Goal: Task Accomplishment & Management: Manage account settings

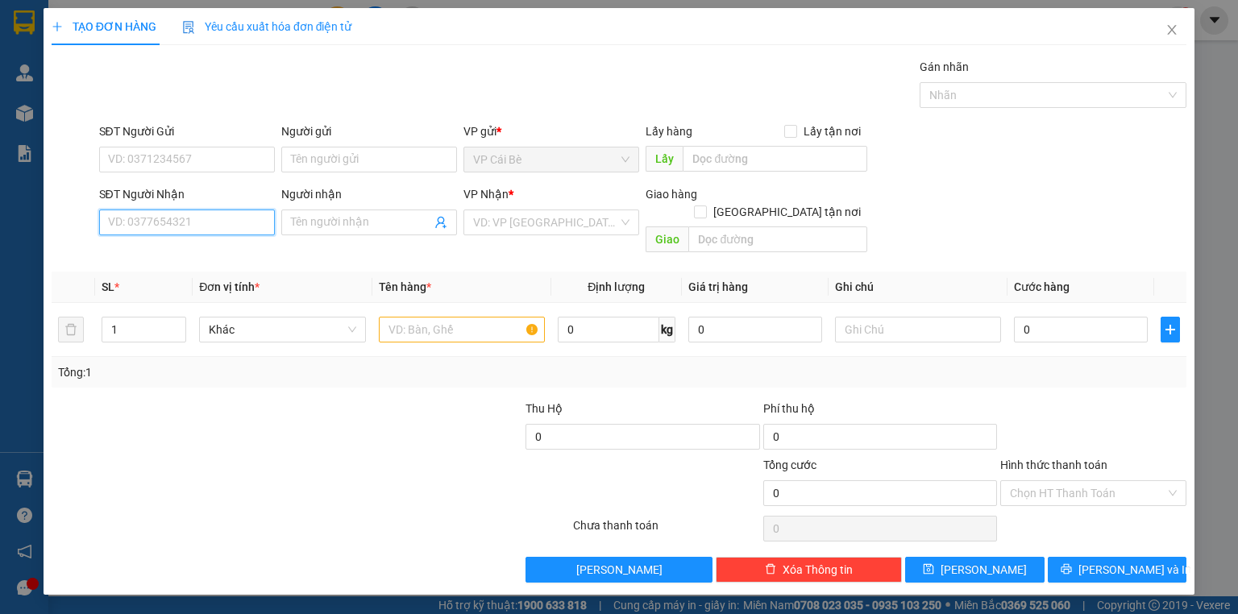
click at [231, 229] on input "SĐT Người Nhận" at bounding box center [187, 223] width 176 height 26
drag, startPoint x: 231, startPoint y: 229, endPoint x: 201, endPoint y: 211, distance: 34.7
click at [229, 229] on input "SĐT Người Nhận" at bounding box center [187, 223] width 176 height 26
type input "0783221542"
click at [205, 252] on div "0783221542" at bounding box center [187, 254] width 156 height 18
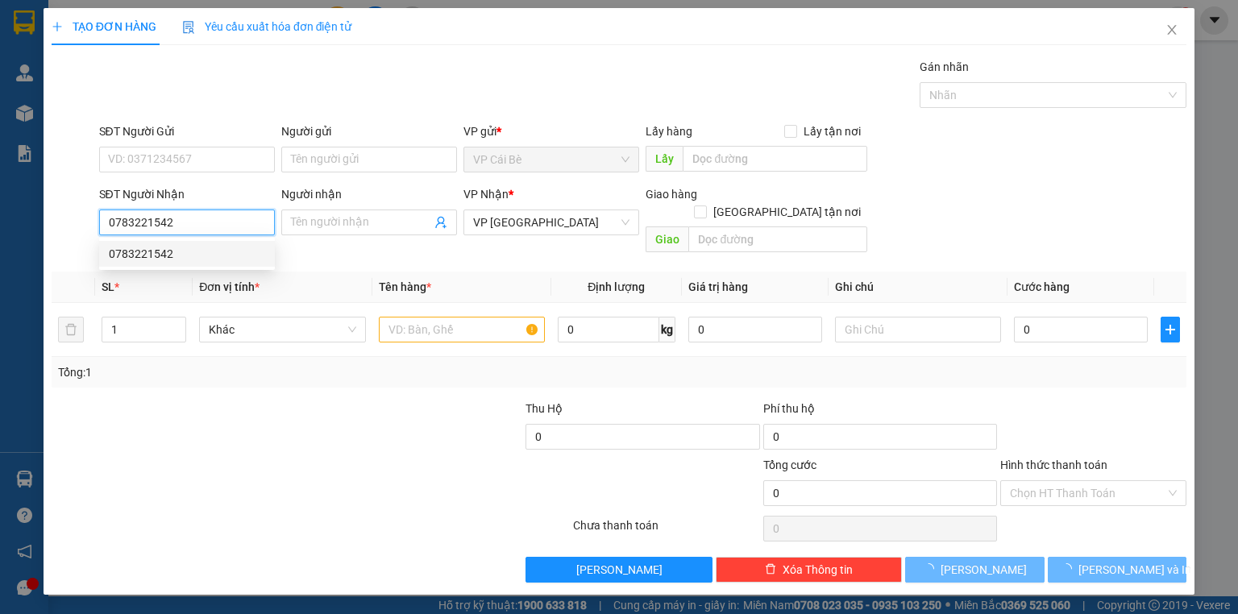
type input "20.000"
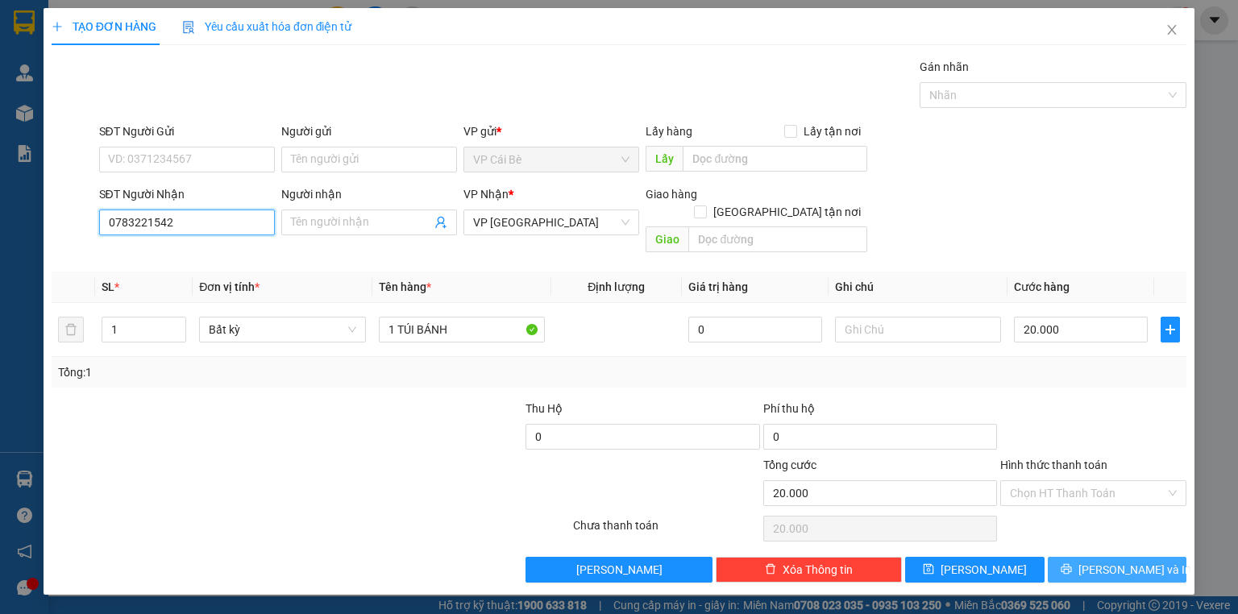
type input "0783221542"
click at [1134, 561] on span "[PERSON_NAME] và In" at bounding box center [1134, 570] width 113 height 18
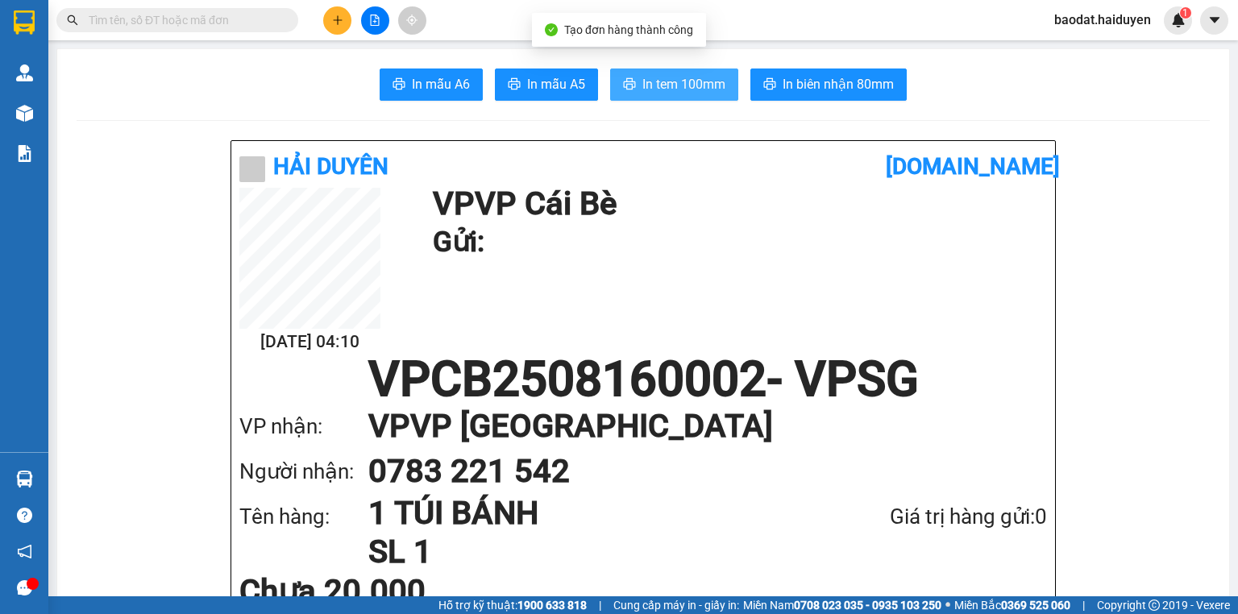
click at [708, 77] on span "In tem 100mm" at bounding box center [683, 84] width 83 height 20
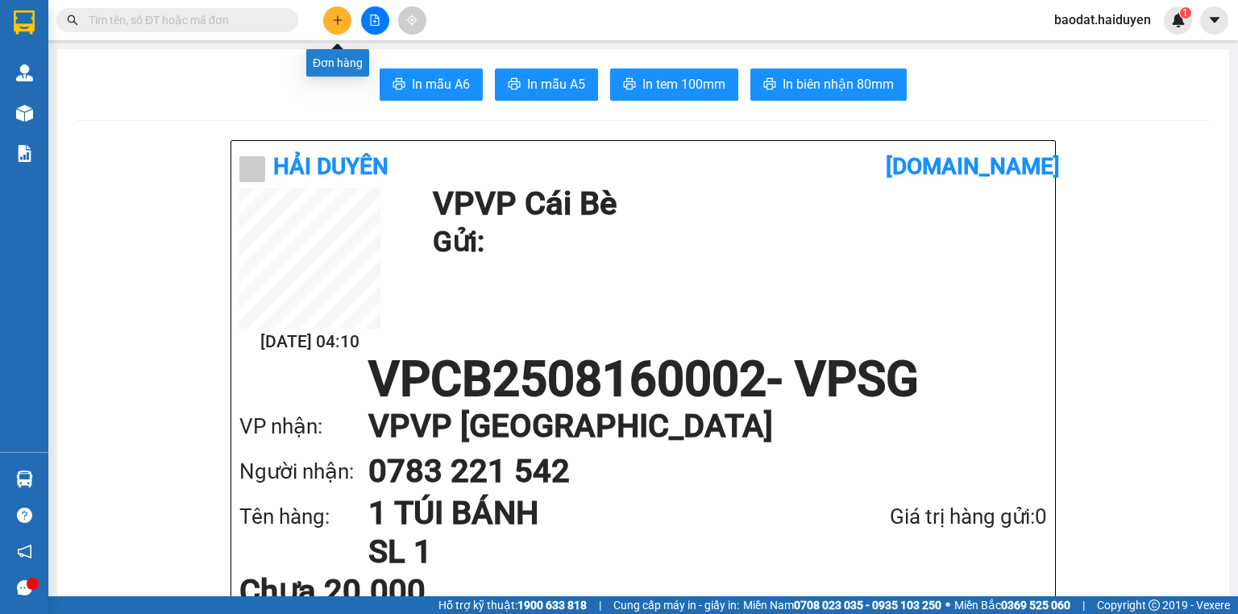
click at [338, 22] on icon "plus" at bounding box center [337, 20] width 11 height 11
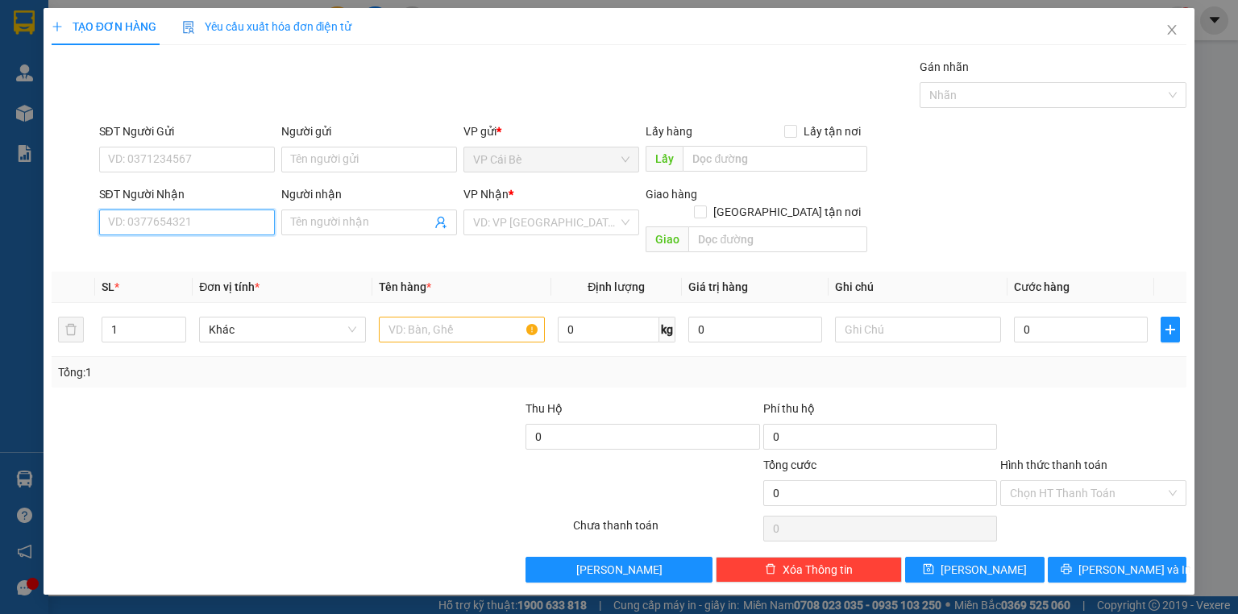
click at [239, 218] on input "SĐT Người Nhận" at bounding box center [187, 223] width 176 height 26
click at [195, 248] on div "0971060501 - NGÂN" at bounding box center [187, 254] width 156 height 18
type input "0971060501"
type input "NGÂN"
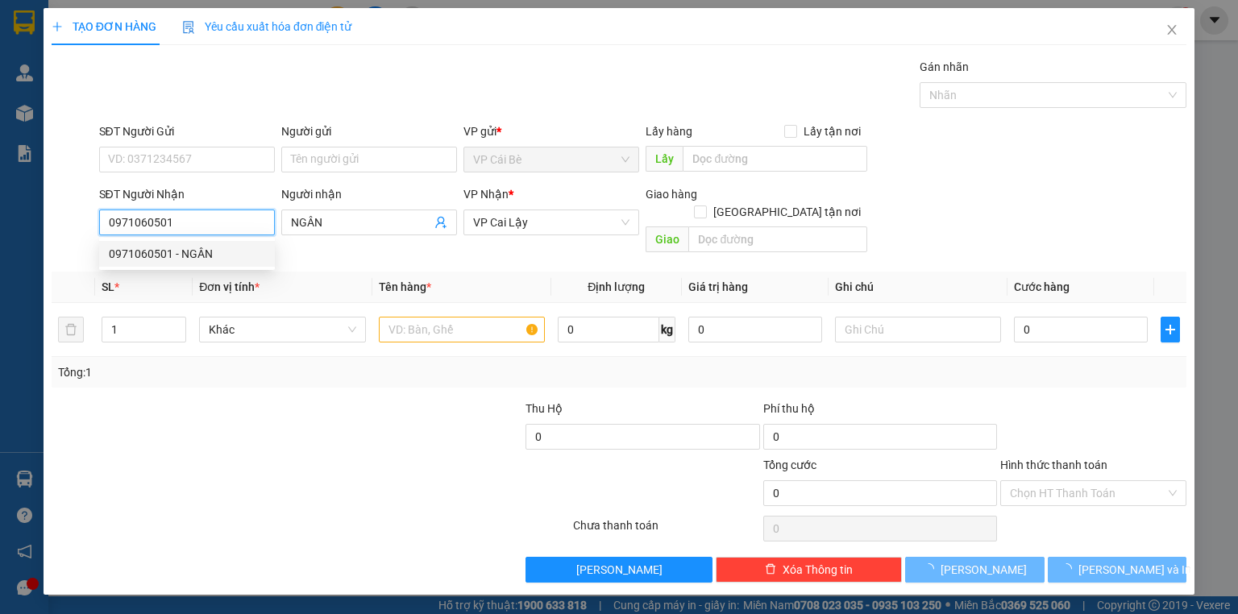
type input "20.000"
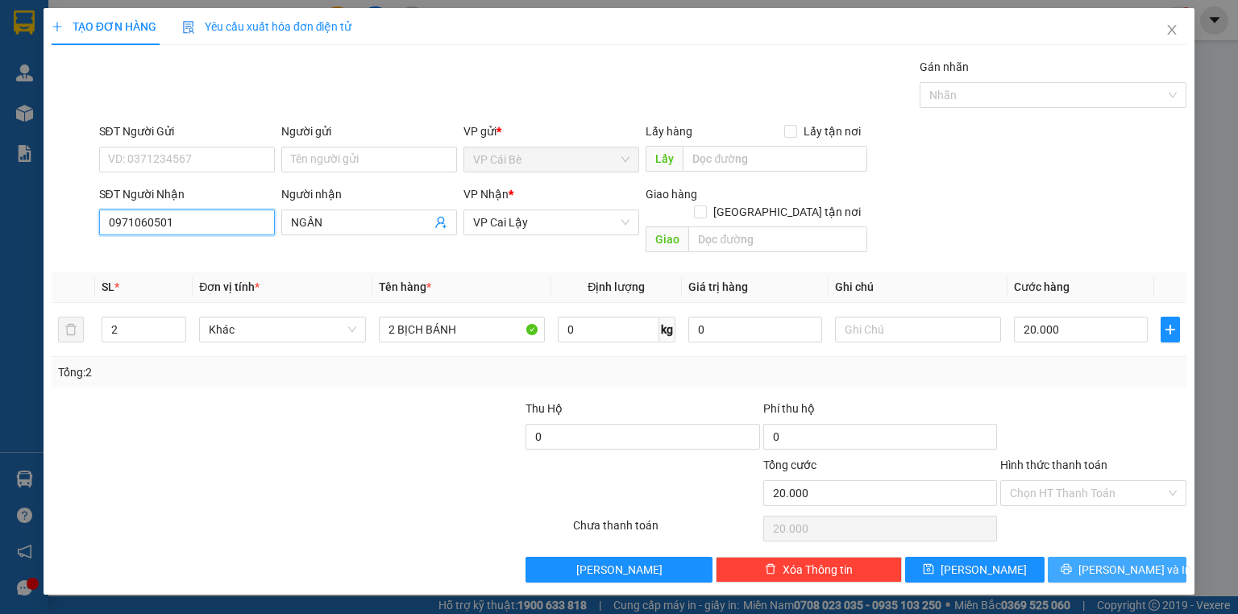
type input "0971060501"
click at [1072, 563] on icon "printer" at bounding box center [1066, 568] width 11 height 11
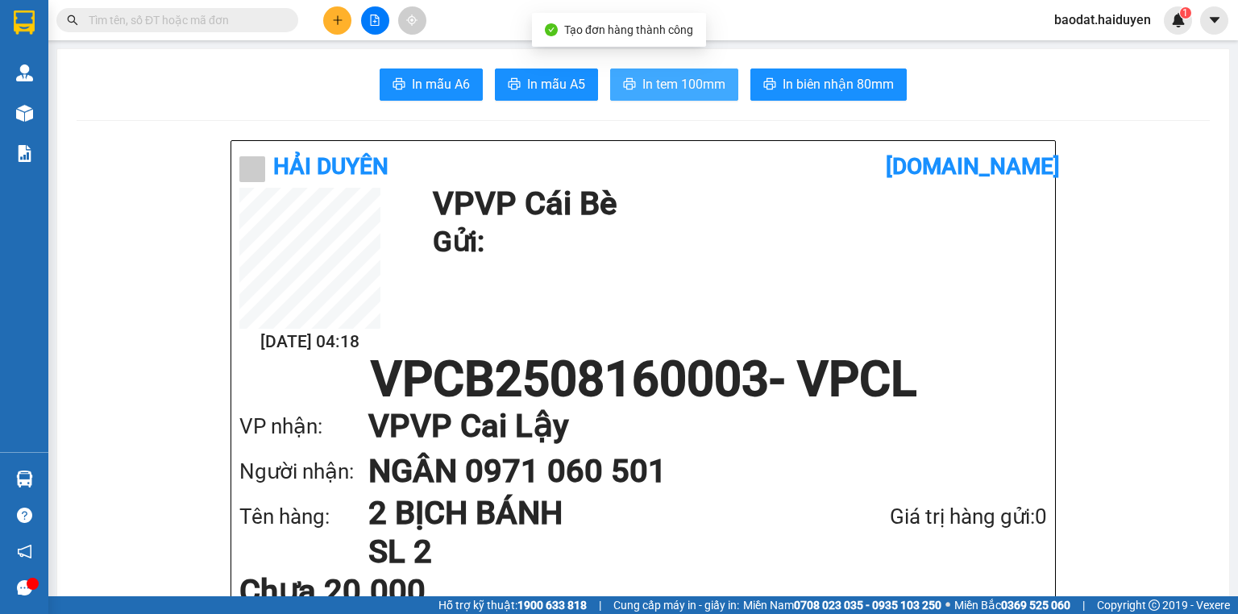
click at [677, 96] on button "In tem 100mm" at bounding box center [674, 85] width 128 height 32
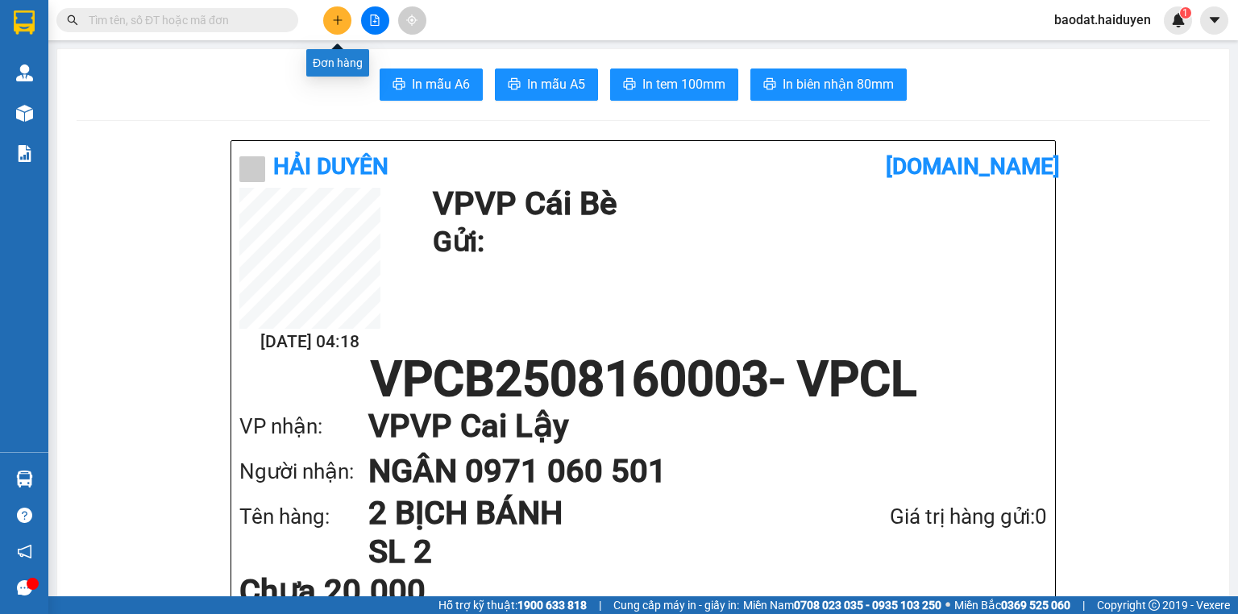
click at [371, 19] on icon "file-add" at bounding box center [374, 20] width 11 height 11
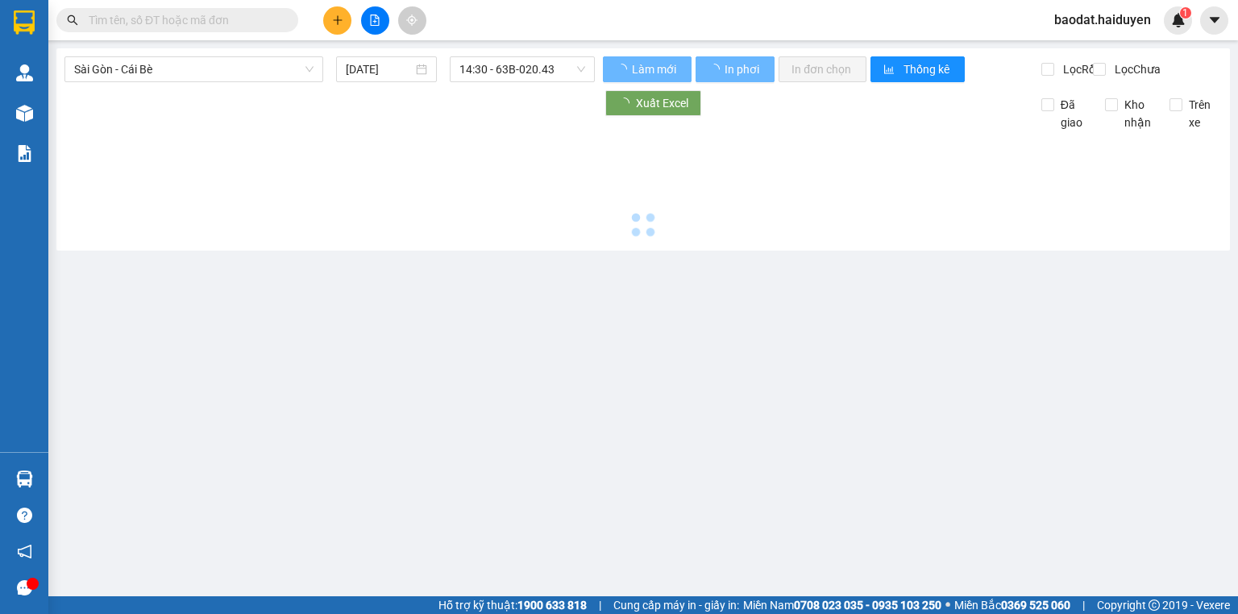
type input "[DATE]"
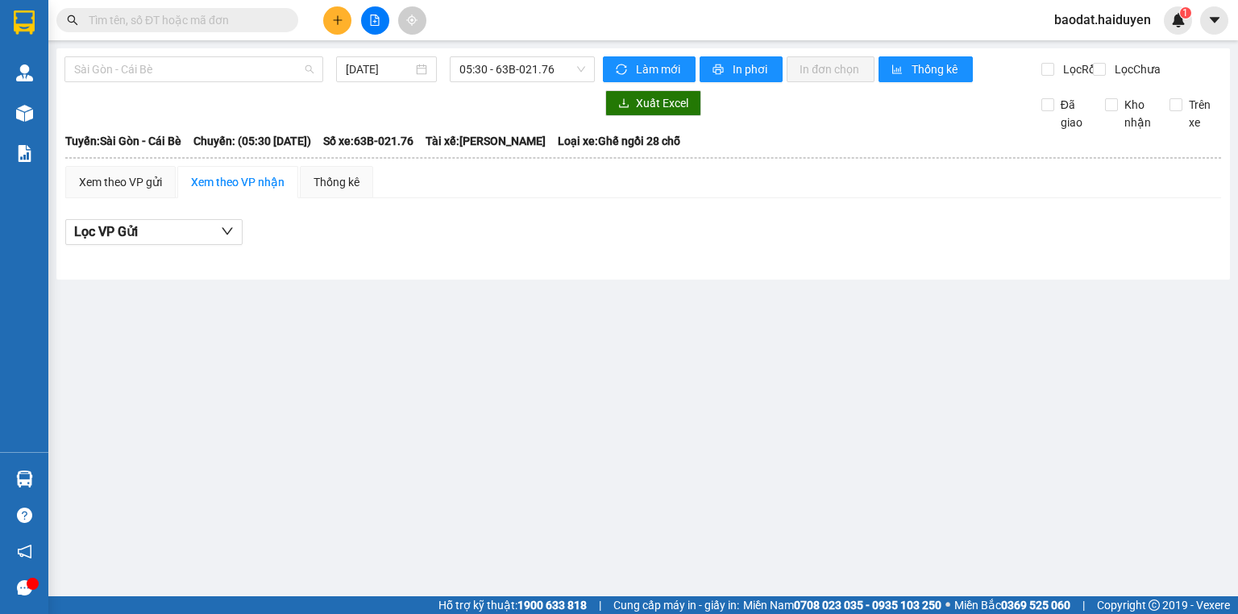
drag, startPoint x: 216, startPoint y: 66, endPoint x: 212, endPoint y: 93, distance: 27.7
click at [216, 67] on span "Sài Gòn - Cái Bè" at bounding box center [193, 69] width 239 height 24
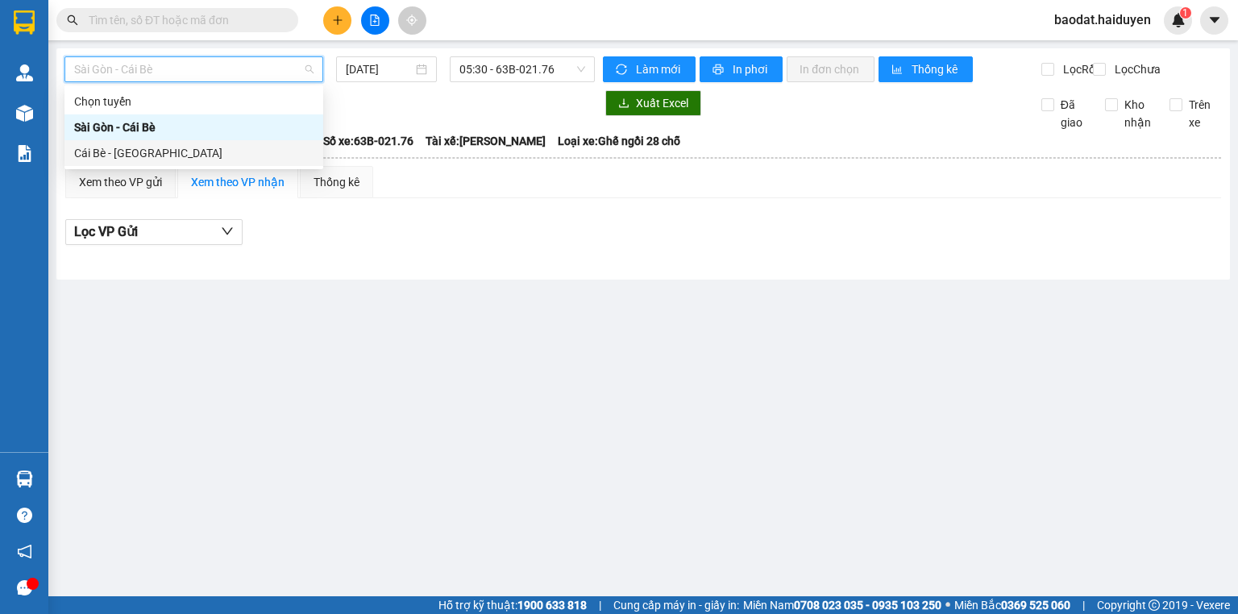
click at [208, 152] on div "Cái Bè - [GEOGRAPHIC_DATA]" at bounding box center [193, 153] width 239 height 18
type input "[DATE]"
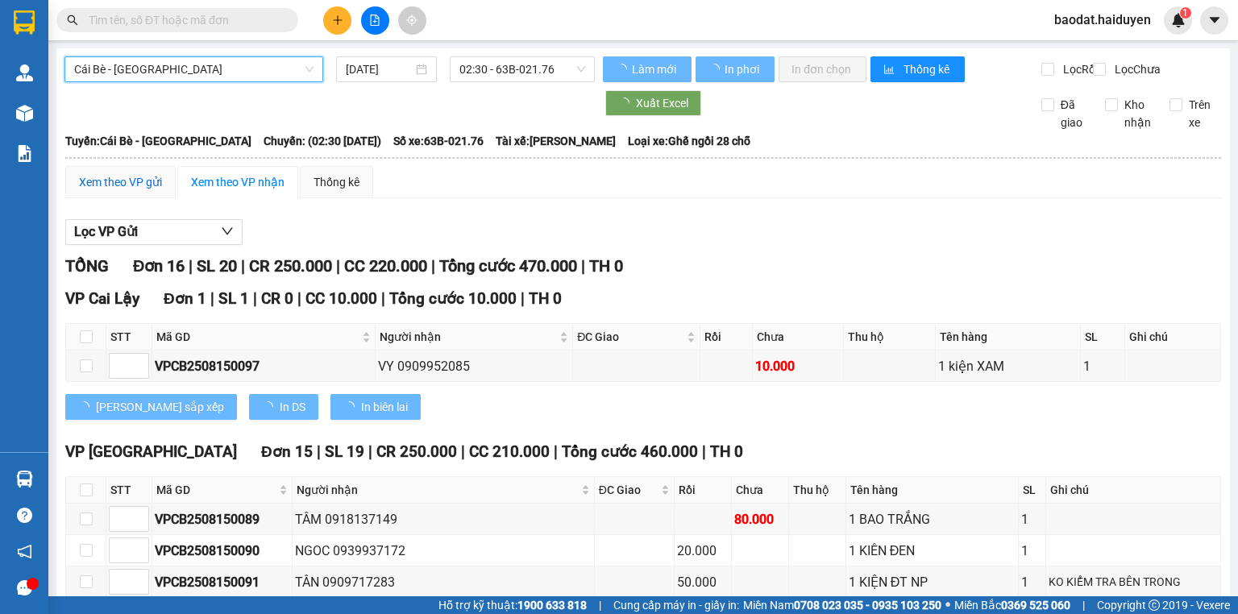
drag, startPoint x: 139, startPoint y: 197, endPoint x: 407, endPoint y: 106, distance: 283.4
click at [138, 191] on div "Xem theo VP gửi" at bounding box center [120, 182] width 83 height 18
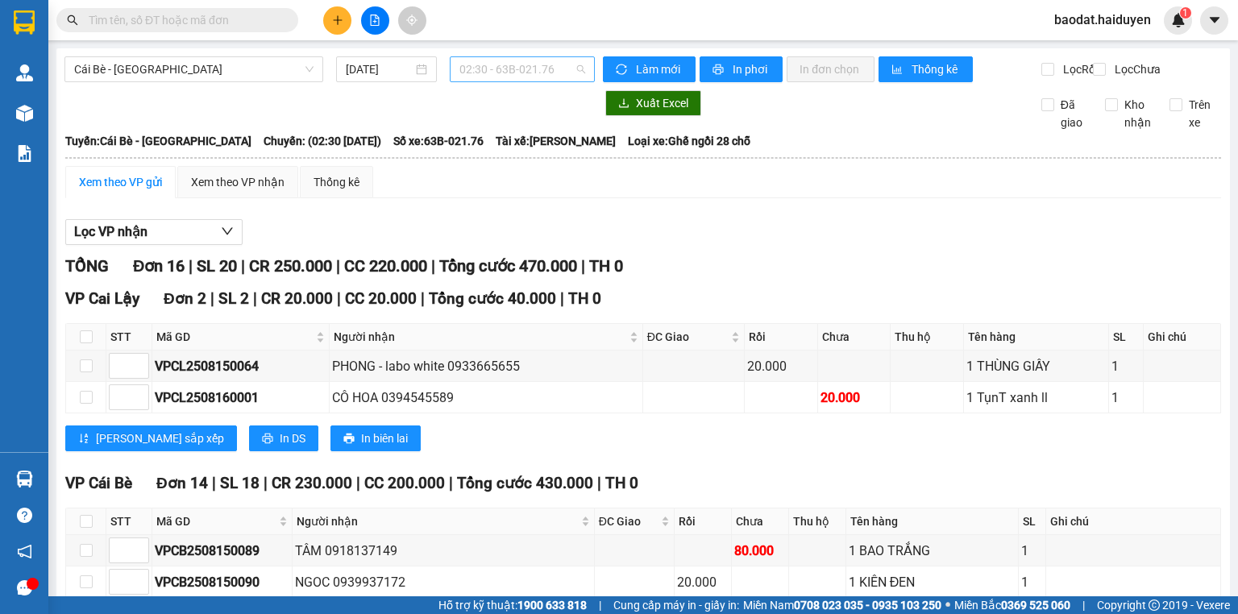
click at [506, 74] on span "02:30 - 63B-021.76" at bounding box center [522, 69] width 127 height 24
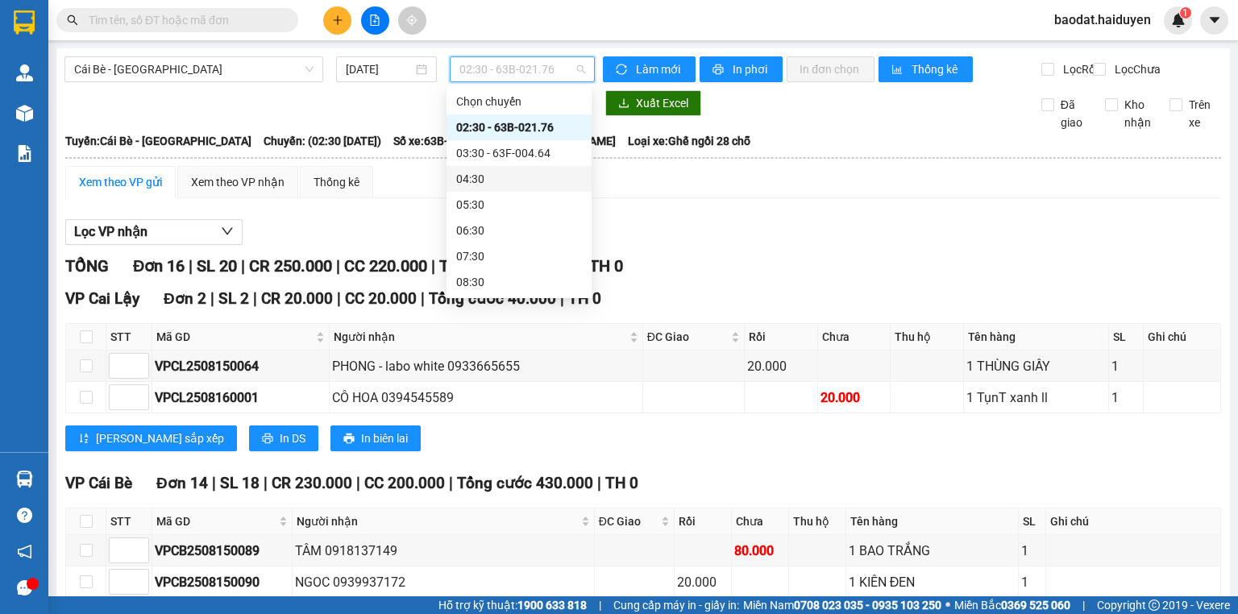
click at [507, 175] on div "04:30" at bounding box center [519, 179] width 126 height 18
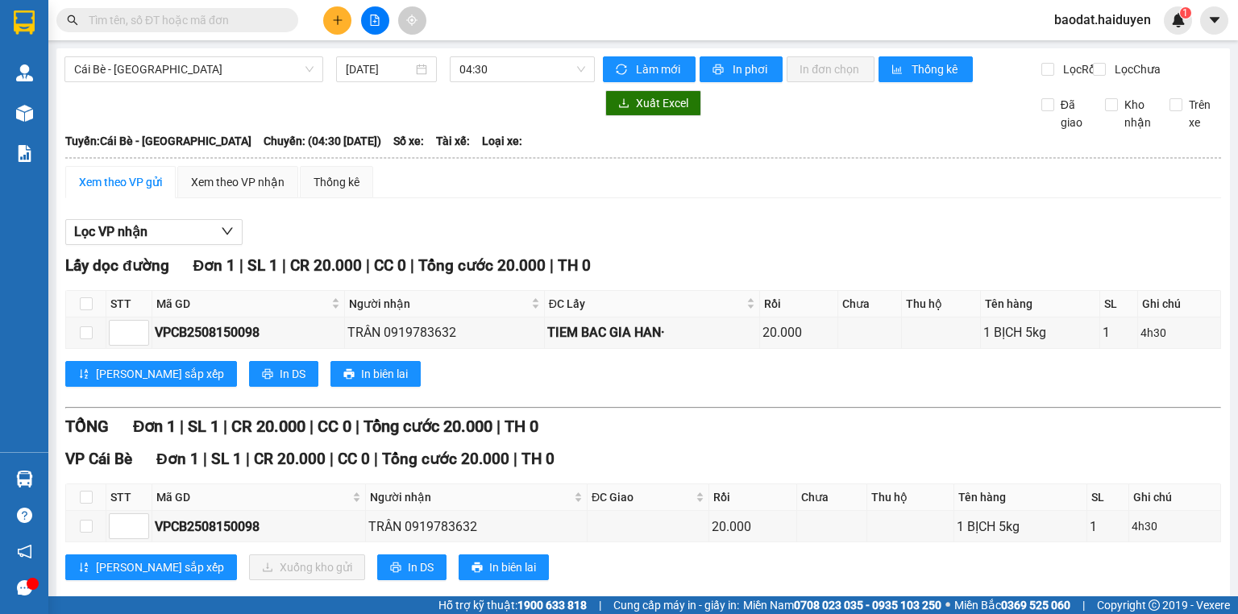
click at [251, 18] on input "text" at bounding box center [184, 20] width 190 height 18
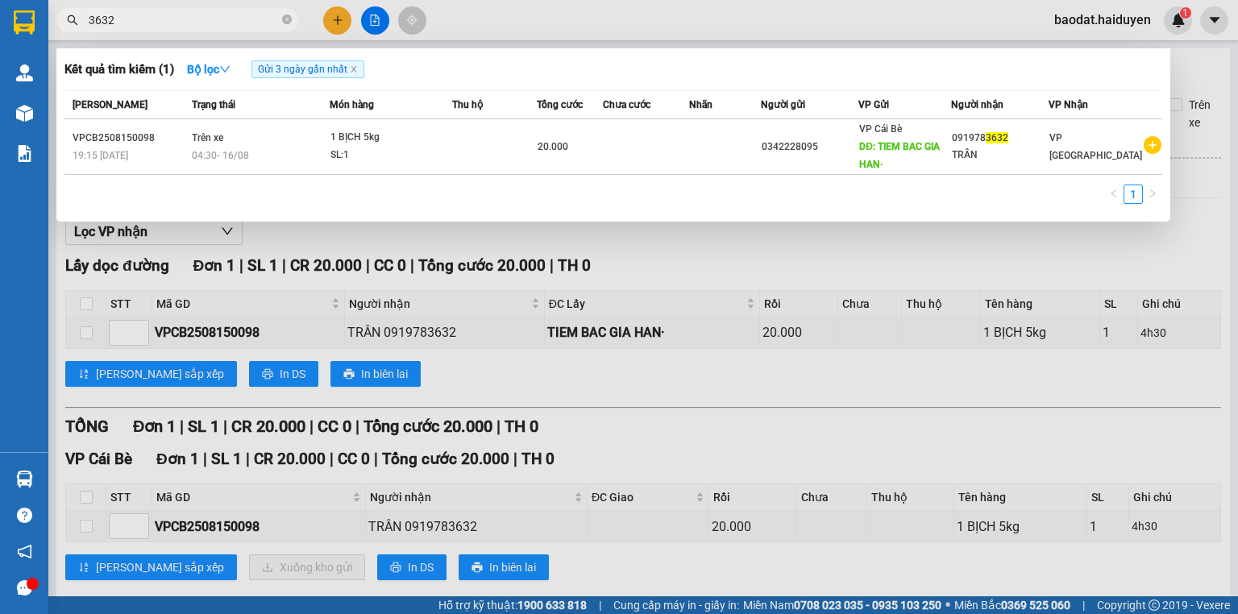
type input "3632"
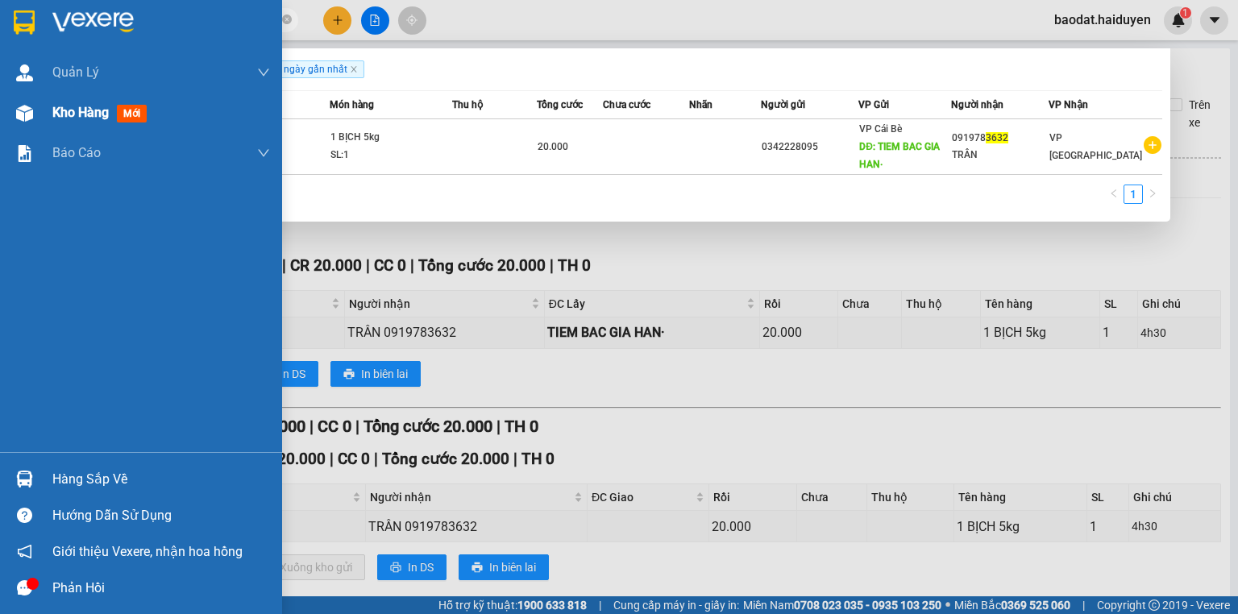
click at [128, 114] on span "mới" at bounding box center [132, 114] width 30 height 18
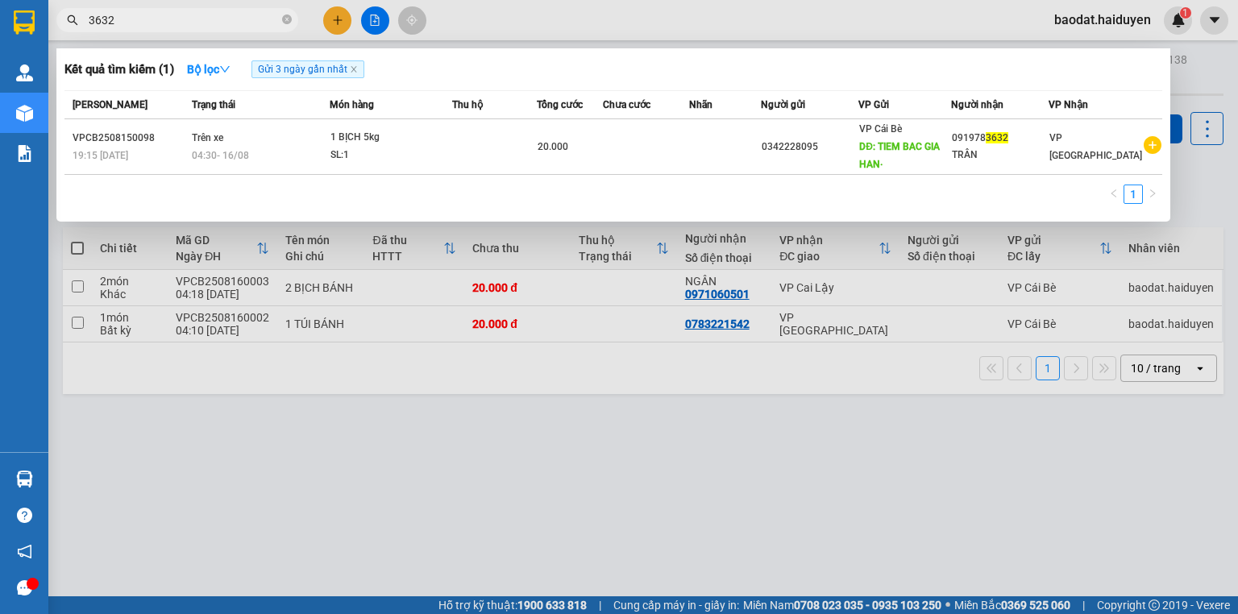
click at [542, 21] on div at bounding box center [619, 307] width 1238 height 614
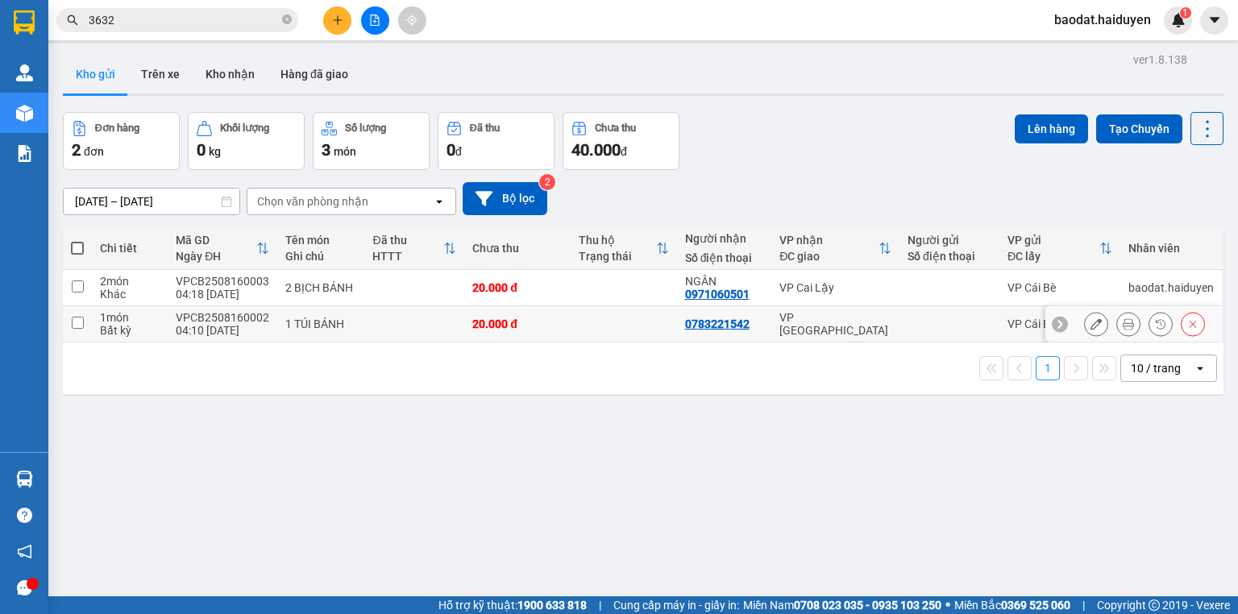
click at [807, 326] on div "VP [GEOGRAPHIC_DATA]" at bounding box center [835, 324] width 112 height 26
checkbox input "true"
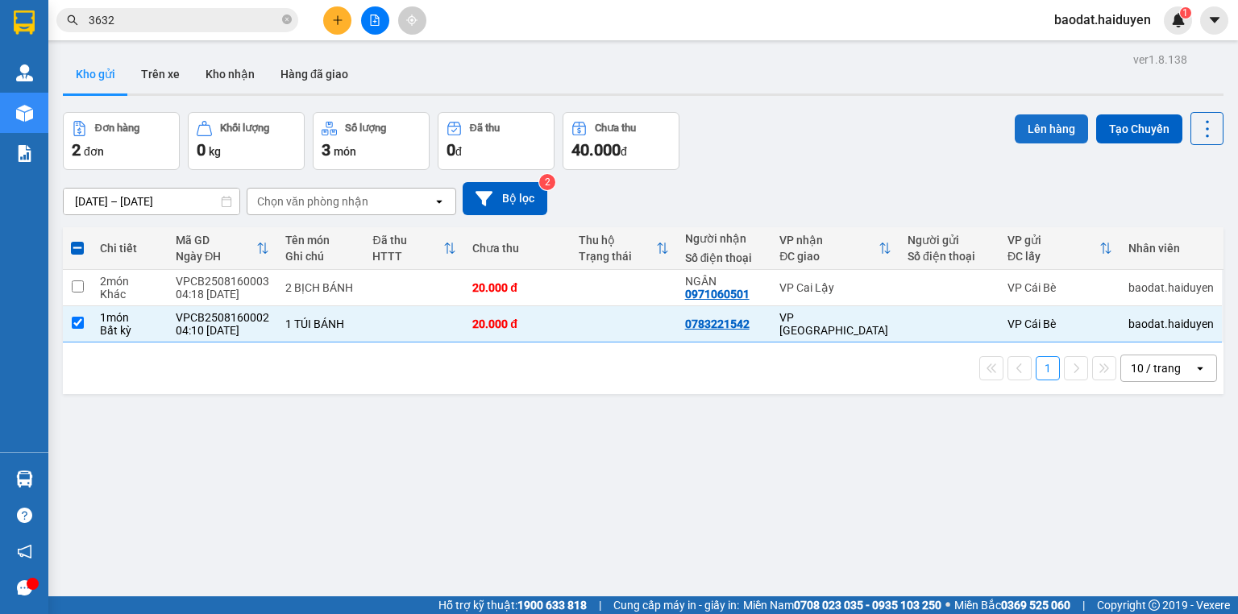
click at [1077, 124] on button "Lên hàng" at bounding box center [1051, 128] width 73 height 29
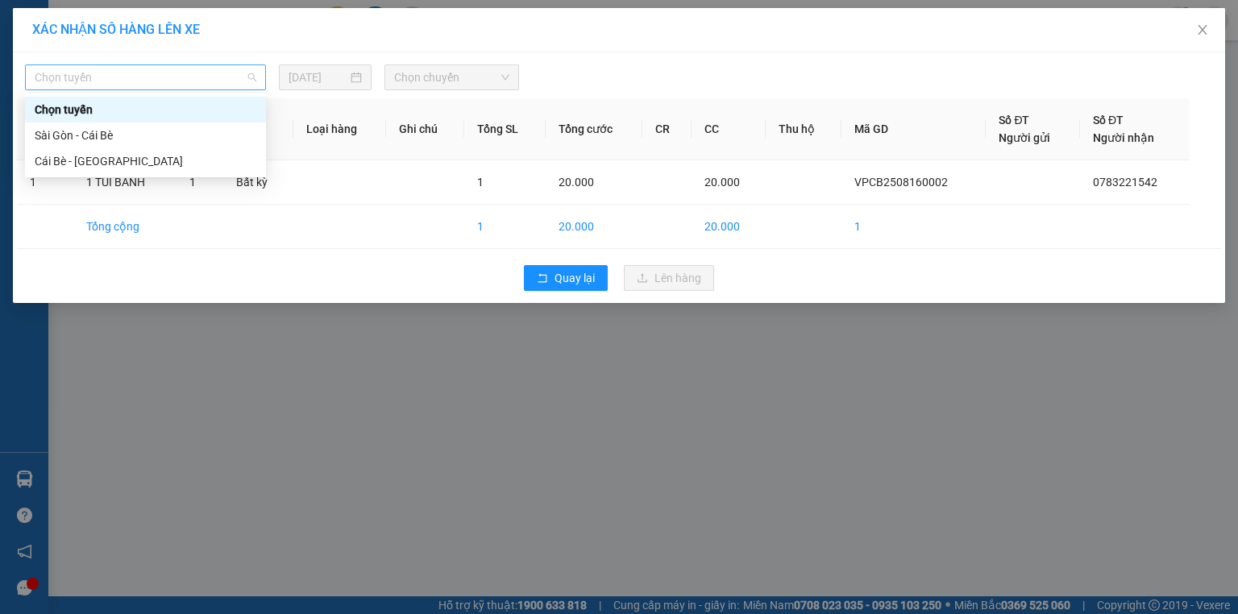
click at [245, 81] on span "Chọn tuyến" at bounding box center [146, 77] width 222 height 24
click at [232, 154] on div "Cái Bè - [GEOGRAPHIC_DATA]" at bounding box center [146, 161] width 222 height 18
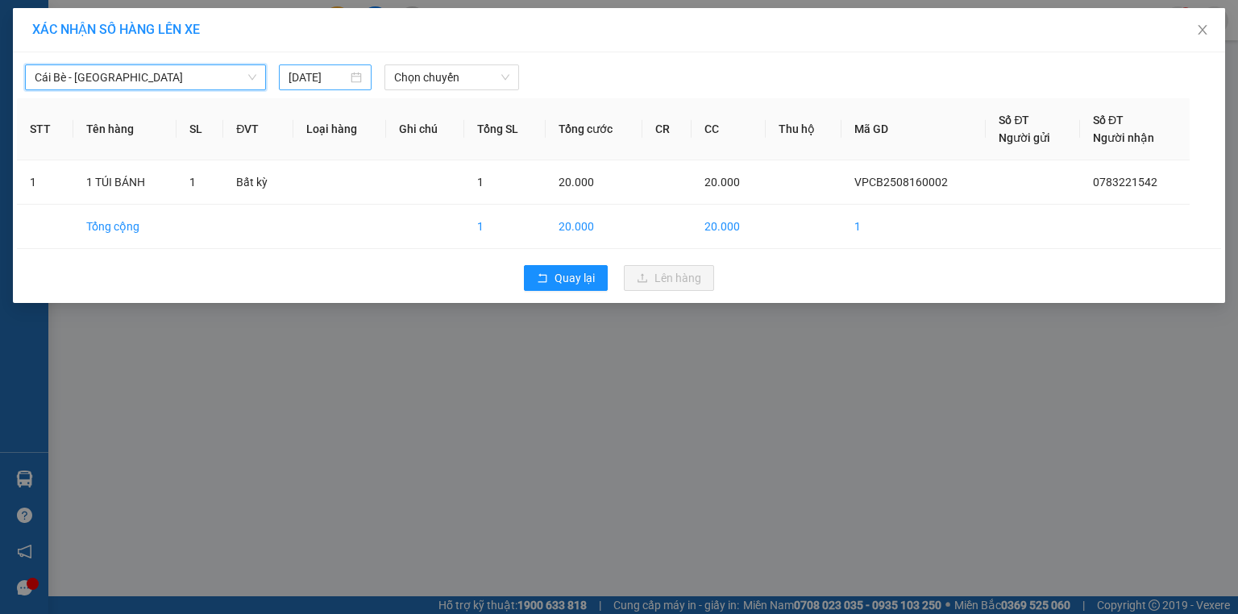
click at [357, 77] on div "[DATE]" at bounding box center [325, 78] width 73 height 18
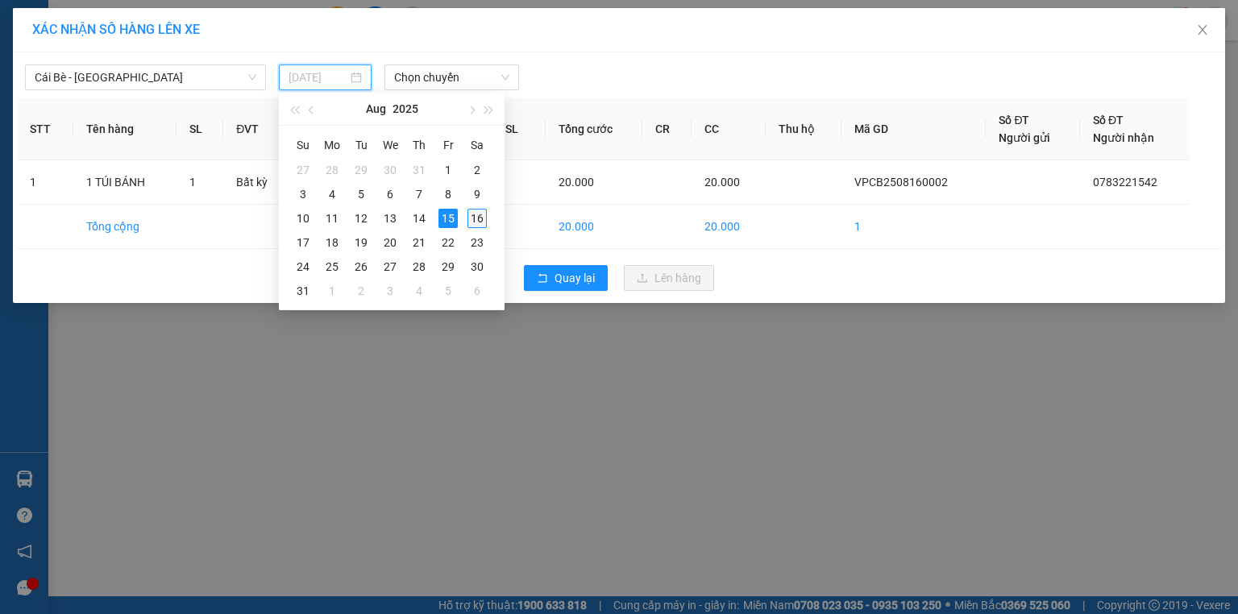
click at [480, 222] on div "16" at bounding box center [476, 218] width 19 height 19
type input "[DATE]"
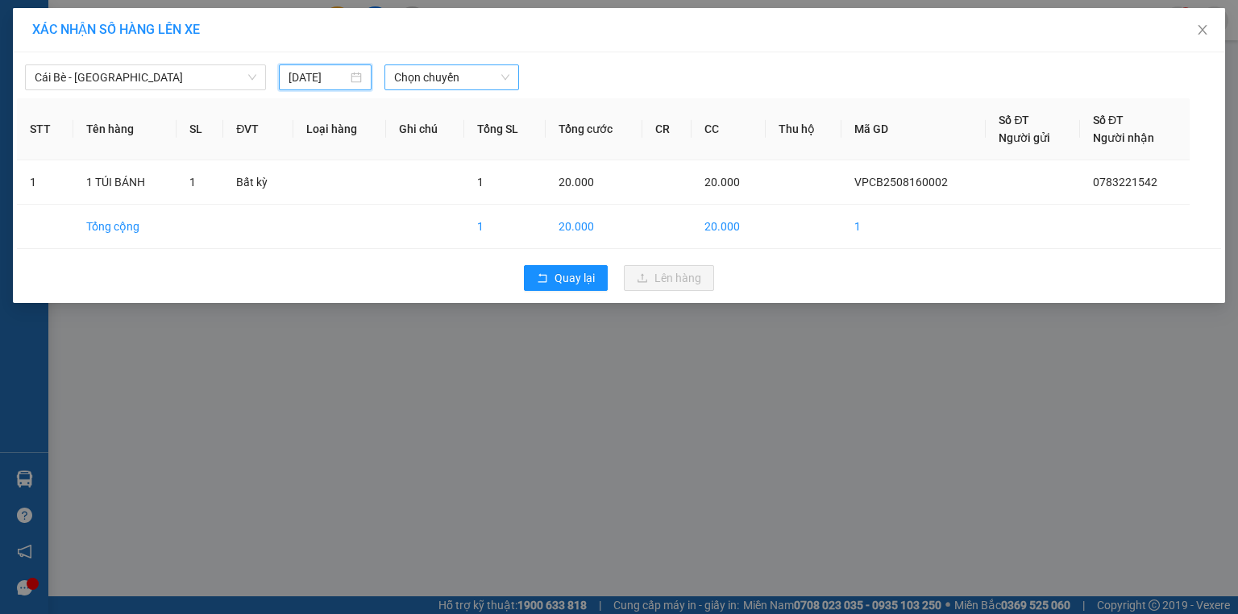
click at [484, 77] on span "Chọn chuyến" at bounding box center [452, 77] width 116 height 24
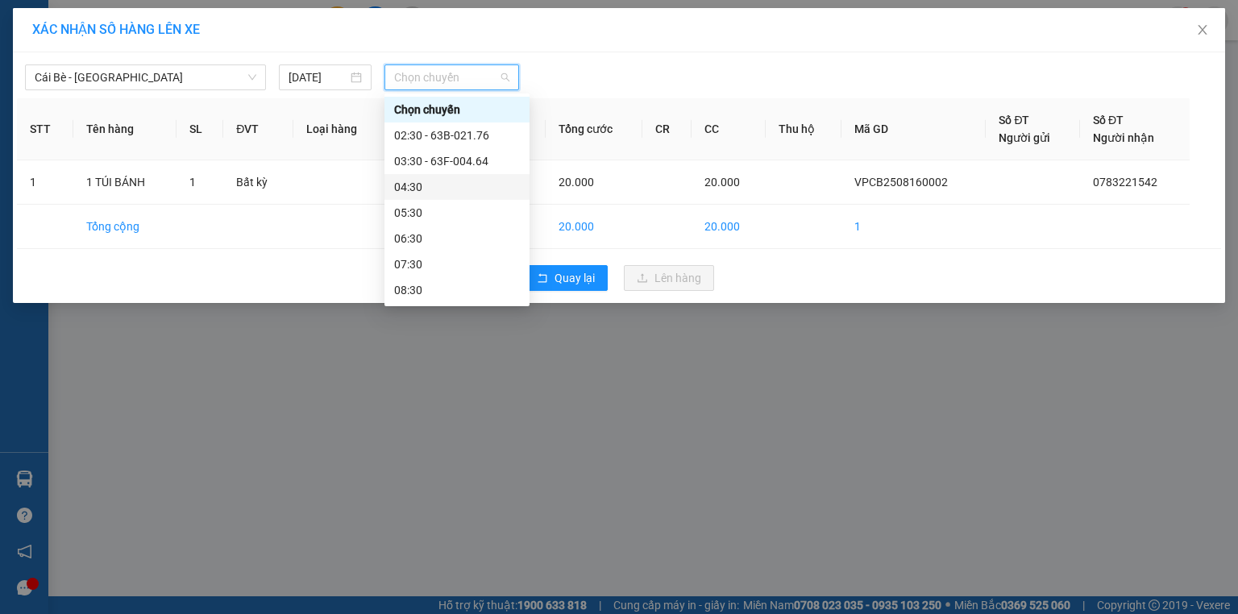
click at [480, 184] on div "04:30" at bounding box center [457, 187] width 126 height 18
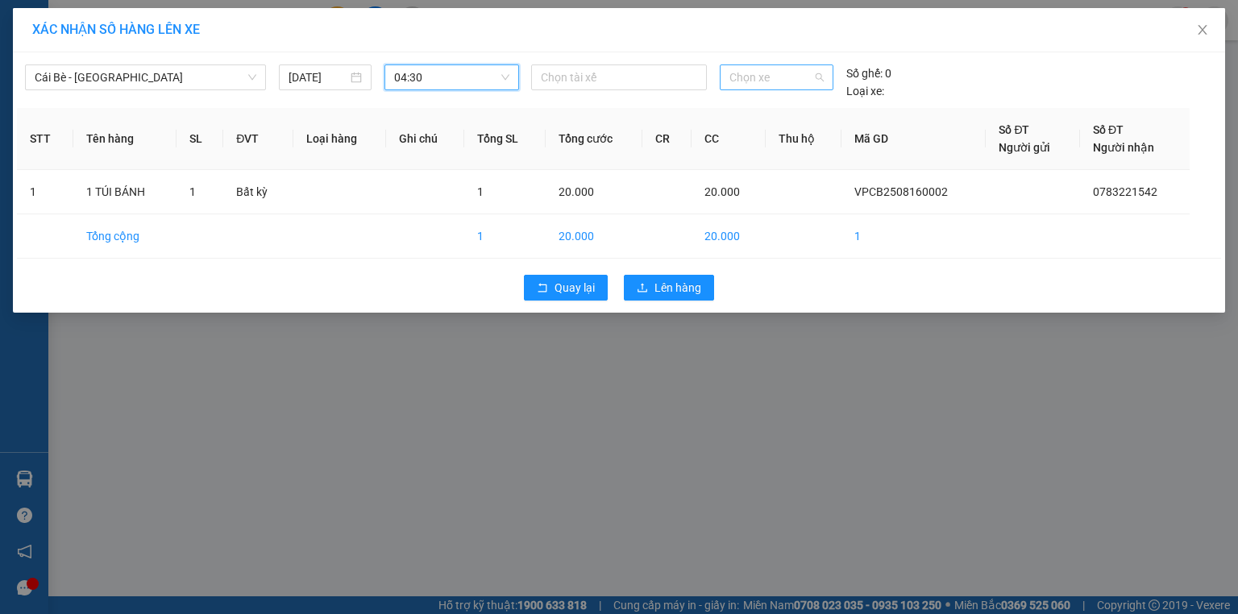
click at [742, 81] on span "Chọn xe" at bounding box center [775, 77] width 93 height 24
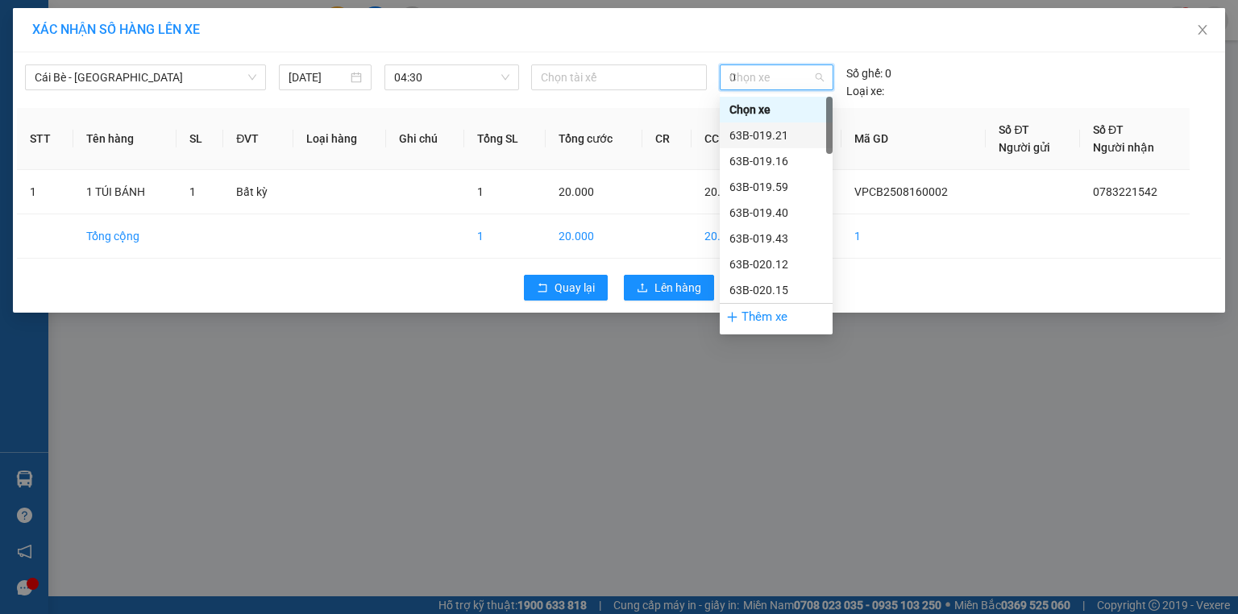
type input "02"
click at [782, 283] on div "63F-004.02" at bounding box center [775, 290] width 93 height 18
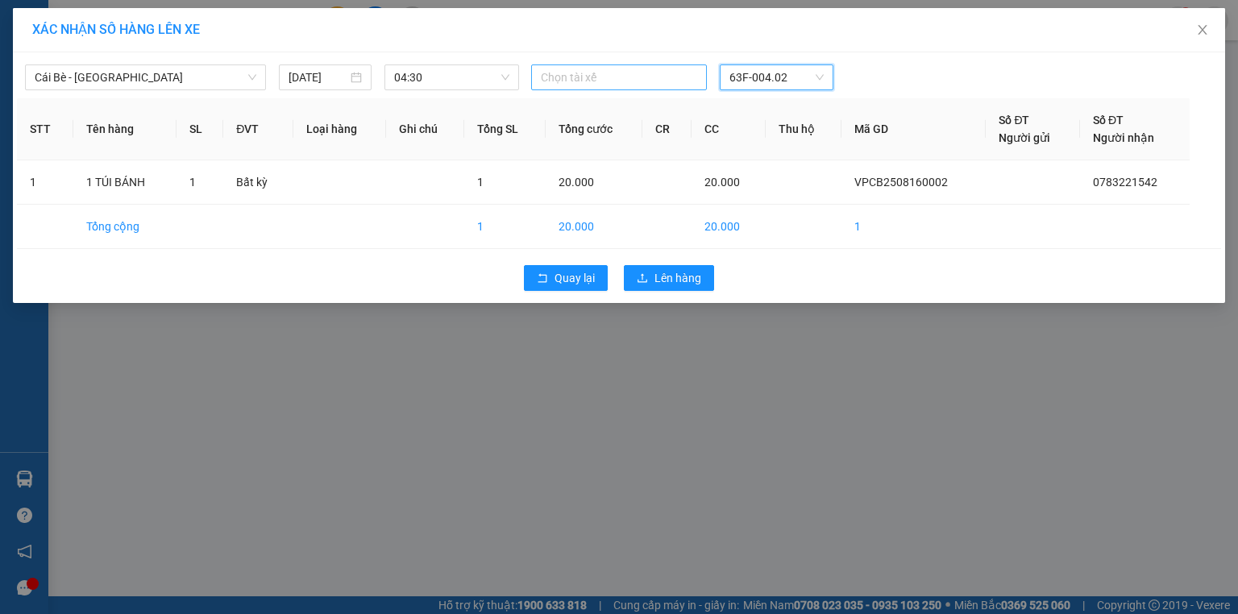
click at [610, 77] on div at bounding box center [619, 77] width 168 height 19
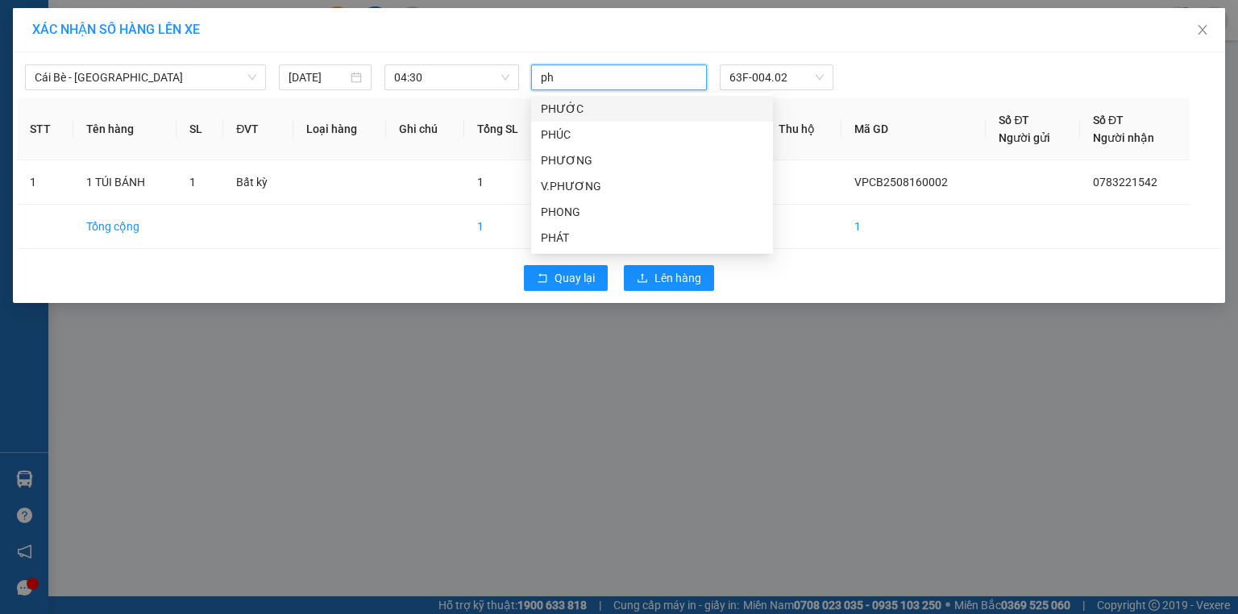
type input "p"
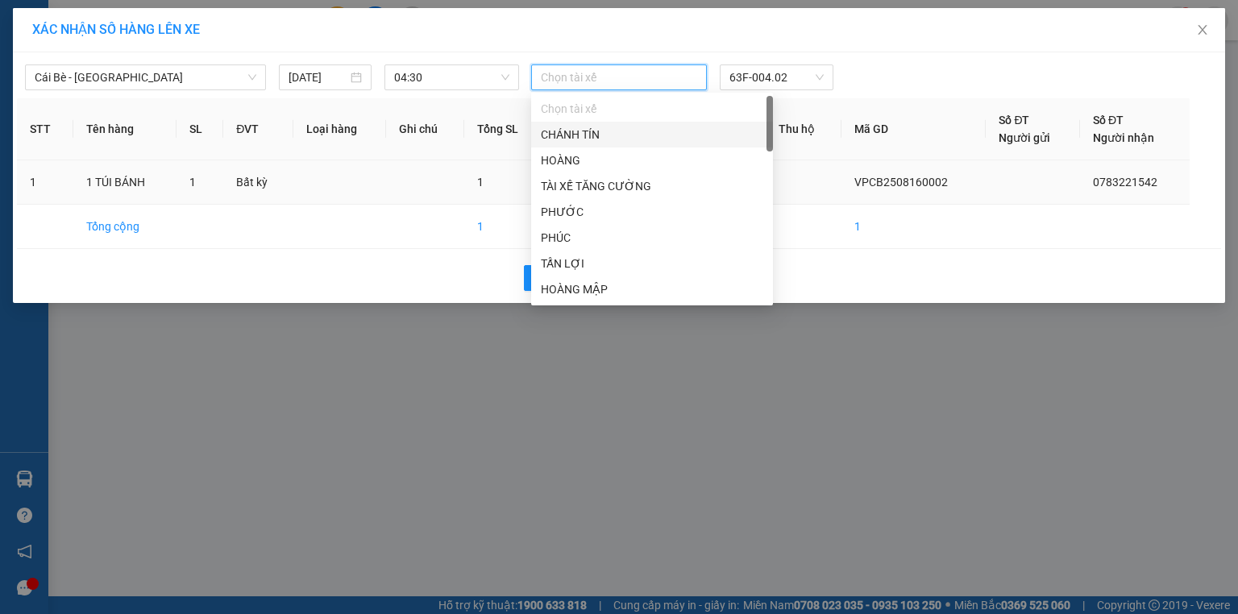
drag, startPoint x: 934, startPoint y: 42, endPoint x: 713, endPoint y: 162, distance: 251.4
click at [932, 42] on div "XÁC NHẬN SỐ HÀNG LÊN XE" at bounding box center [619, 30] width 1212 height 44
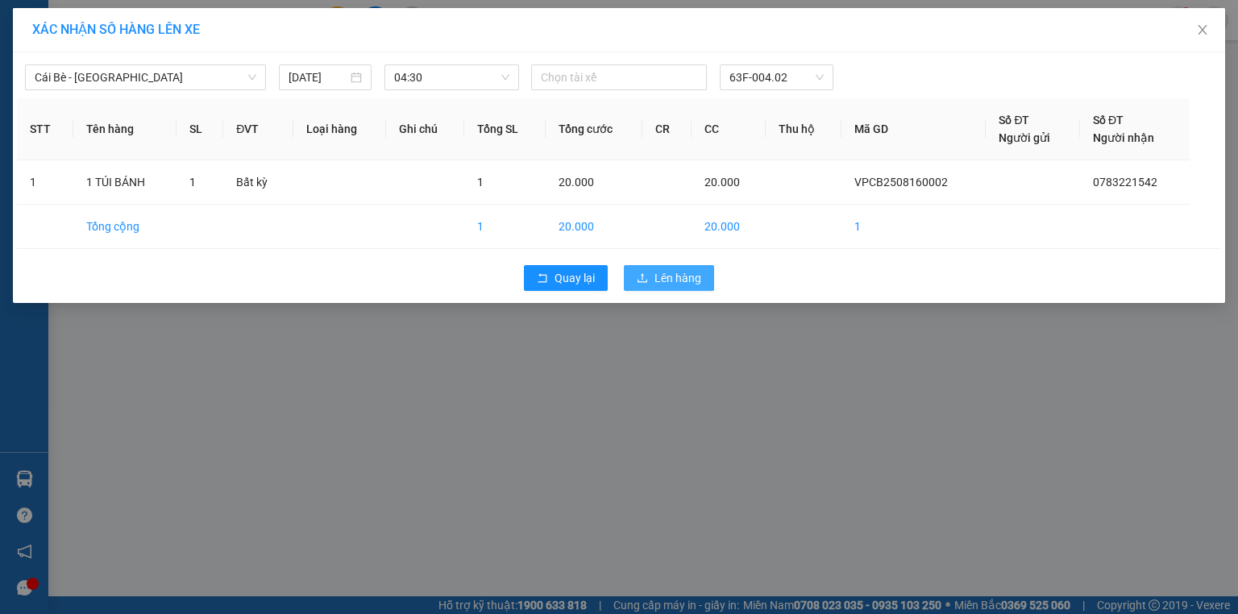
click at [671, 278] on span "Lên hàng" at bounding box center [677, 278] width 47 height 18
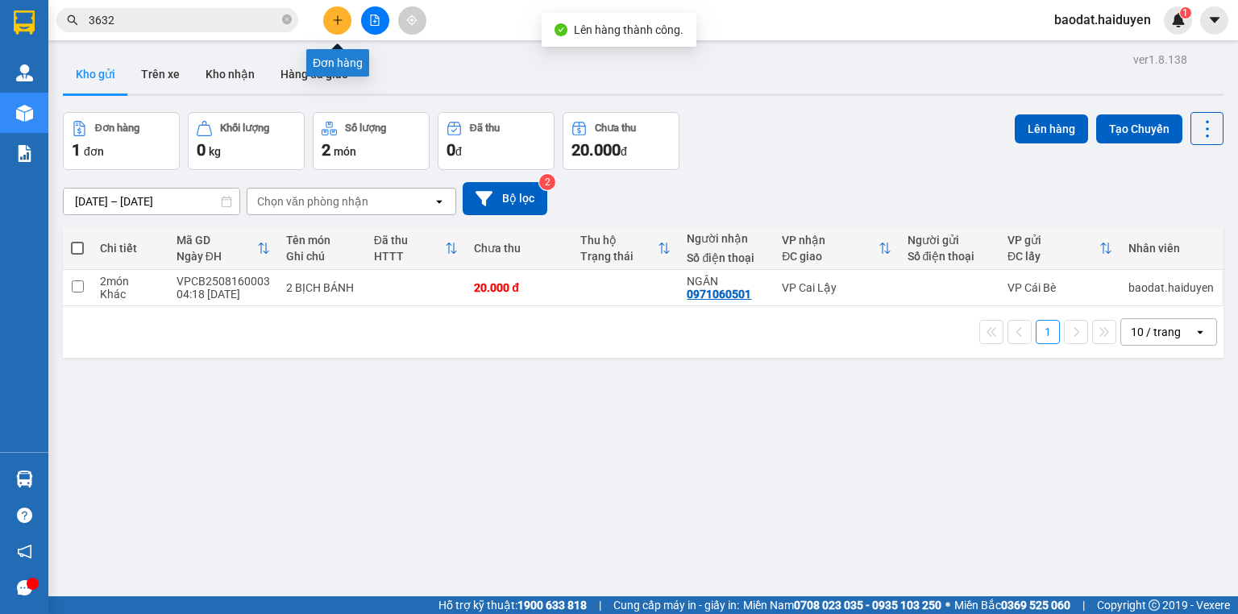
click at [329, 29] on button at bounding box center [337, 20] width 28 height 28
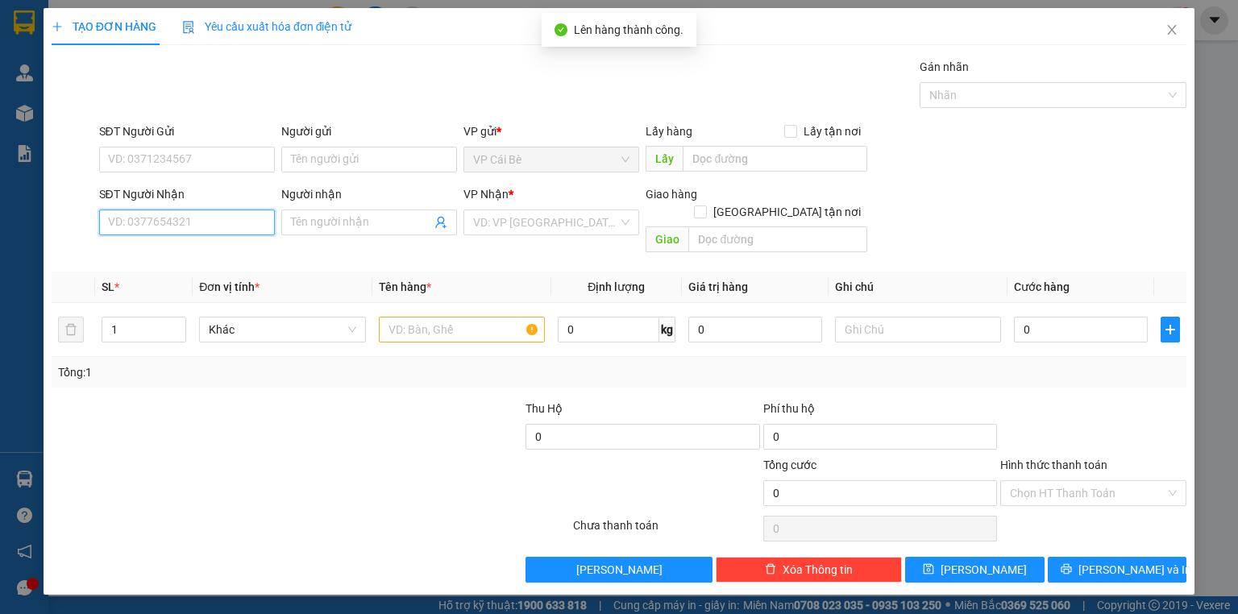
drag, startPoint x: 261, startPoint y: 219, endPoint x: 248, endPoint y: 212, distance: 14.8
click at [260, 219] on input "SĐT Người Nhận" at bounding box center [187, 223] width 176 height 26
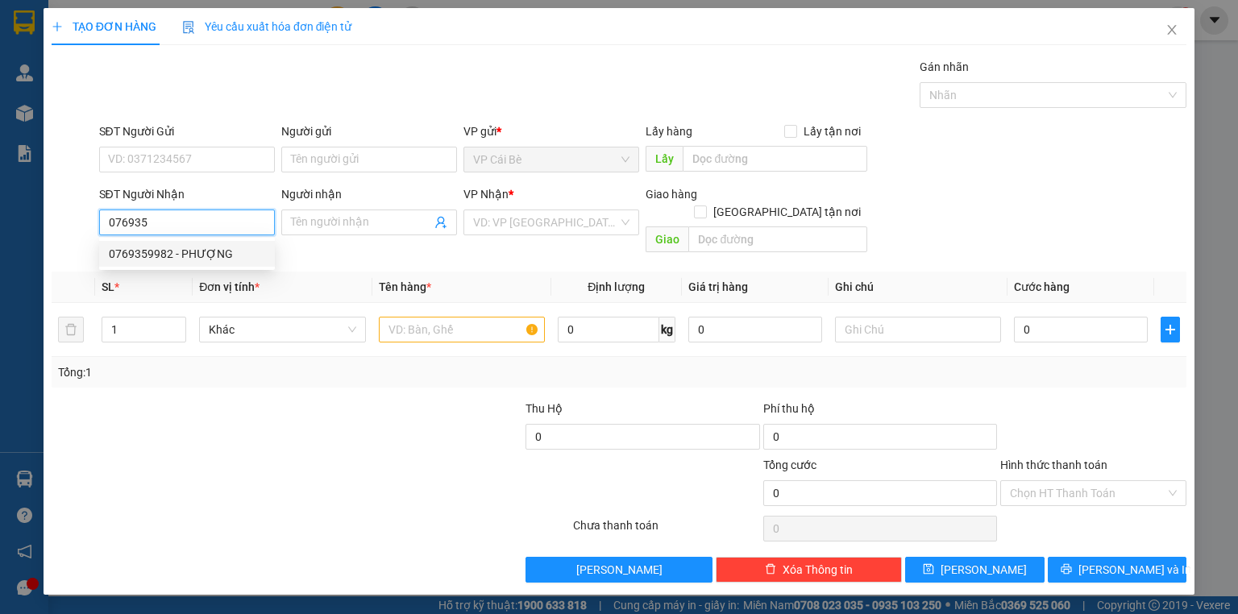
drag, startPoint x: 234, startPoint y: 252, endPoint x: 224, endPoint y: 254, distance: 9.8
click at [234, 254] on div "0769359982 - PHƯỢNG" at bounding box center [187, 254] width 156 height 18
type input "0769359982"
type input "PHƯỢNG"
type input "30.000"
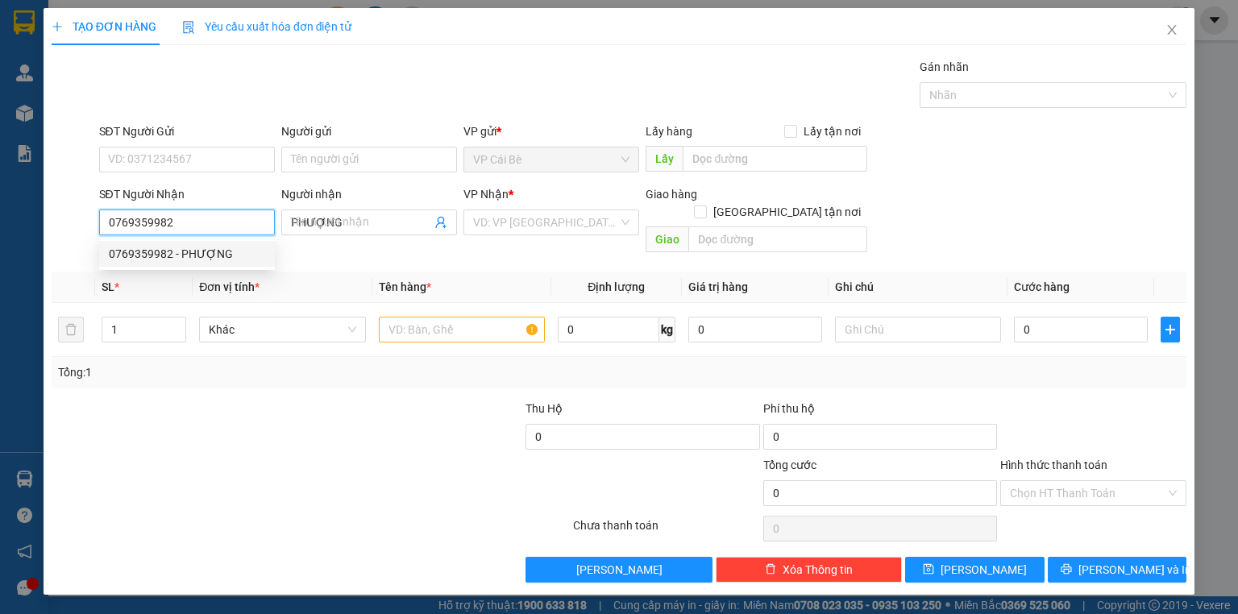
type input "30.000"
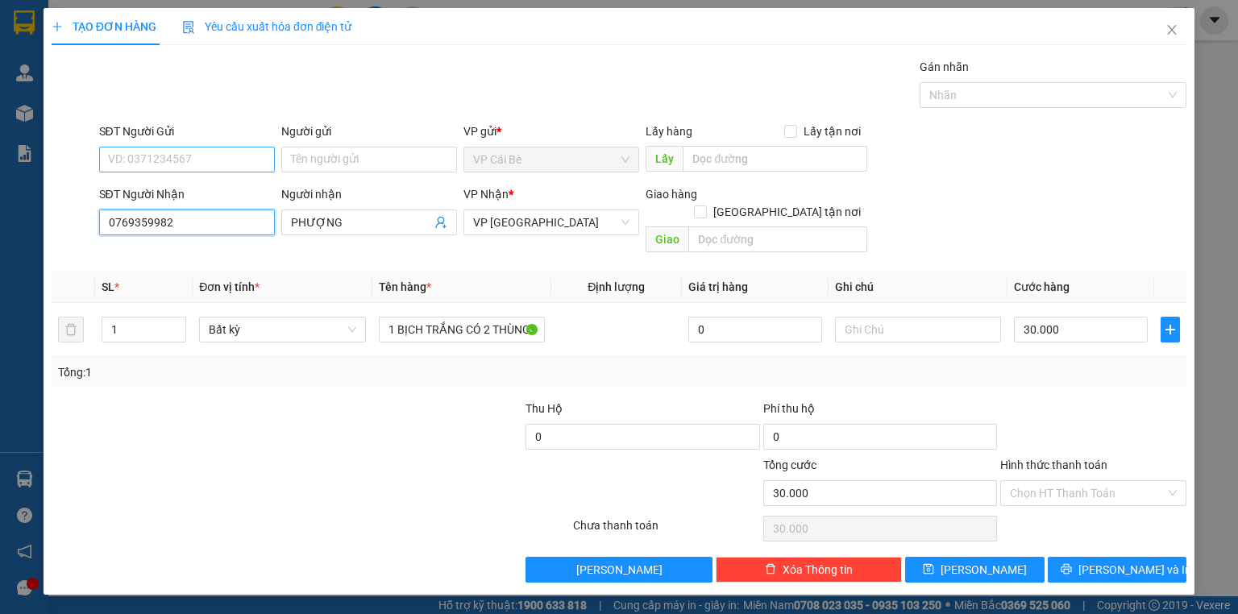
type input "0769359982"
click at [200, 163] on input "SĐT Người Gửi" at bounding box center [187, 160] width 176 height 26
click at [203, 213] on div "0913989210 - TRANG" at bounding box center [187, 217] width 156 height 18
type input "0913989210"
type input "TRANG"
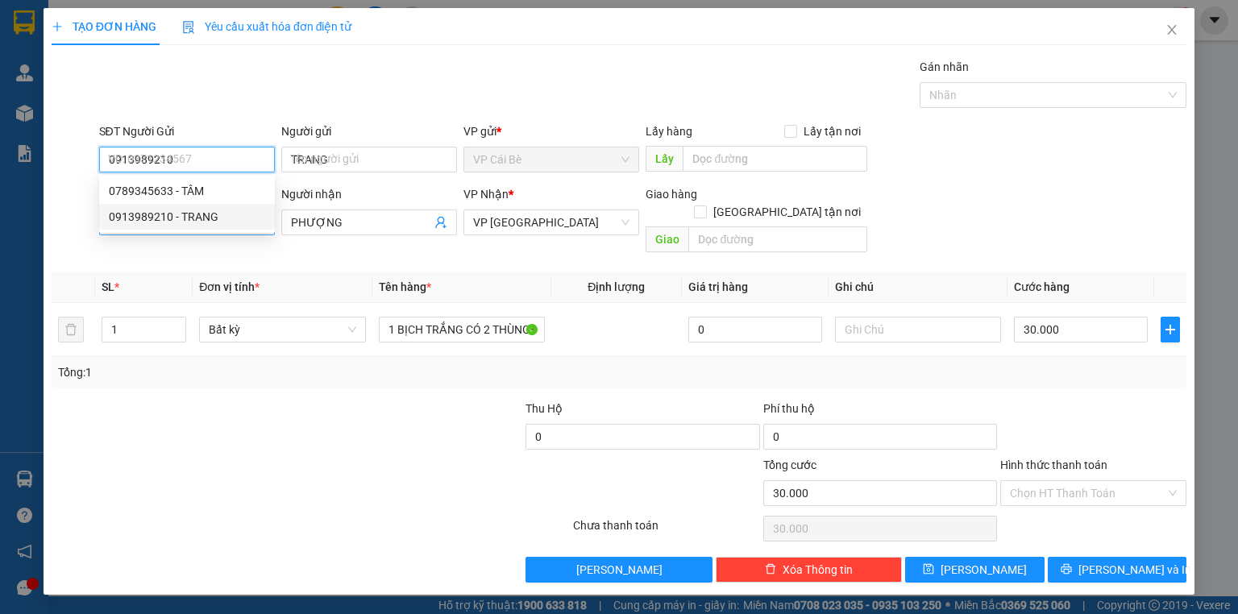
type input "80.000"
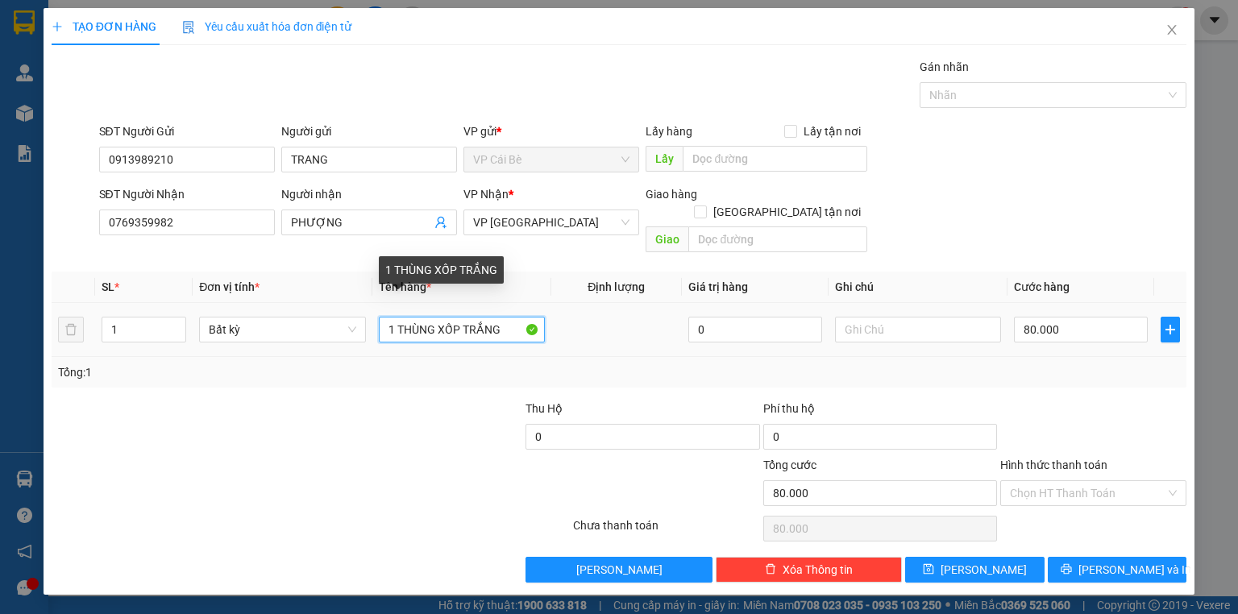
drag, startPoint x: 435, startPoint y: 313, endPoint x: 399, endPoint y: 323, distance: 37.7
click at [399, 323] on input "1 THÙNG XỐP TRẮNG" at bounding box center [462, 330] width 166 height 26
type input "1 XỐP TRẮNG"
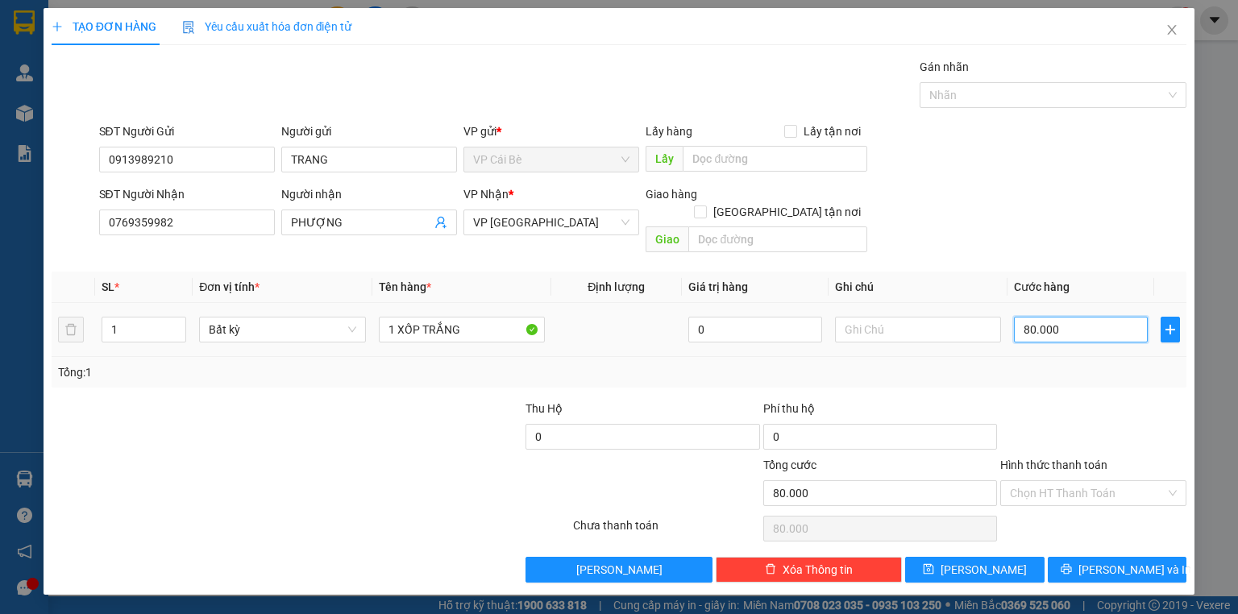
click at [1083, 322] on input "80.000" at bounding box center [1081, 330] width 134 height 26
type input "3"
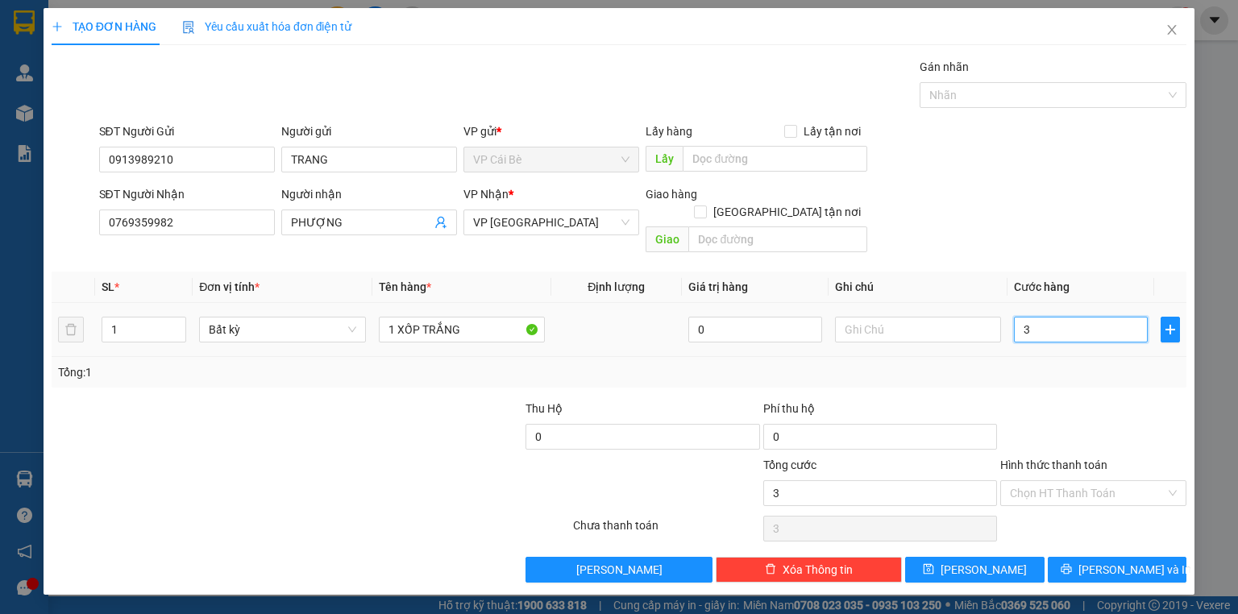
type input "30"
type input "30.000"
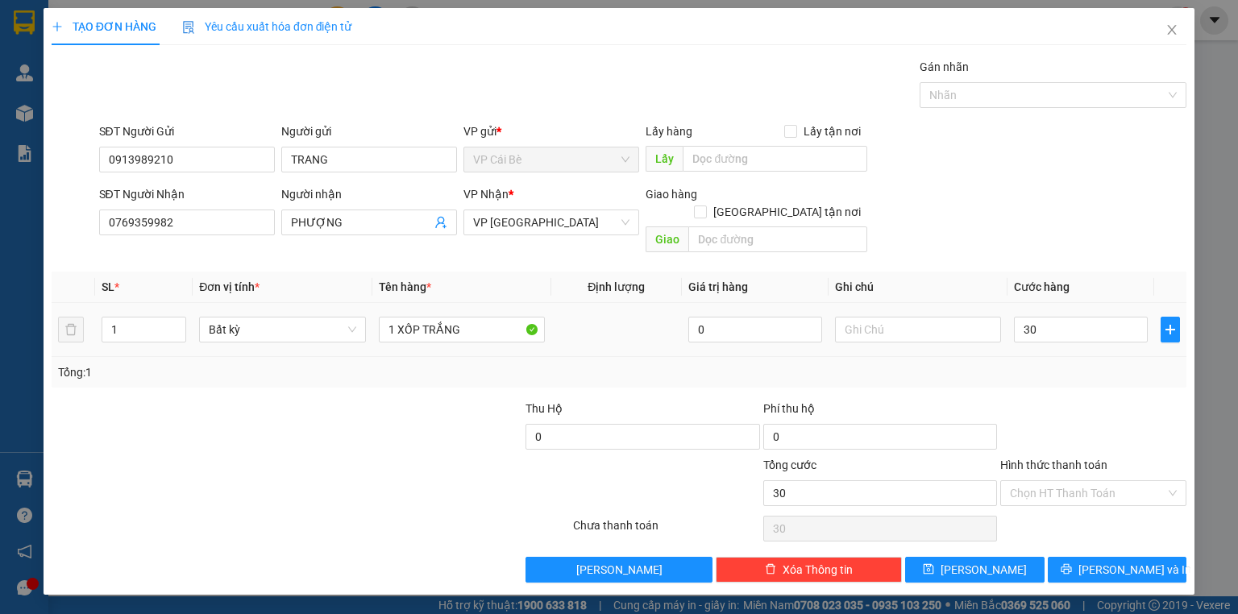
type input "30.000"
click at [1072, 406] on div at bounding box center [1093, 428] width 189 height 56
click at [1099, 481] on input "Hình thức thanh toán" at bounding box center [1088, 493] width 156 height 24
click at [1109, 513] on div "Tại văn phòng" at bounding box center [1093, 506] width 167 height 18
type input "0"
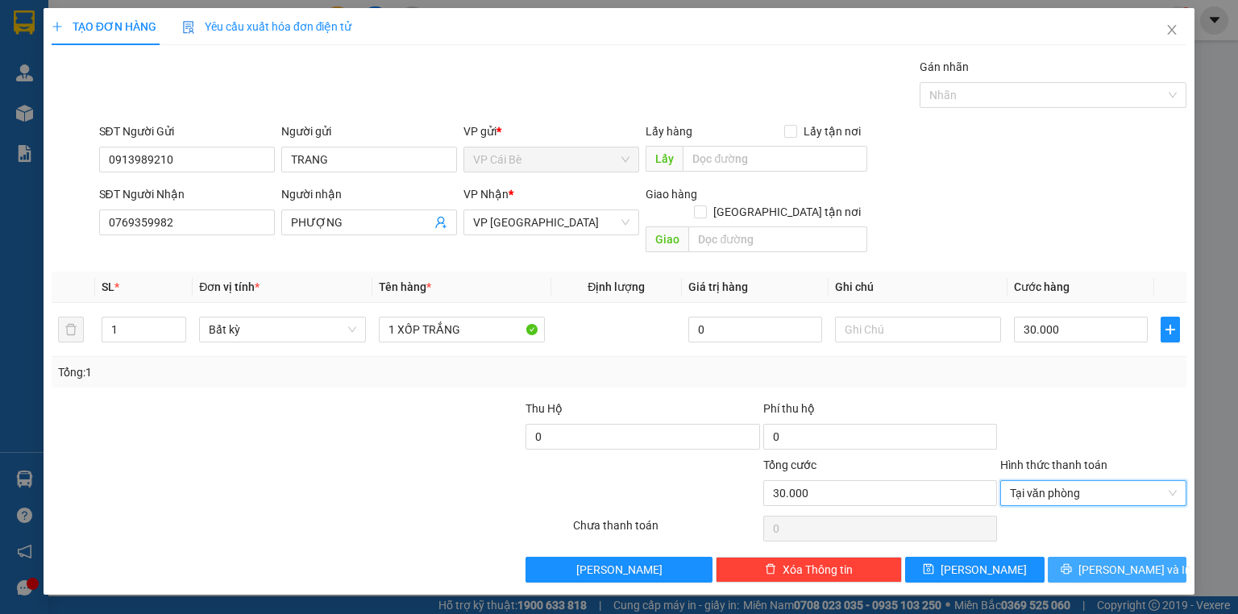
click at [1127, 561] on span "[PERSON_NAME] và In" at bounding box center [1134, 570] width 113 height 18
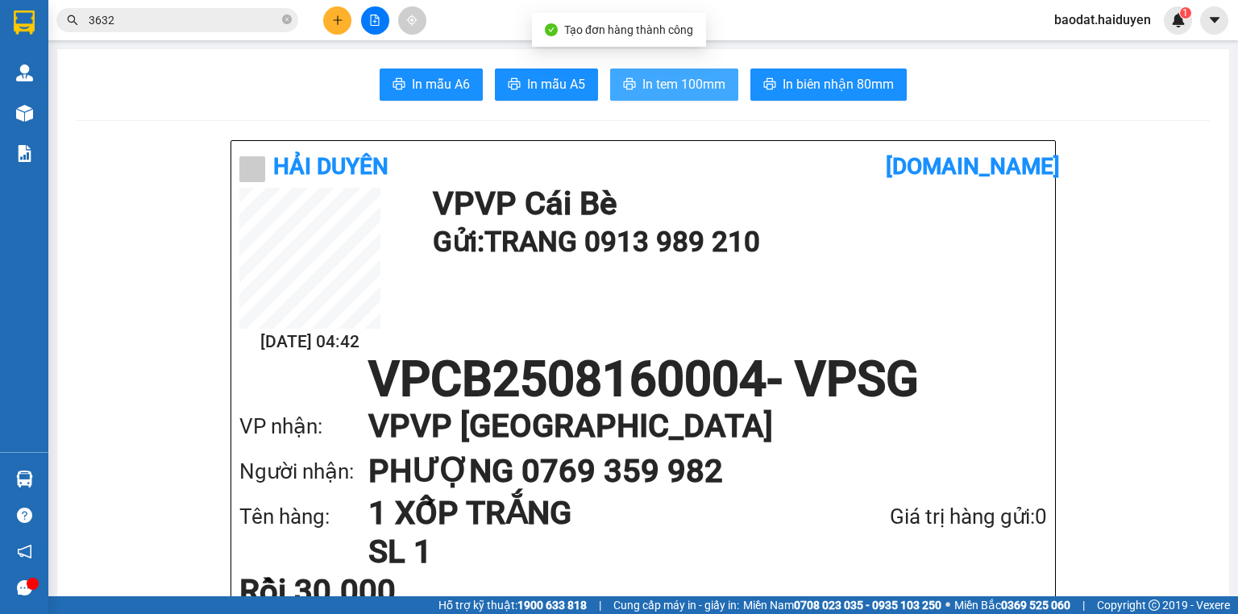
drag, startPoint x: 689, startPoint y: 91, endPoint x: 687, endPoint y: 103, distance: 12.3
click at [688, 91] on span "In tem 100mm" at bounding box center [683, 84] width 83 height 20
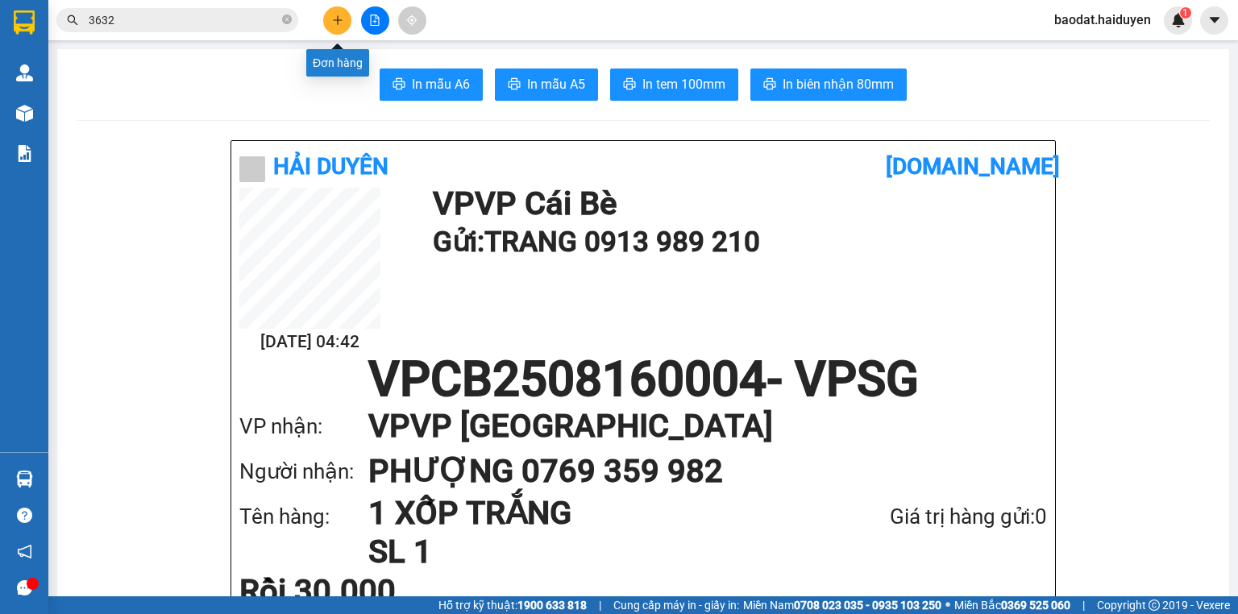
click at [335, 15] on icon "plus" at bounding box center [337, 20] width 11 height 11
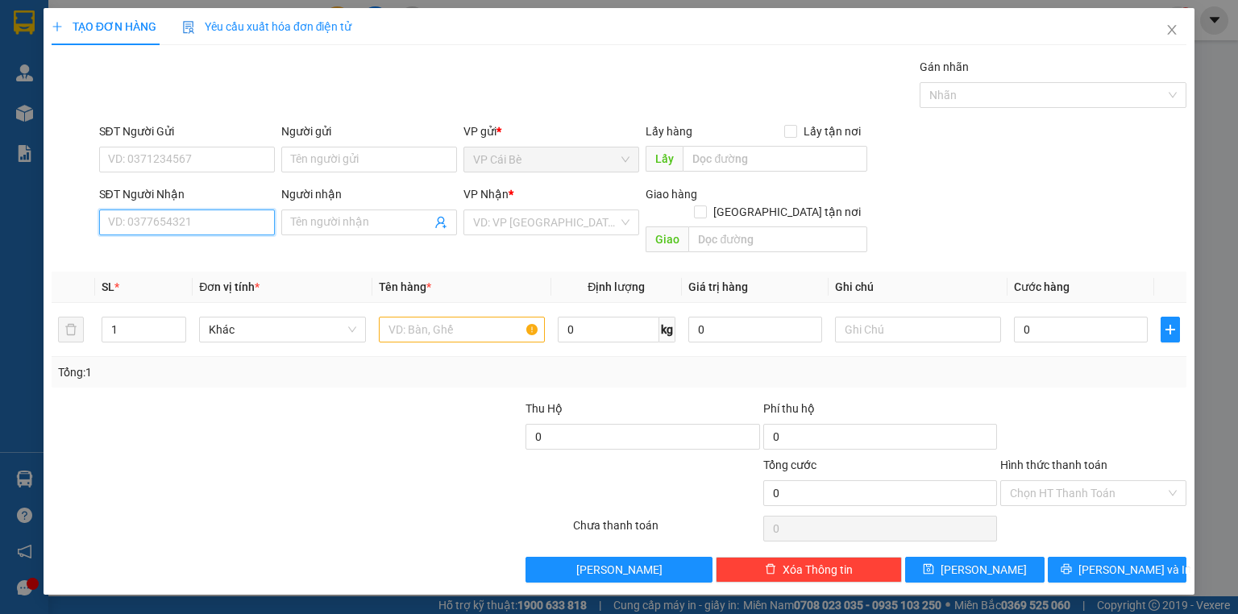
click at [234, 214] on input "SĐT Người Nhận" at bounding box center [187, 223] width 176 height 26
type input "0981245797"
click at [228, 251] on div "0981245797 - HUY ([PERSON_NAME])" at bounding box center [204, 254] width 191 height 18
type input "HUY ([PERSON_NAME])"
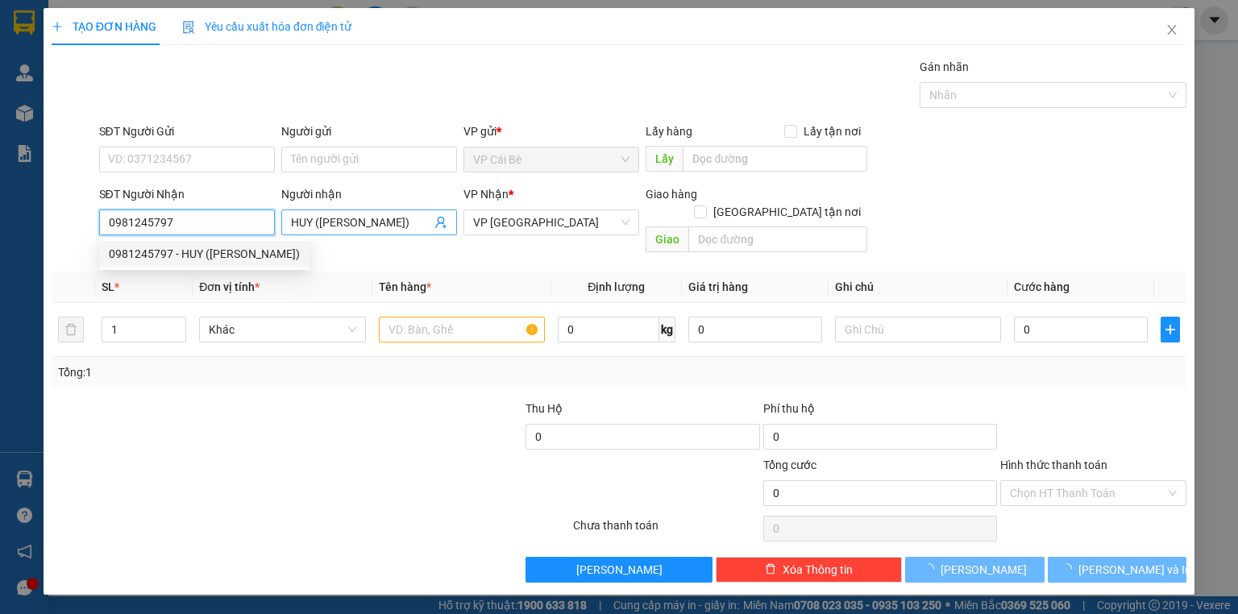
type input "20.000"
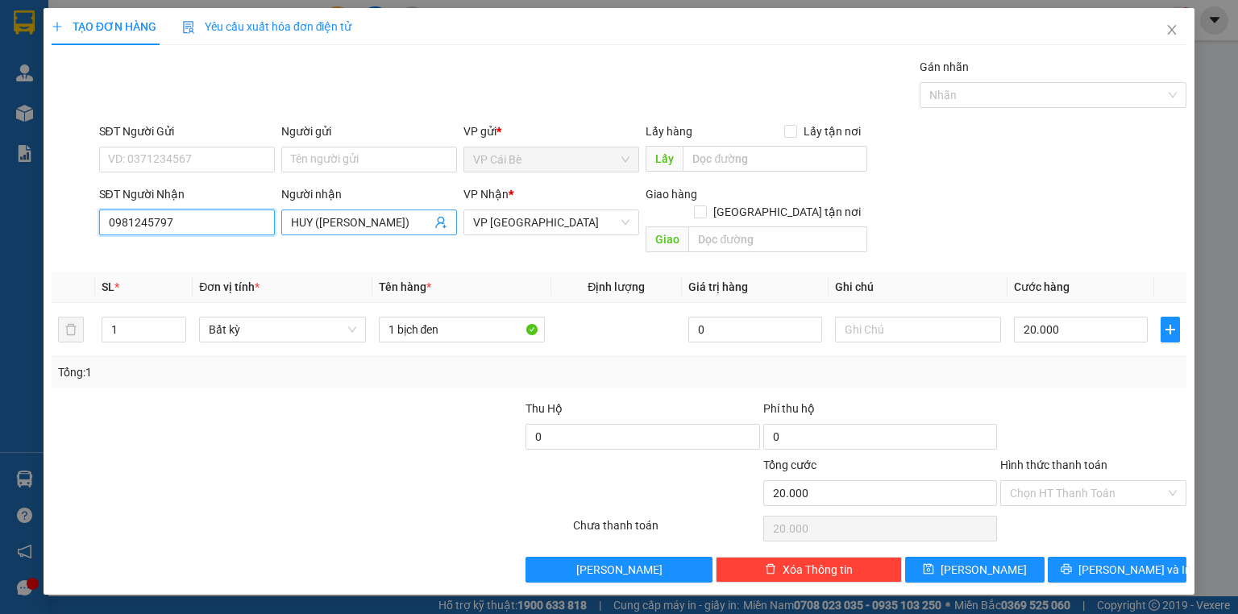
type input "0981245797"
drag, startPoint x: 313, startPoint y: 222, endPoint x: 462, endPoint y: 218, distance: 149.1
click at [776, 167] on form "SĐT Người Gửi VD: 0371234567 Người gửi Tên người gửi VP gửi * VP [PERSON_NAME] …" at bounding box center [619, 190] width 1135 height 137
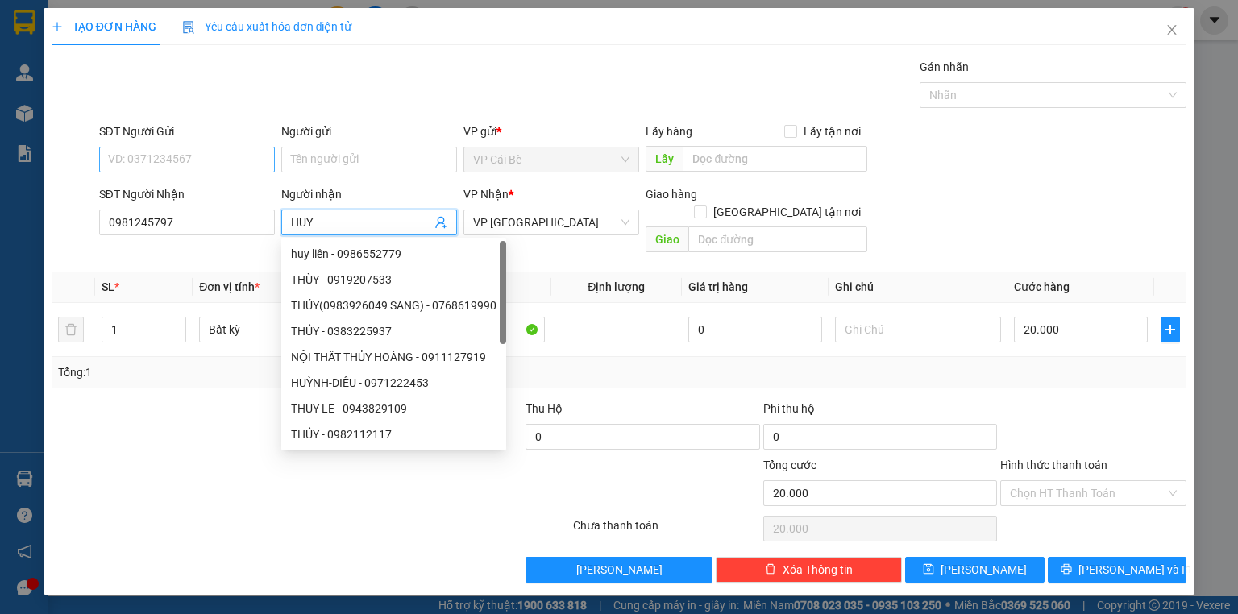
type input "HUY"
click at [174, 149] on input "SĐT Người Gửi" at bounding box center [187, 160] width 176 height 26
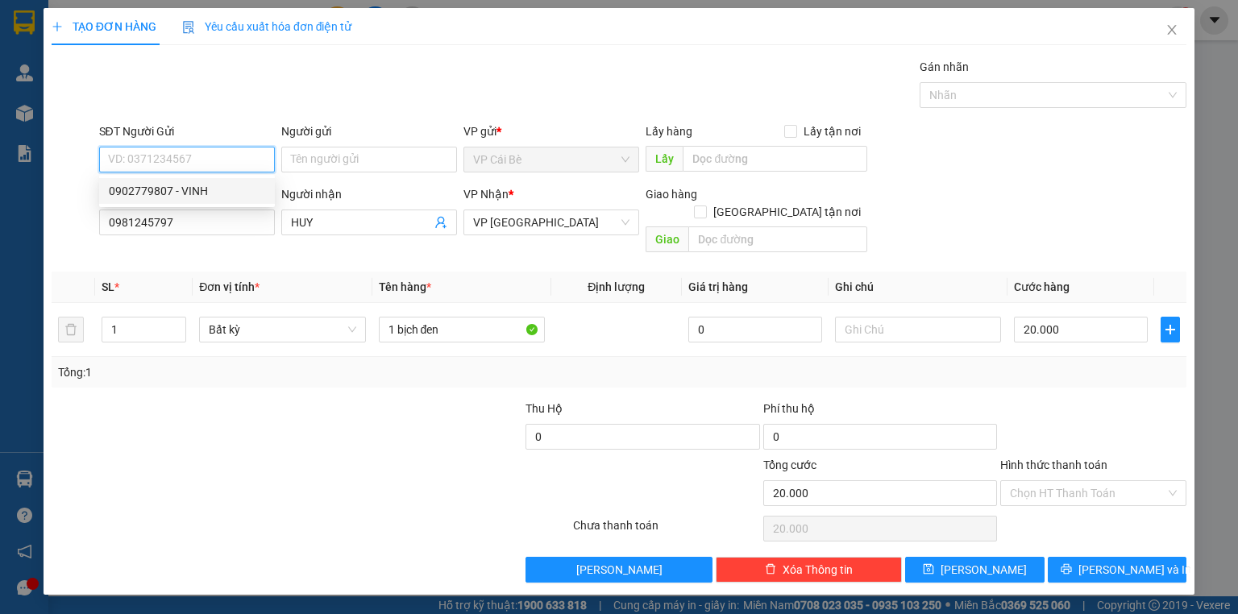
click at [176, 183] on div "0902779807 - VINH" at bounding box center [187, 191] width 156 height 18
type input "0902779807"
type input "VINH"
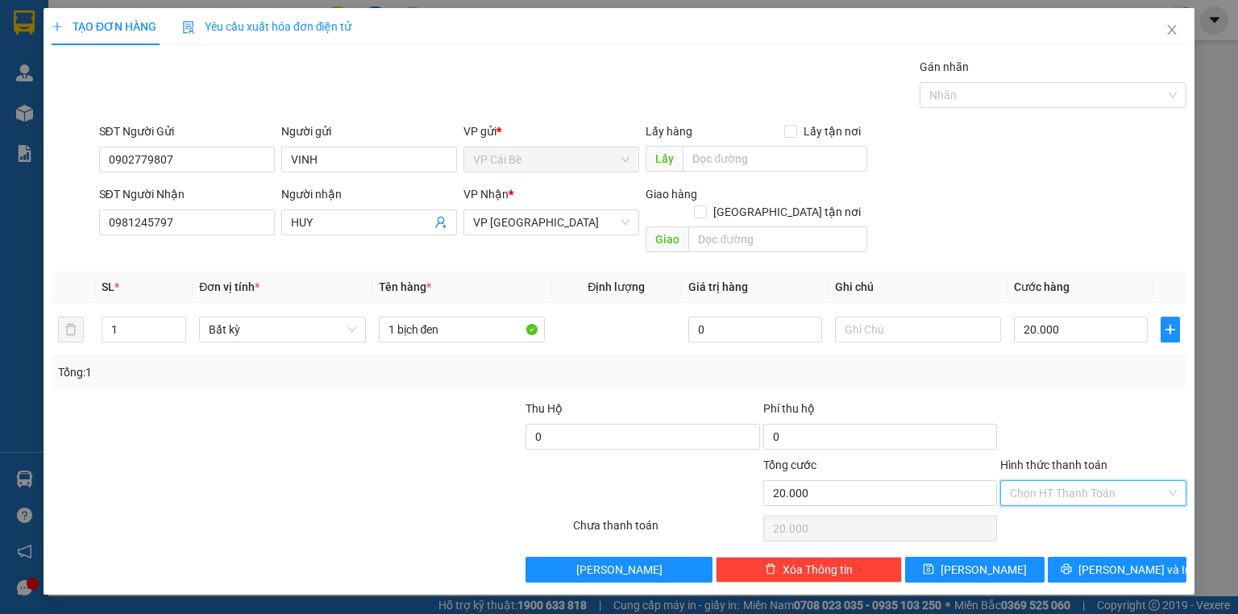
click at [1102, 481] on input "Hình thức thanh toán" at bounding box center [1088, 493] width 156 height 24
click at [1107, 507] on div "Tại văn phòng" at bounding box center [1093, 506] width 167 height 18
type input "0"
click at [1115, 561] on span "[PERSON_NAME] và In" at bounding box center [1134, 570] width 113 height 18
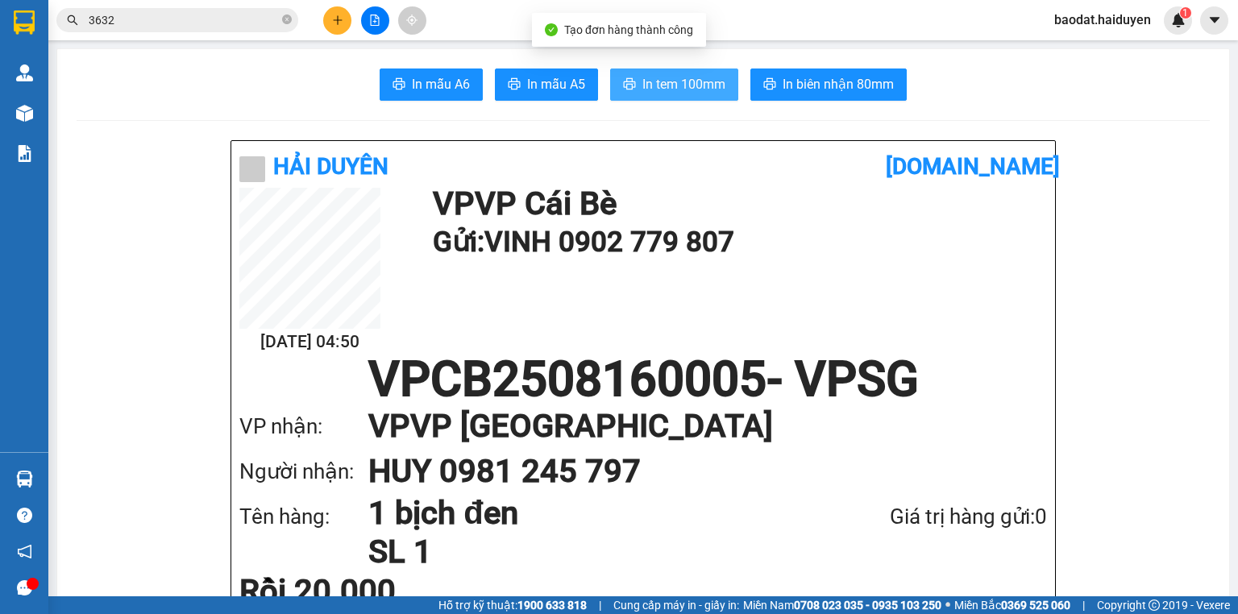
click at [655, 84] on span "In tem 100mm" at bounding box center [683, 84] width 83 height 20
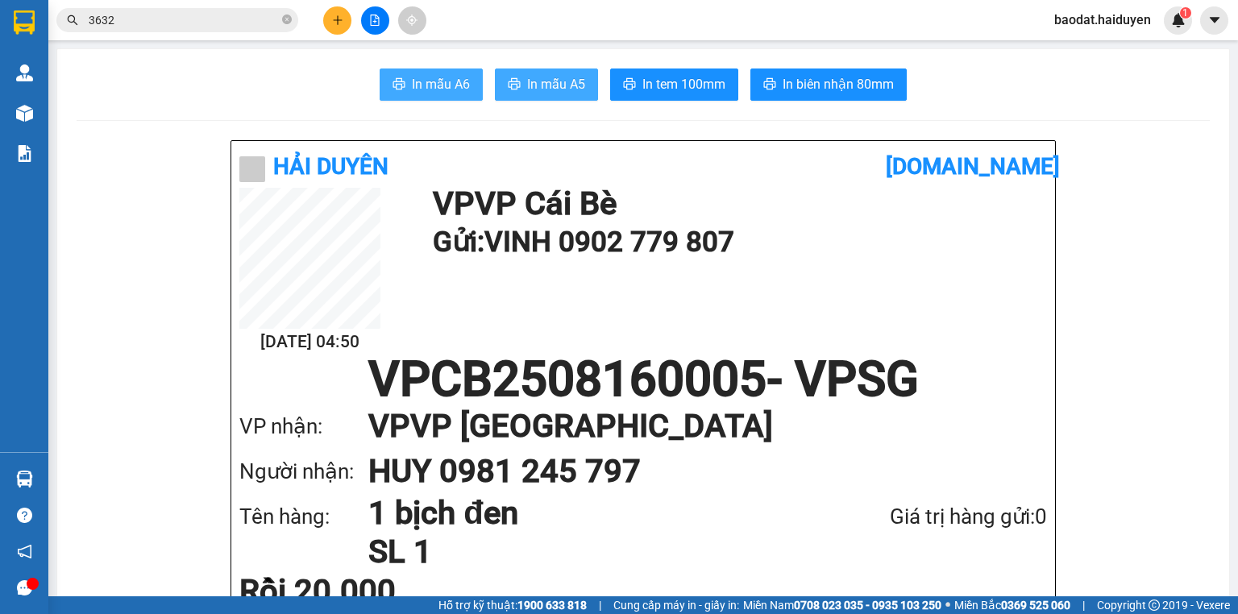
drag, startPoint x: 446, startPoint y: 94, endPoint x: 513, endPoint y: 90, distance: 66.2
click at [452, 94] on button "In mẫu A6" at bounding box center [431, 85] width 103 height 32
click at [218, 18] on input "3632" at bounding box center [184, 20] width 190 height 18
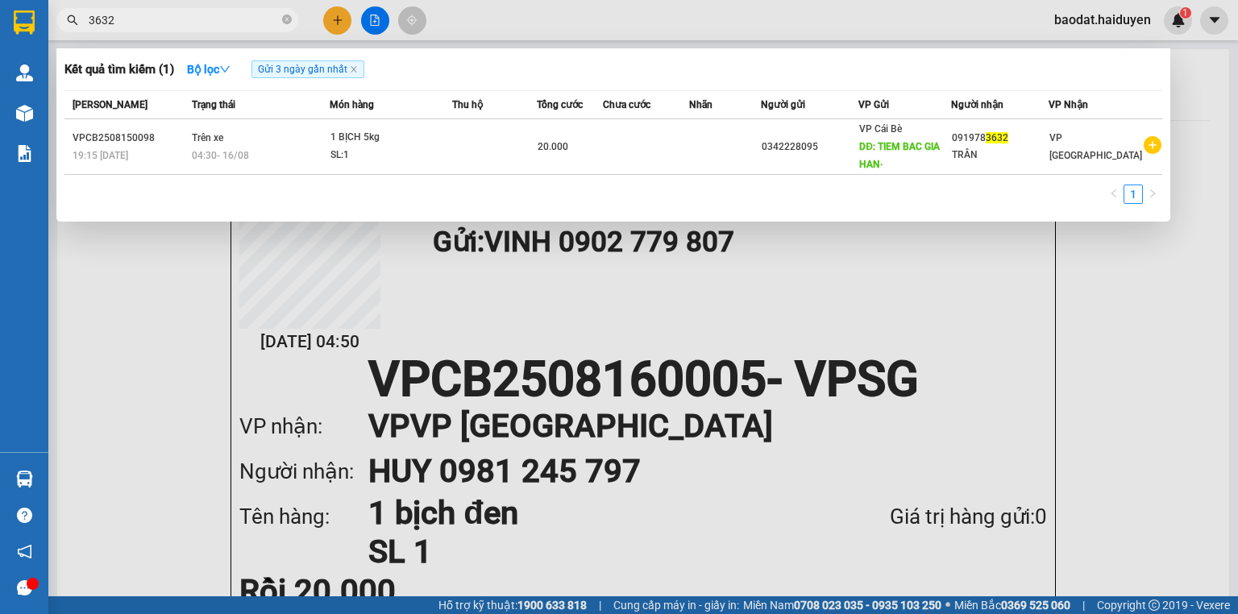
click at [218, 18] on input "3632" at bounding box center [184, 20] width 190 height 18
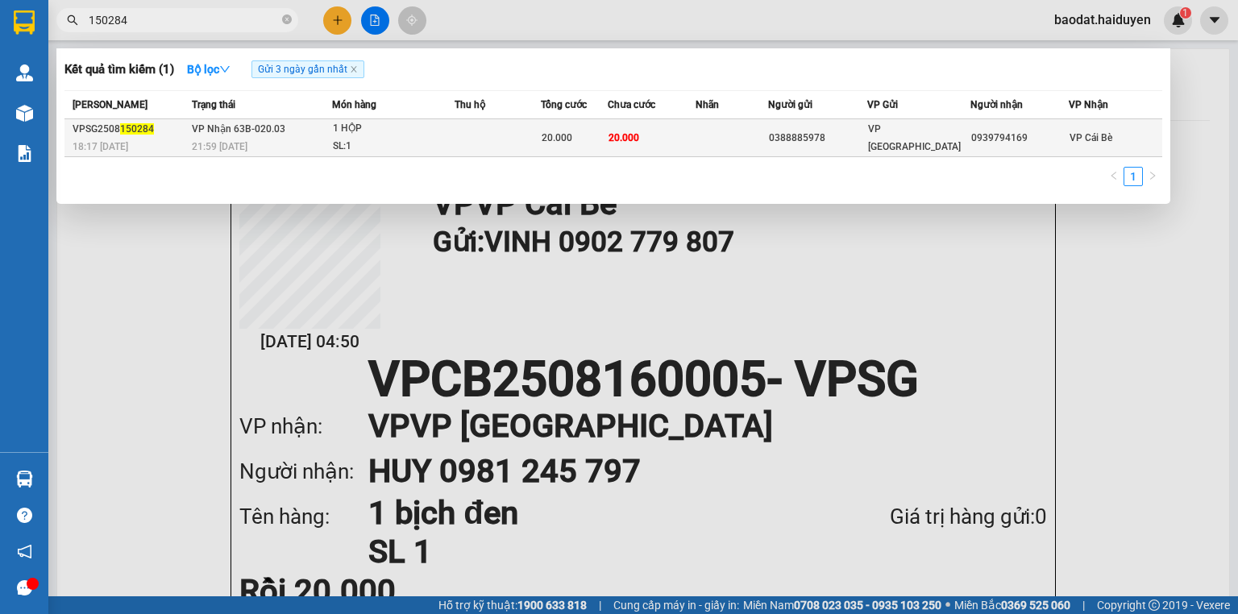
type input "150284"
click at [853, 139] on div "0388885978" at bounding box center [817, 138] width 97 height 17
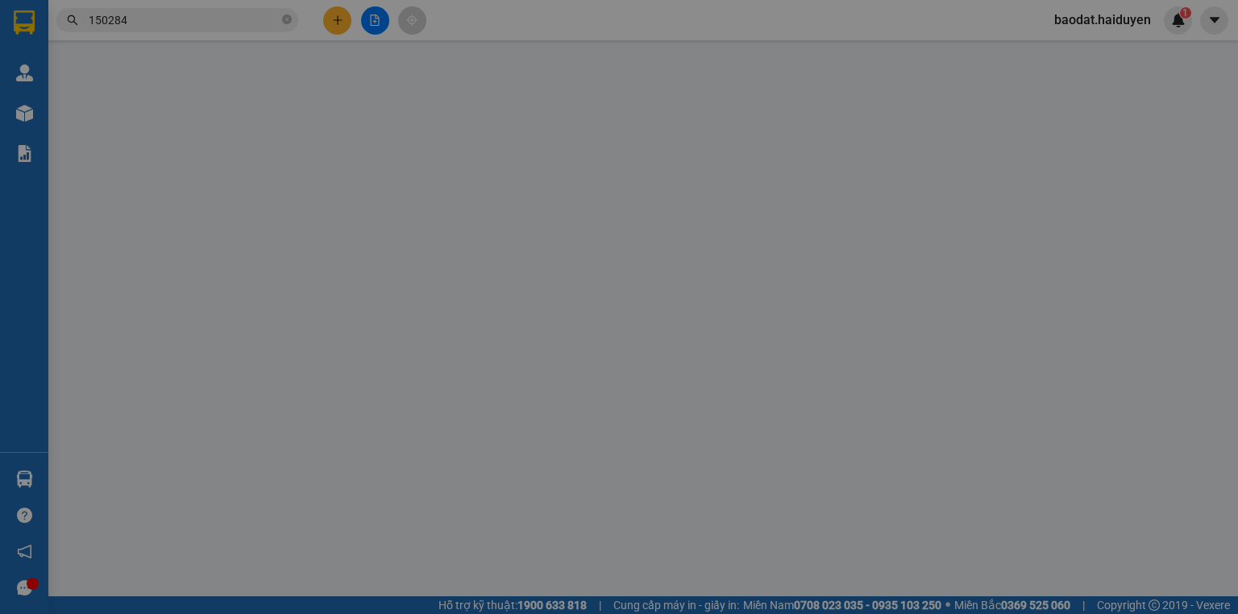
type input "0388885978"
type input "0939794169"
type input "20.000"
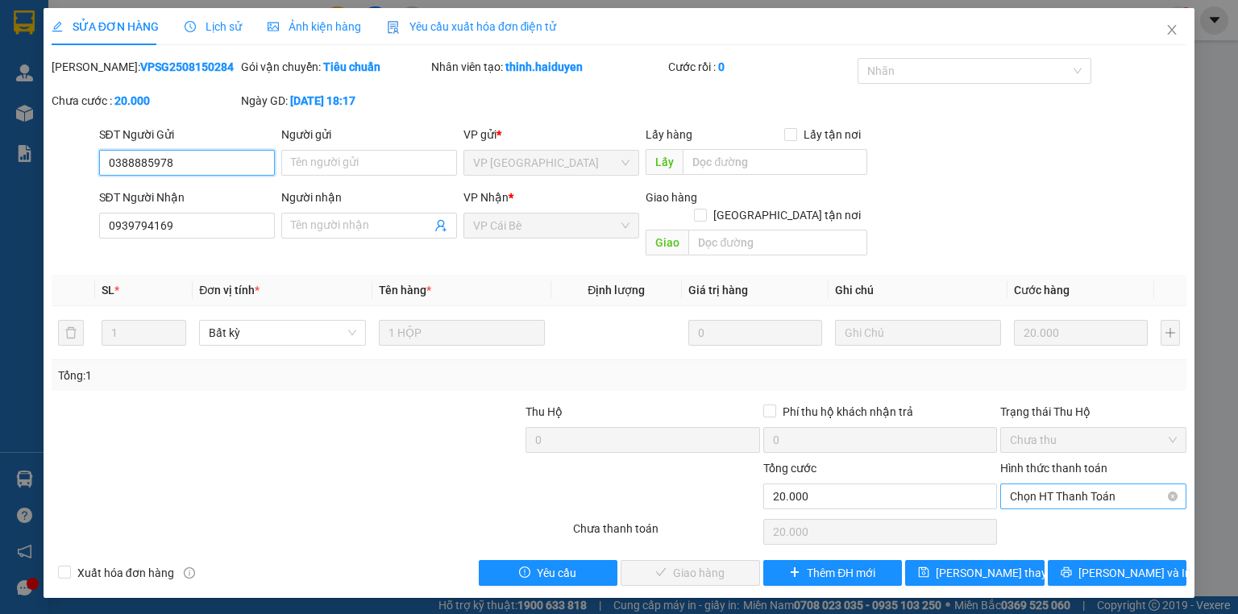
click at [1021, 484] on span "Chọn HT Thanh Toán" at bounding box center [1093, 496] width 167 height 24
type input "0"
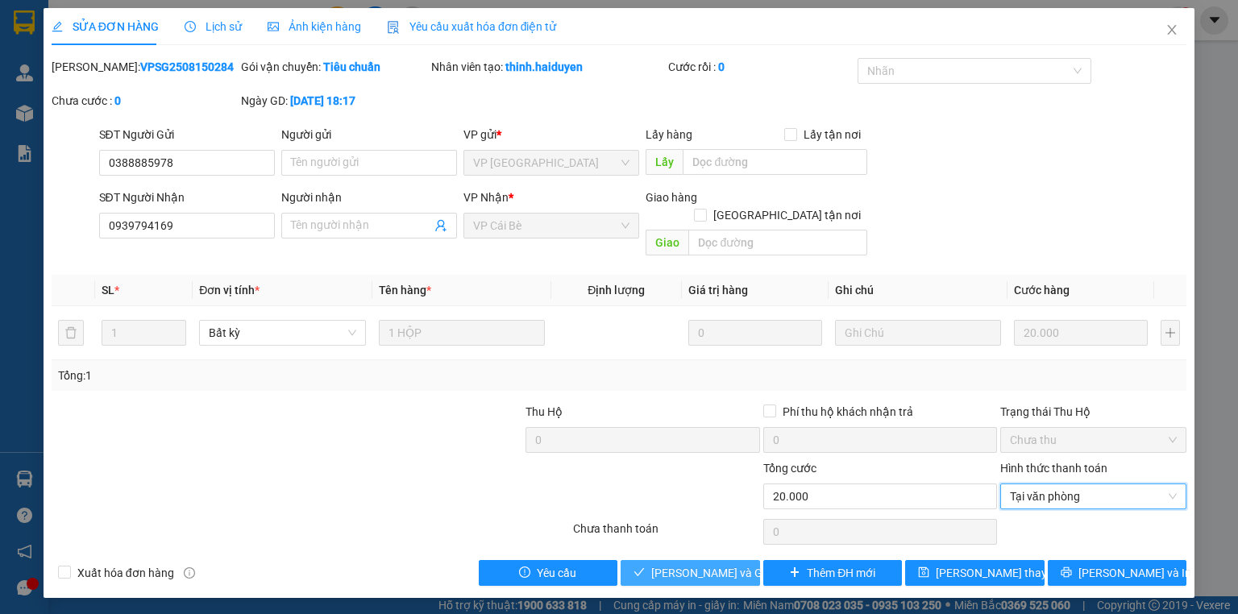
click at [741, 560] on button "[PERSON_NAME] và Giao hàng" at bounding box center [690, 573] width 139 height 26
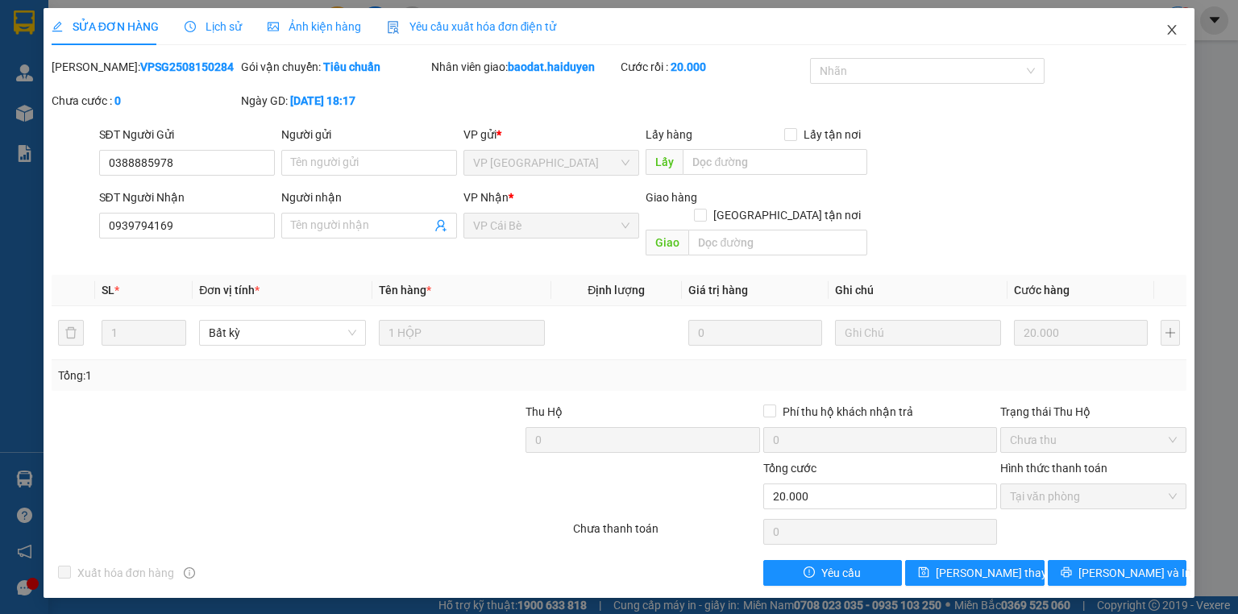
drag, startPoint x: 1170, startPoint y: 37, endPoint x: 1179, endPoint y: 31, distance: 10.5
click at [1170, 37] on span "Close" at bounding box center [1171, 30] width 45 height 45
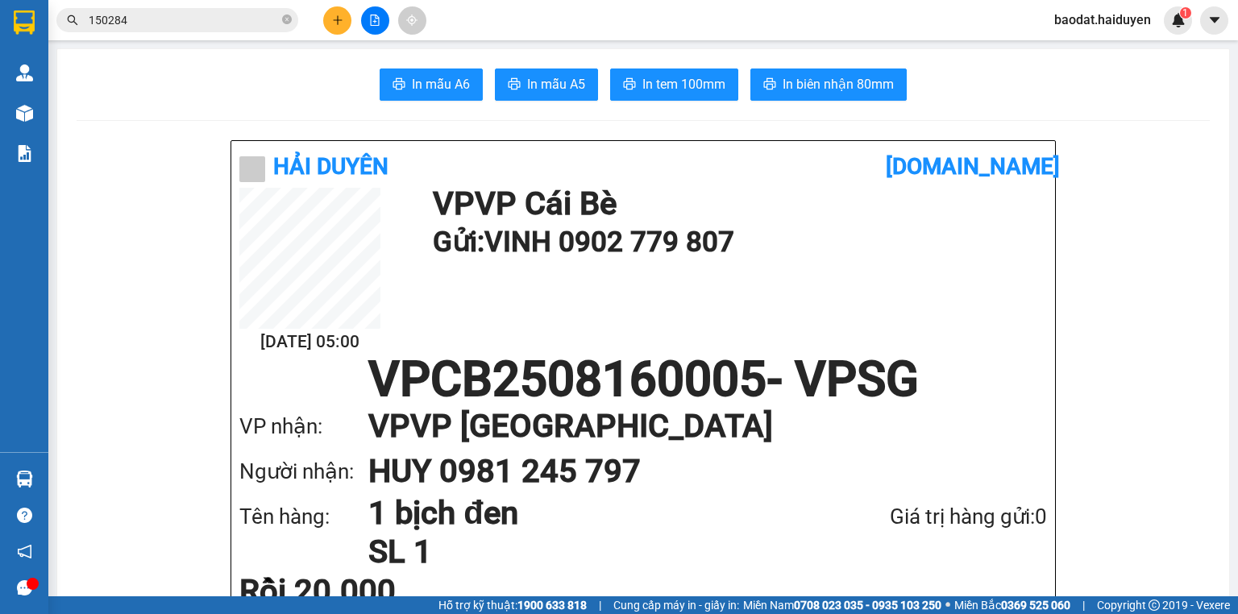
click at [336, 21] on button at bounding box center [337, 20] width 28 height 28
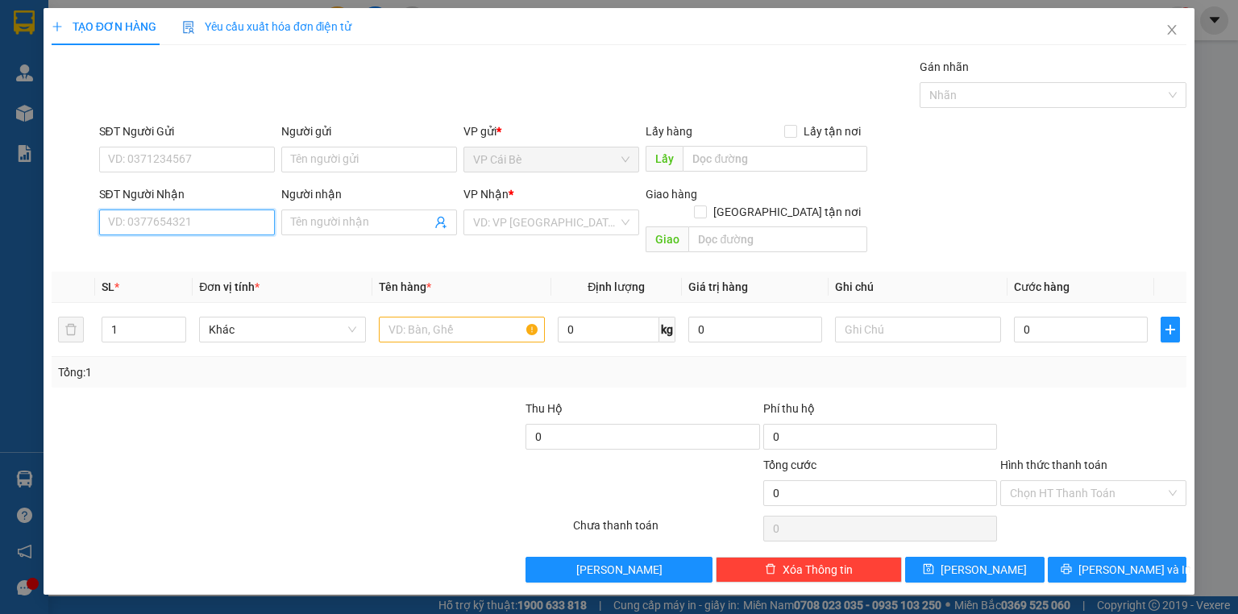
click at [207, 223] on input "SĐT Người Nhận" at bounding box center [187, 223] width 176 height 26
click at [147, 248] on div "0792949417 - DŨNG" at bounding box center [187, 254] width 156 height 18
type input "0792949417"
type input "DŨNG"
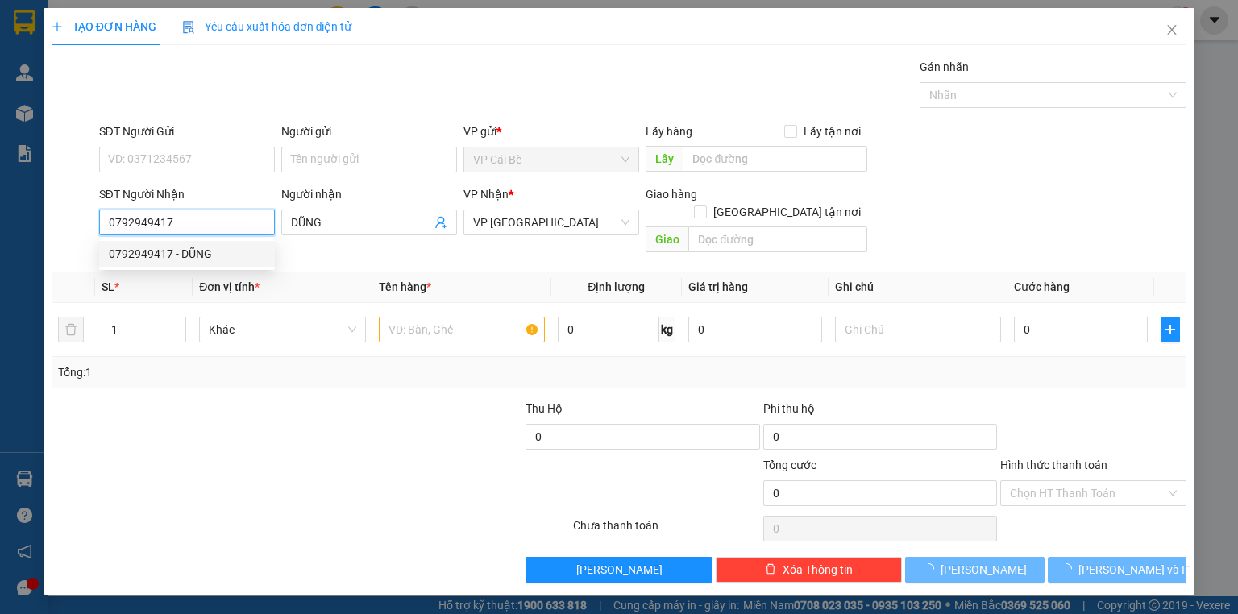
type input "40.000"
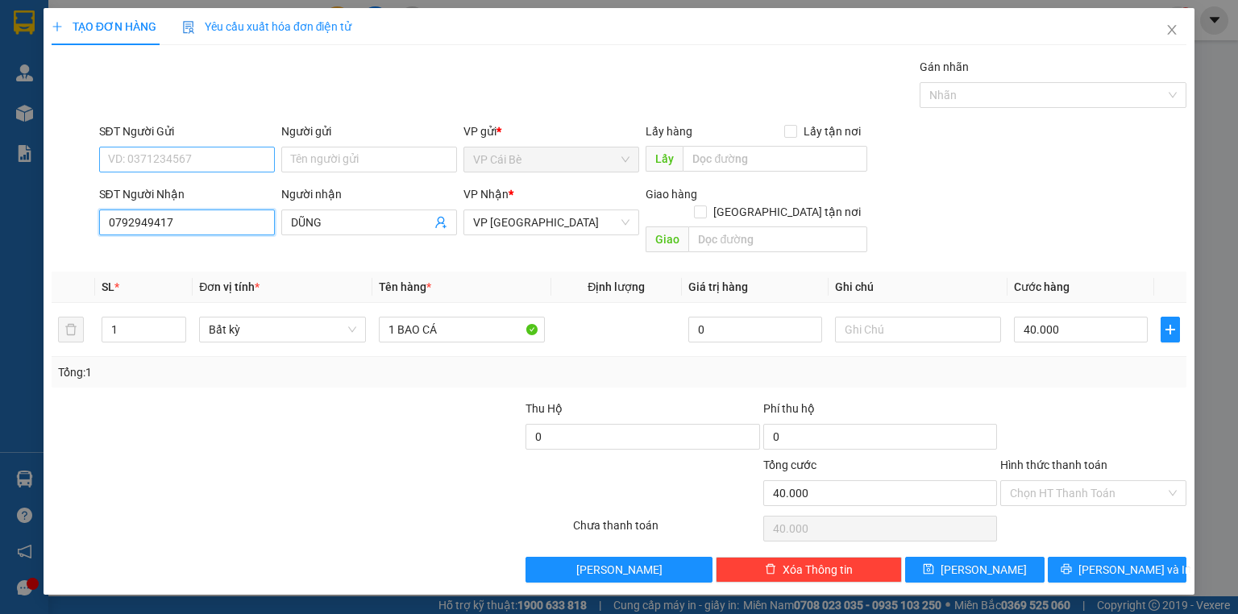
type input "0792949417"
click at [247, 158] on input "SĐT Người Gửi" at bounding box center [187, 160] width 176 height 26
click at [257, 187] on div "0348595075 - TUẤN TG" at bounding box center [187, 191] width 156 height 18
type input "0348595075"
type input "TUẤN TG"
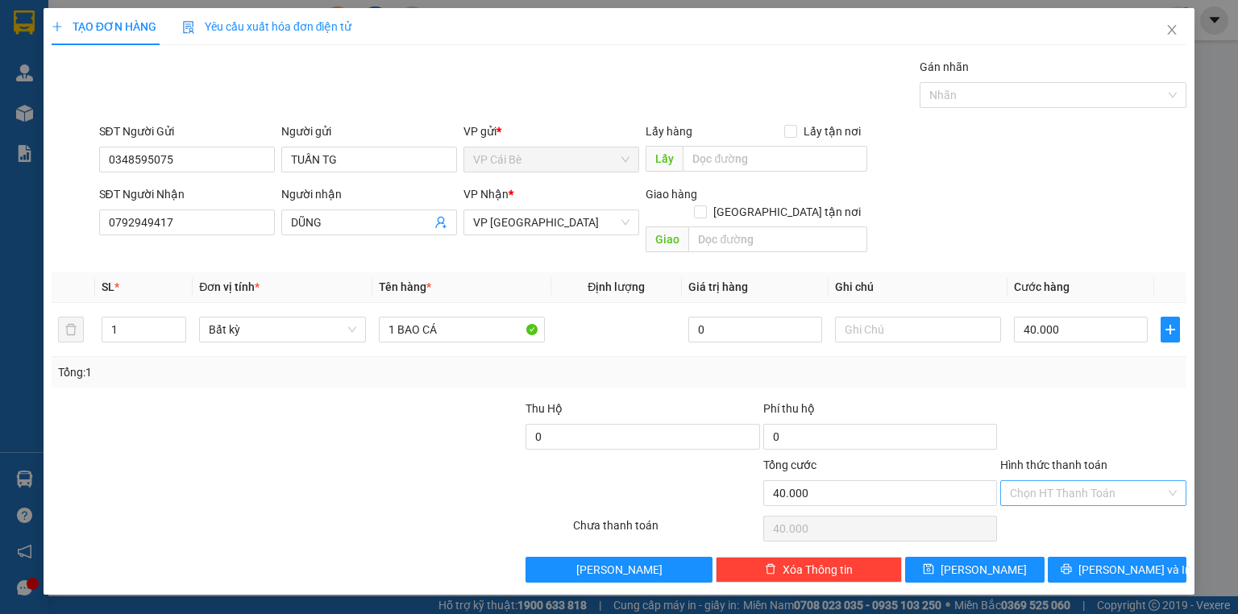
click at [1101, 481] on input "Hình thức thanh toán" at bounding box center [1088, 493] width 156 height 24
drag, startPoint x: 1105, startPoint y: 505, endPoint x: 1093, endPoint y: 490, distance: 19.5
click at [1105, 506] on div "Tại văn phòng" at bounding box center [1093, 506] width 167 height 18
type input "0"
click at [1102, 557] on button "[PERSON_NAME] và In" at bounding box center [1117, 570] width 139 height 26
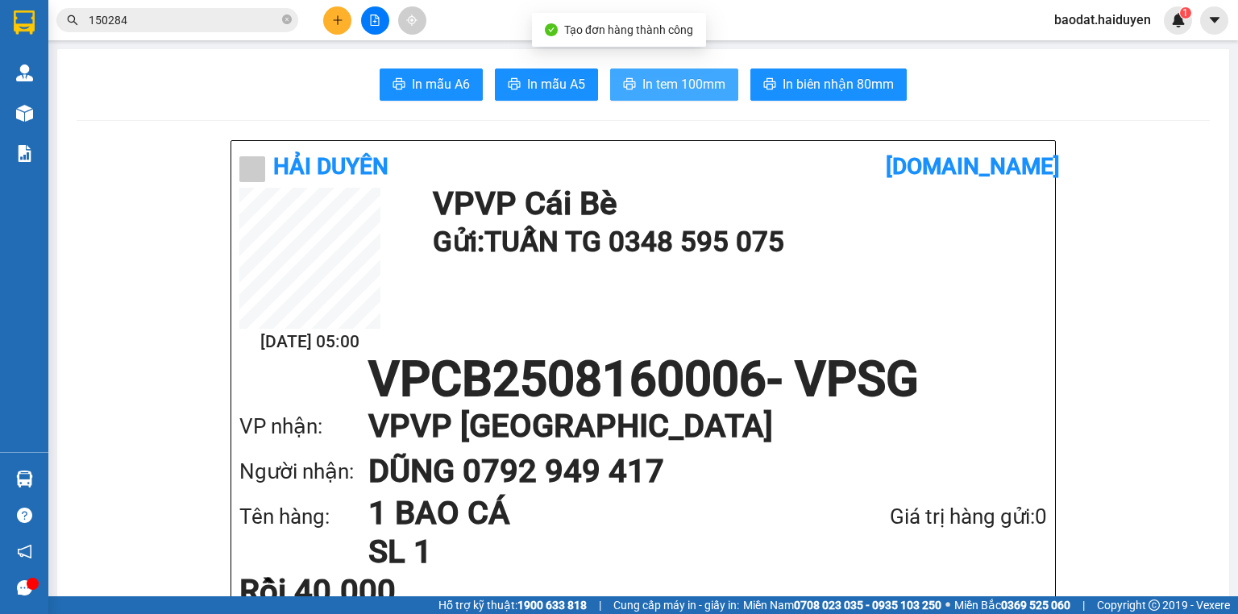
click at [667, 93] on span "In tem 100mm" at bounding box center [683, 84] width 83 height 20
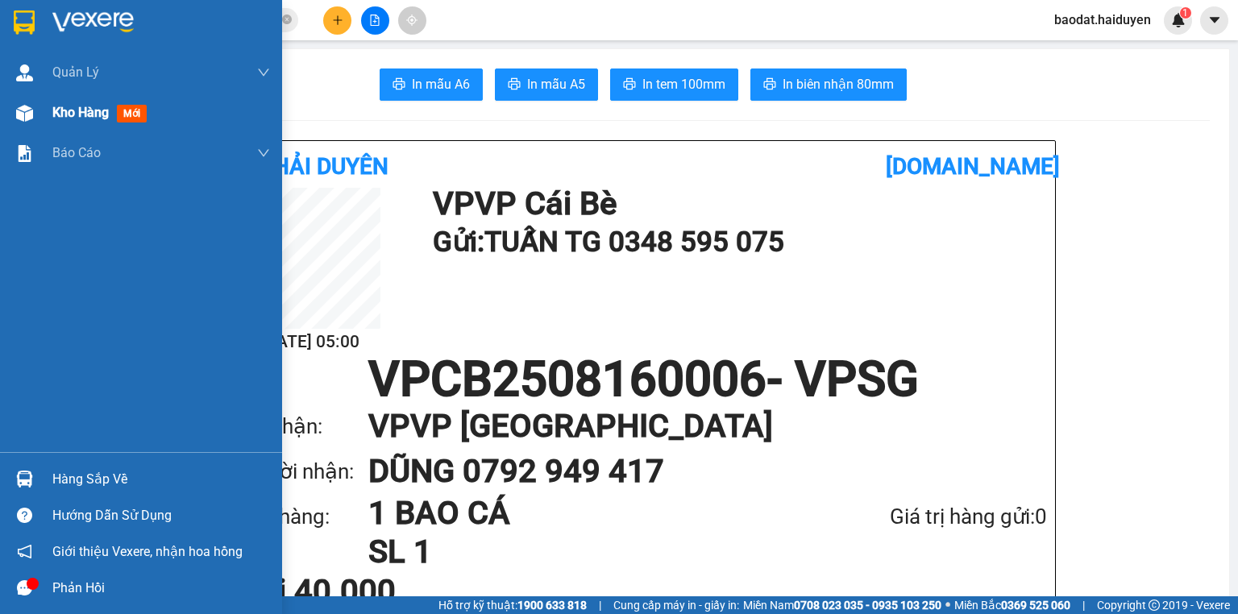
click at [81, 116] on span "Kho hàng" at bounding box center [80, 112] width 56 height 15
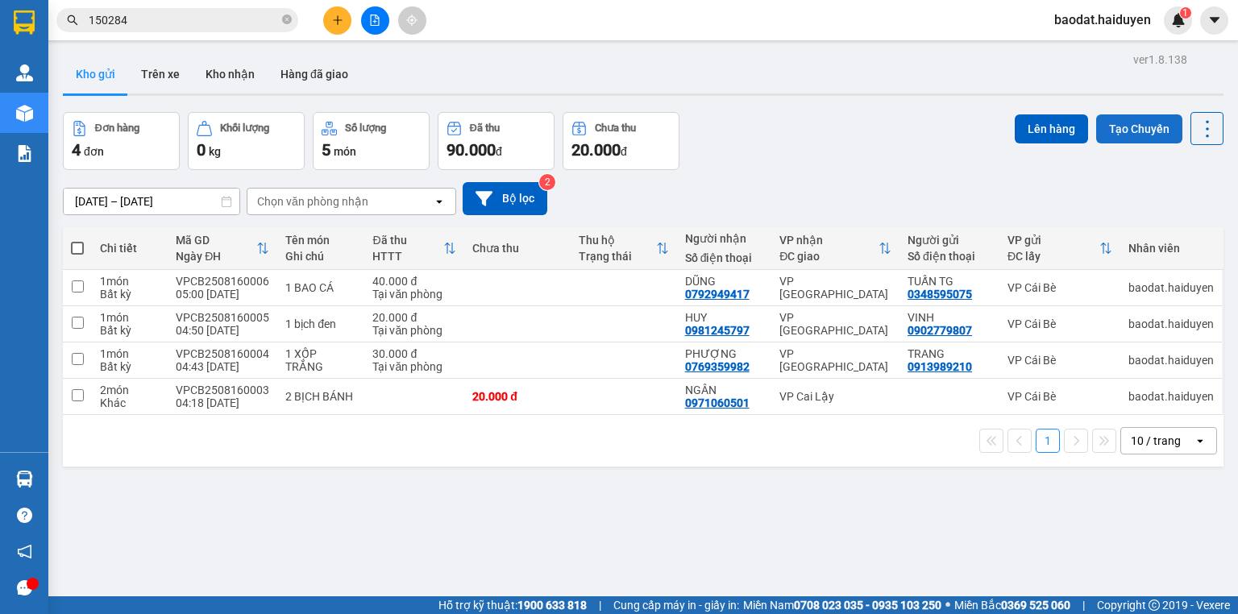
click at [1105, 134] on button "Tạo Chuyến" at bounding box center [1139, 128] width 86 height 29
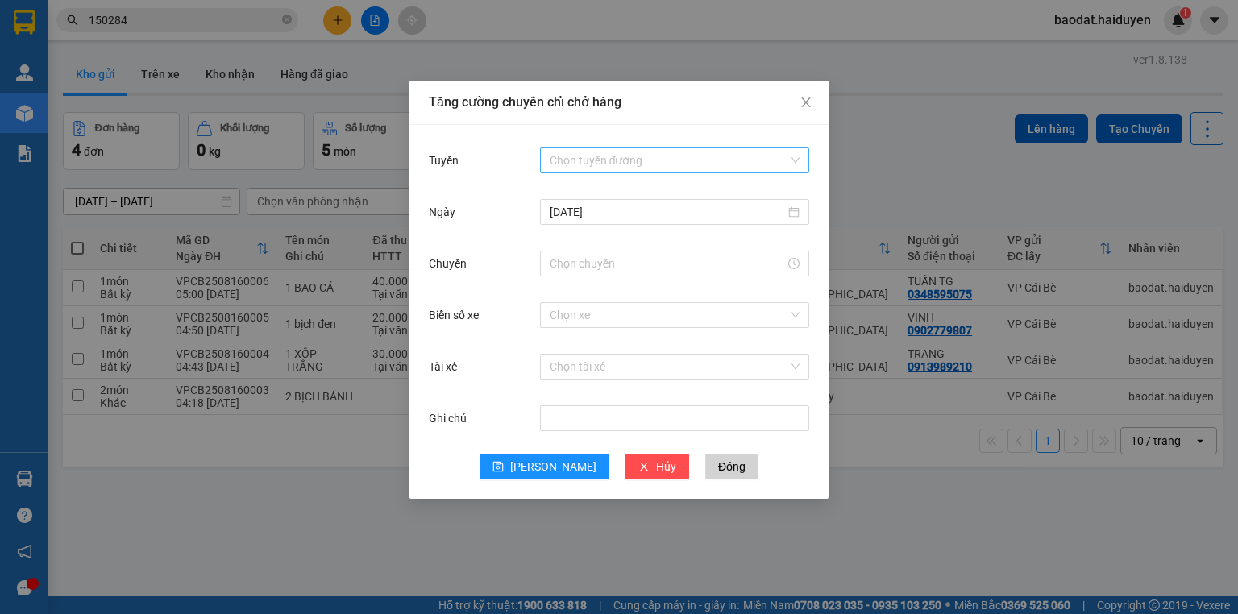
click at [586, 170] on input "Tuyến" at bounding box center [669, 160] width 239 height 24
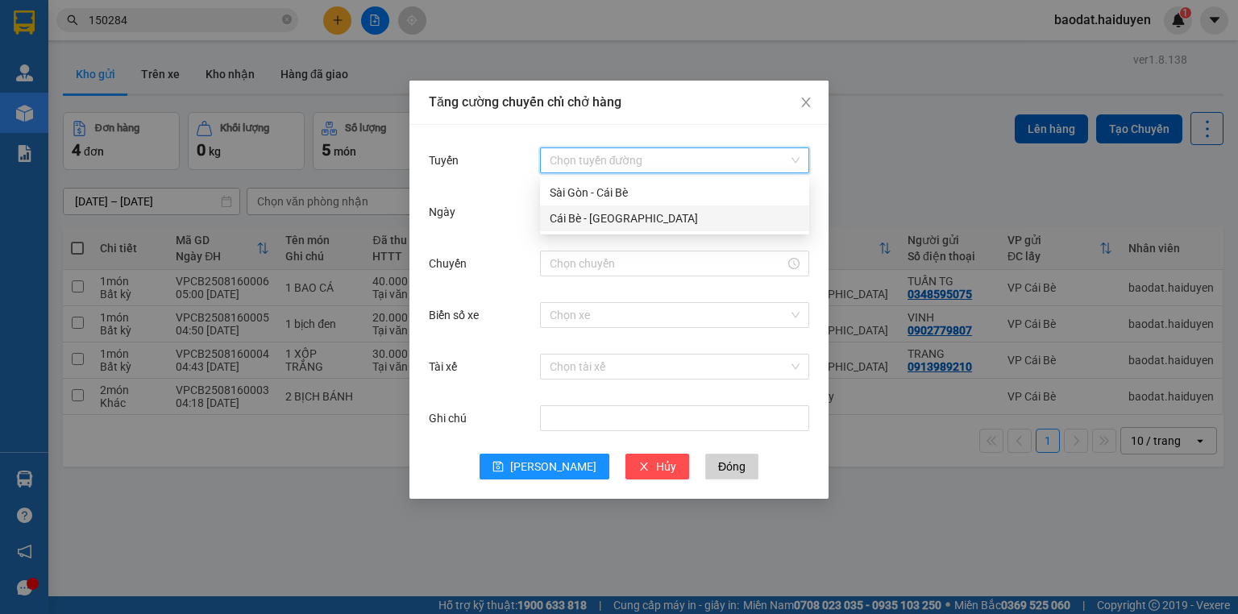
click at [598, 219] on div "Cái Bè - [GEOGRAPHIC_DATA]" at bounding box center [675, 219] width 250 height 18
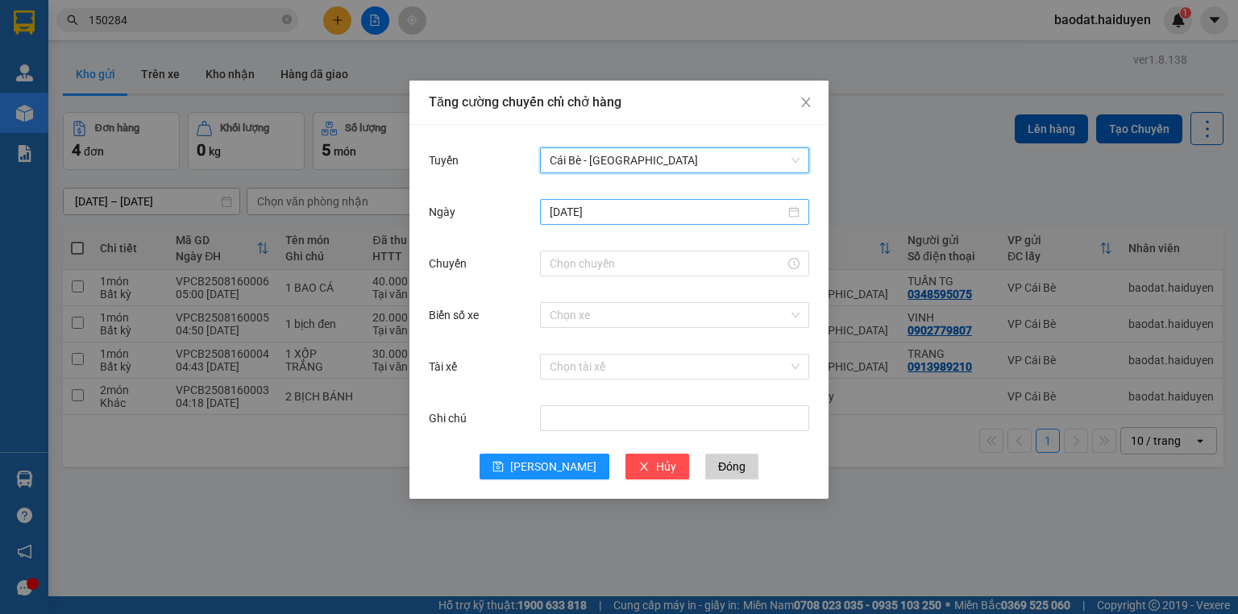
click at [607, 213] on input "[DATE]" at bounding box center [667, 212] width 235 height 18
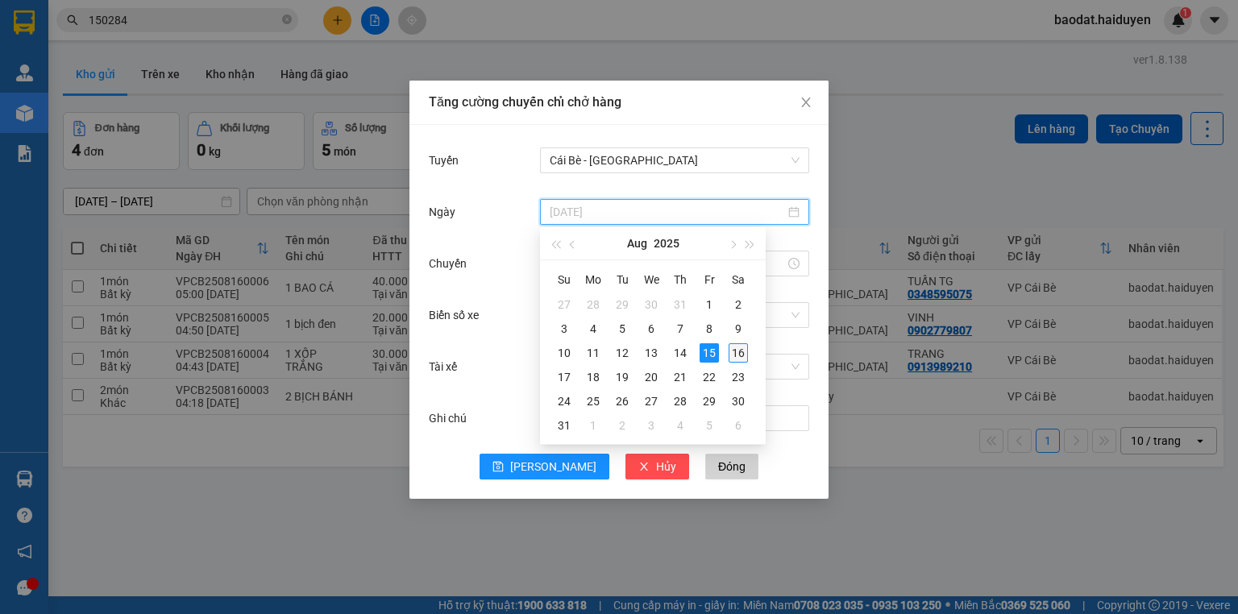
type input "[DATE]"
drag, startPoint x: 733, startPoint y: 353, endPoint x: 743, endPoint y: 349, distance: 10.5
click at [735, 353] on div "16" at bounding box center [738, 352] width 19 height 19
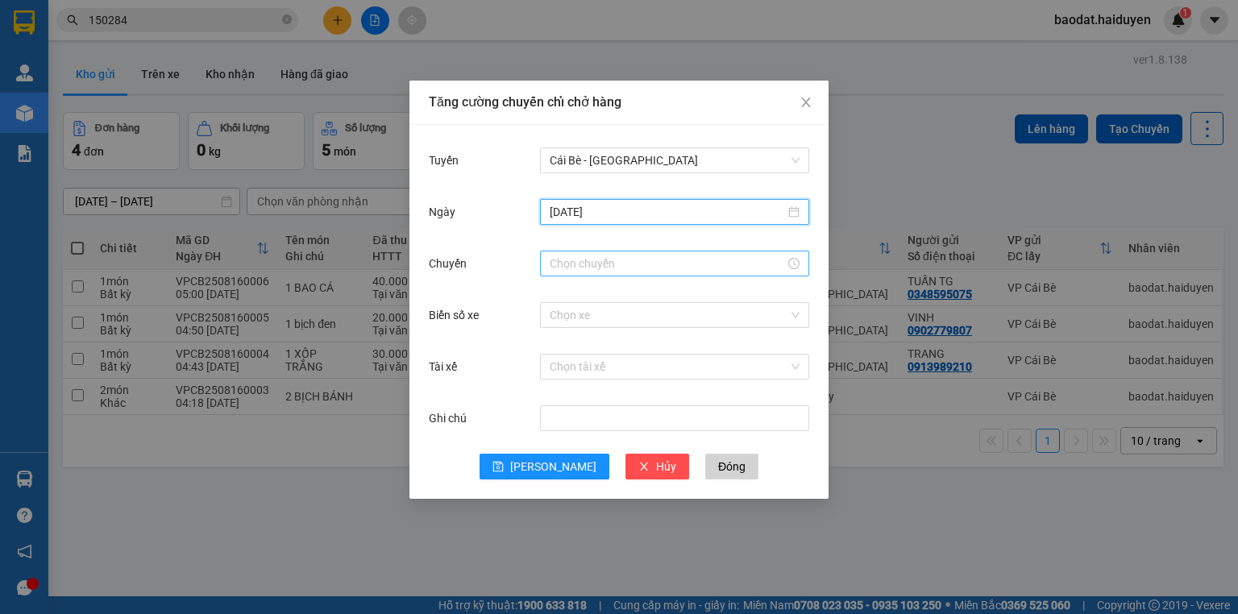
click at [787, 268] on div at bounding box center [675, 264] width 250 height 18
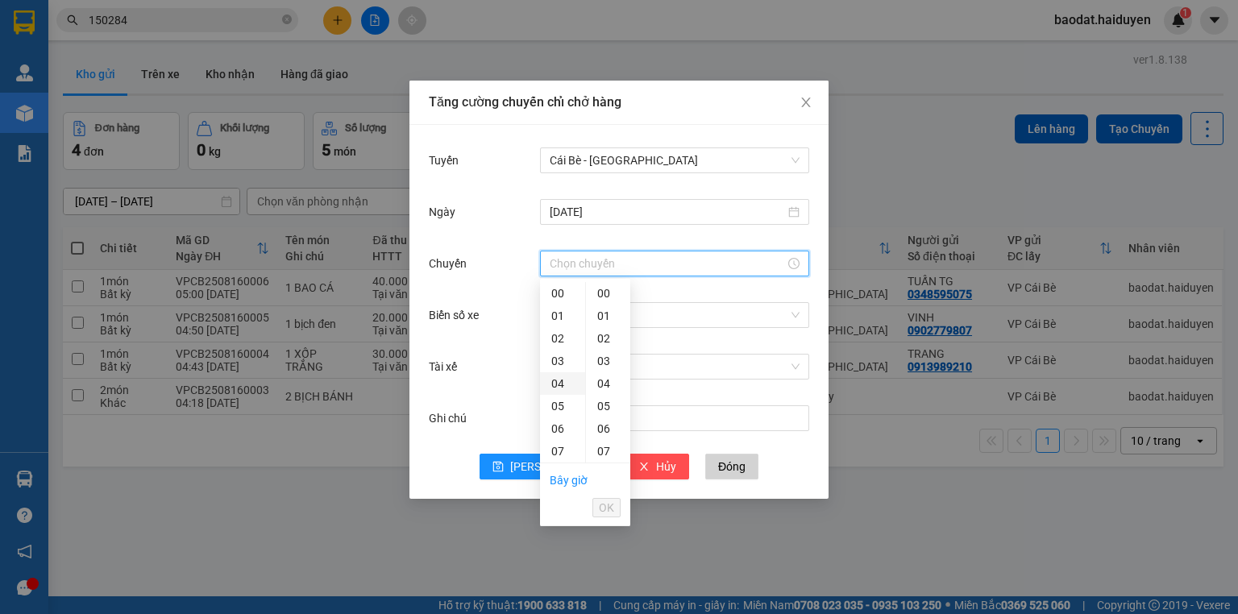
click at [561, 387] on div "04" at bounding box center [562, 383] width 45 height 23
click at [601, 291] on div "31" at bounding box center [608, 283] width 44 height 23
type input "04:31"
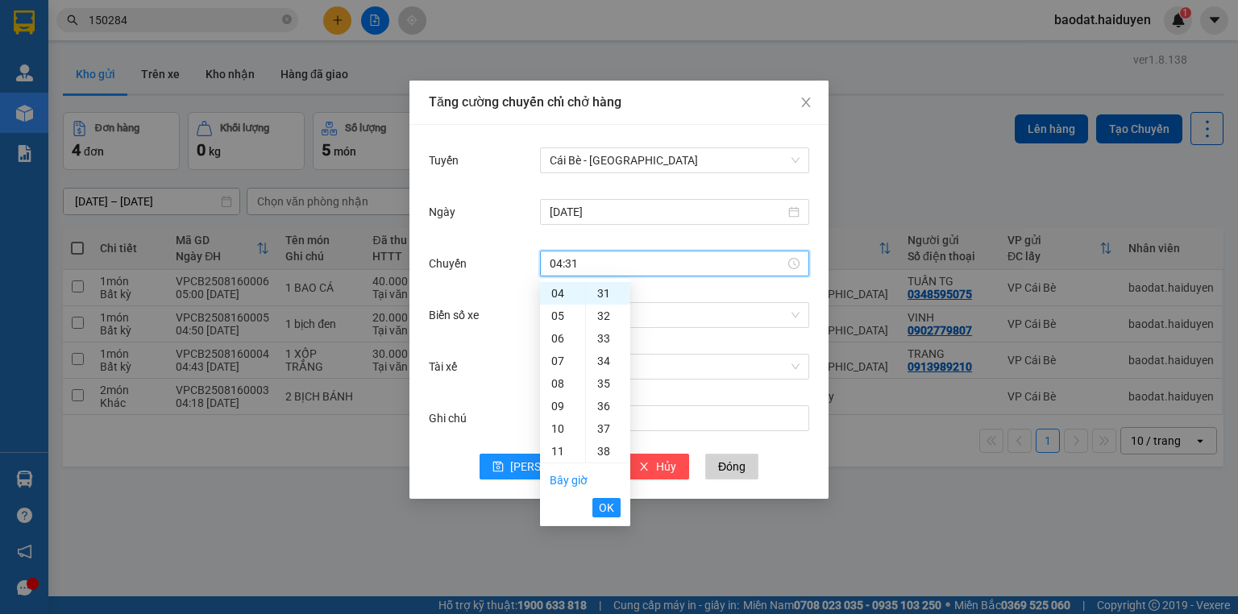
click at [607, 509] on span "OK" at bounding box center [606, 508] width 15 height 18
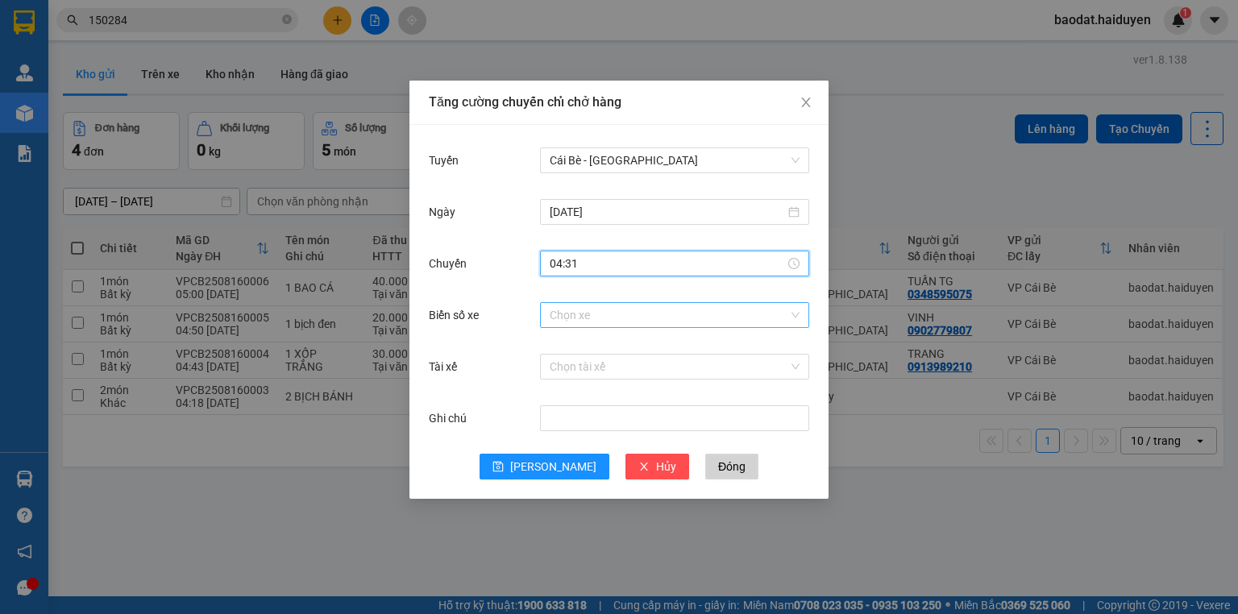
click at [638, 312] on input "Biển số xe" at bounding box center [669, 315] width 239 height 24
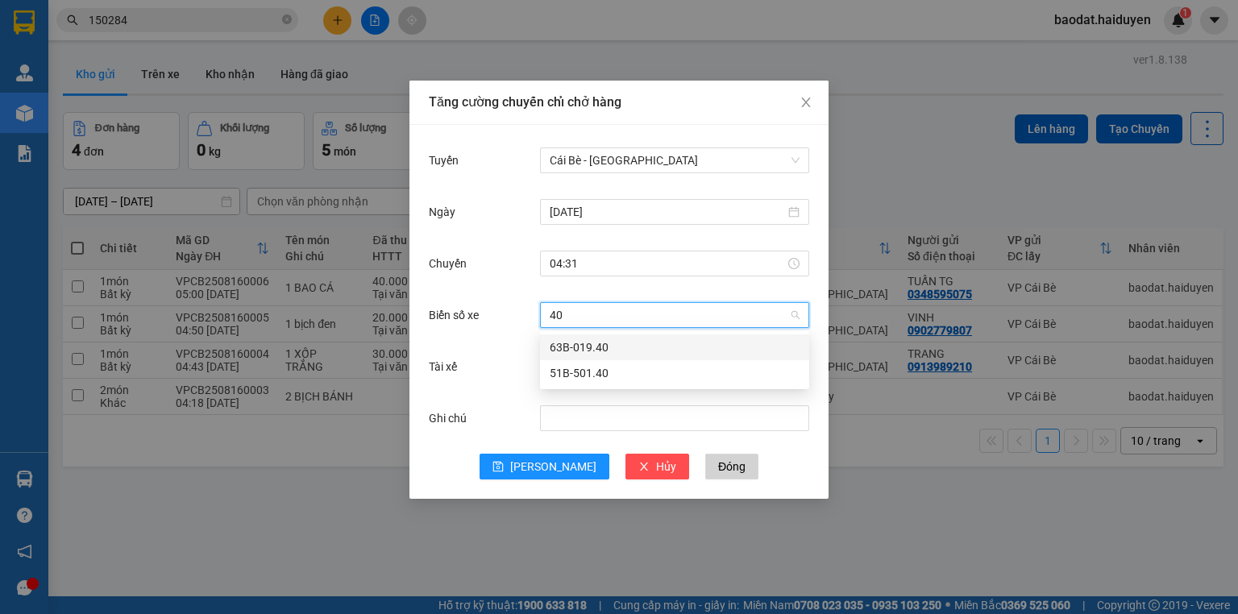
type input "4"
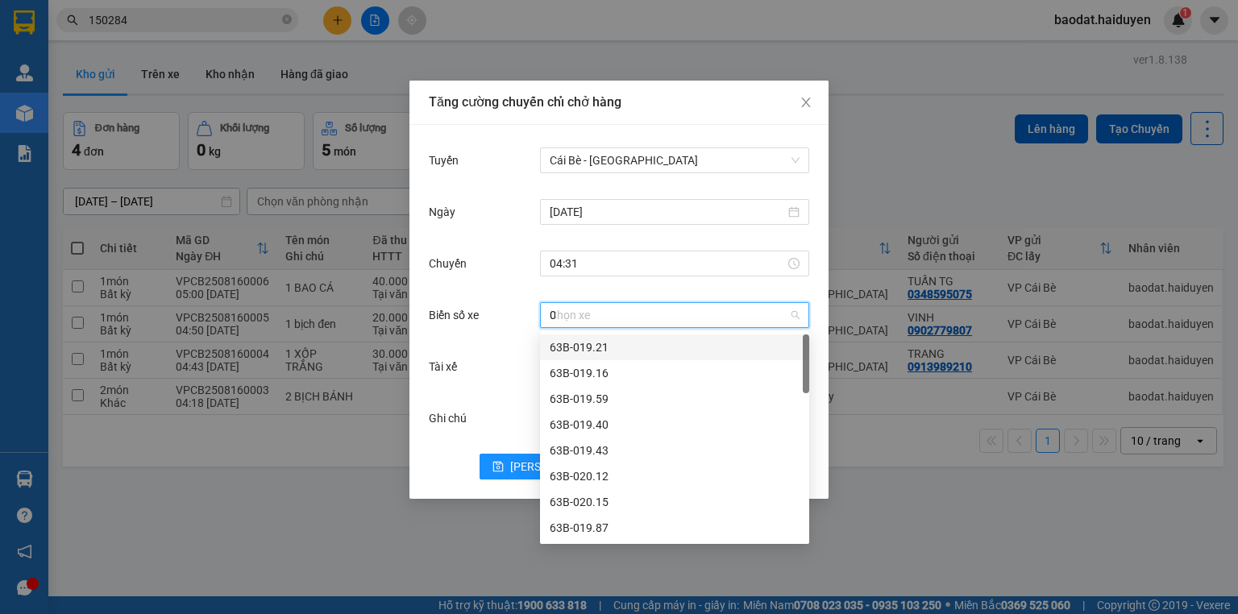
type input "02"
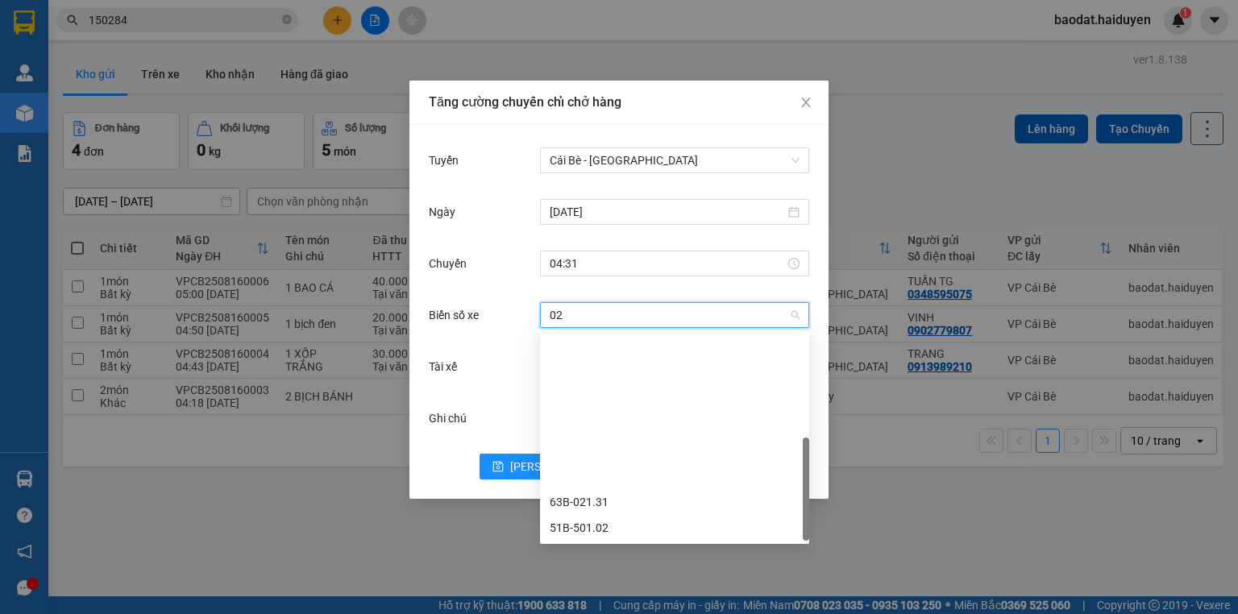
scroll to position [181, 0]
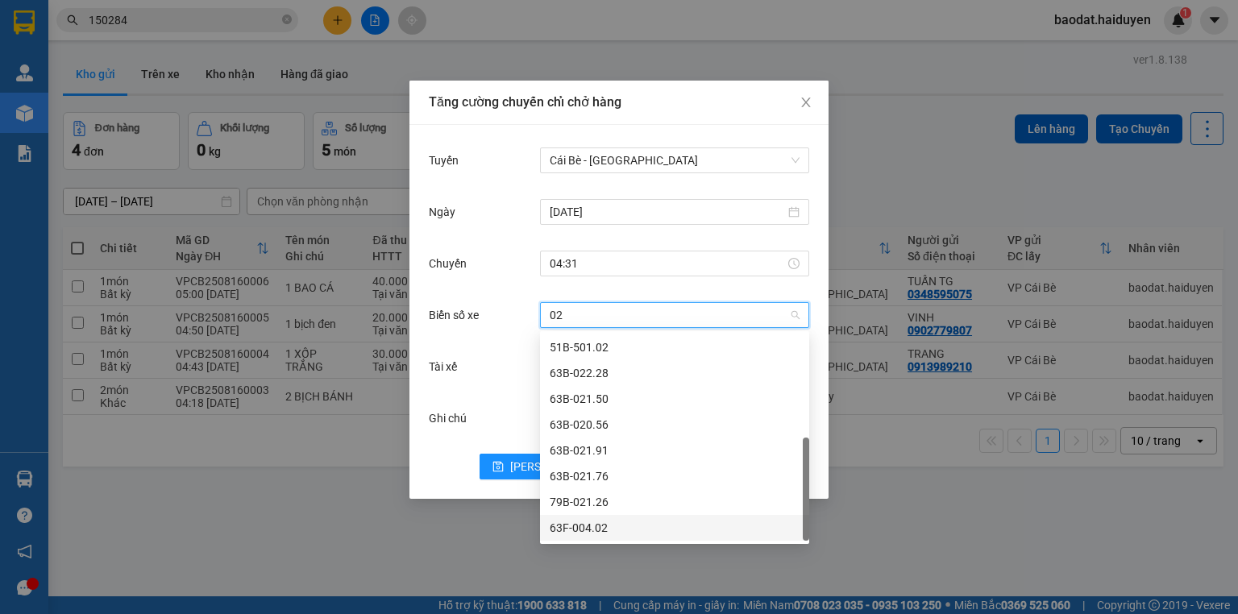
click at [658, 528] on div "63F-004.02" at bounding box center [675, 528] width 250 height 18
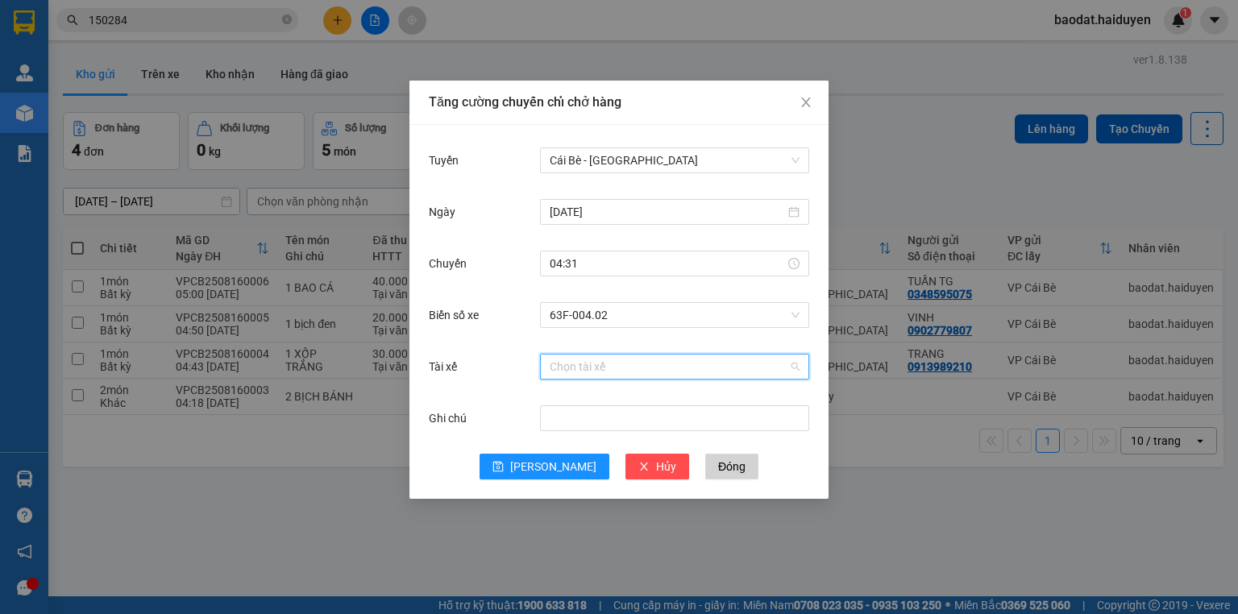
click at [630, 364] on input "Tài xế" at bounding box center [669, 367] width 239 height 24
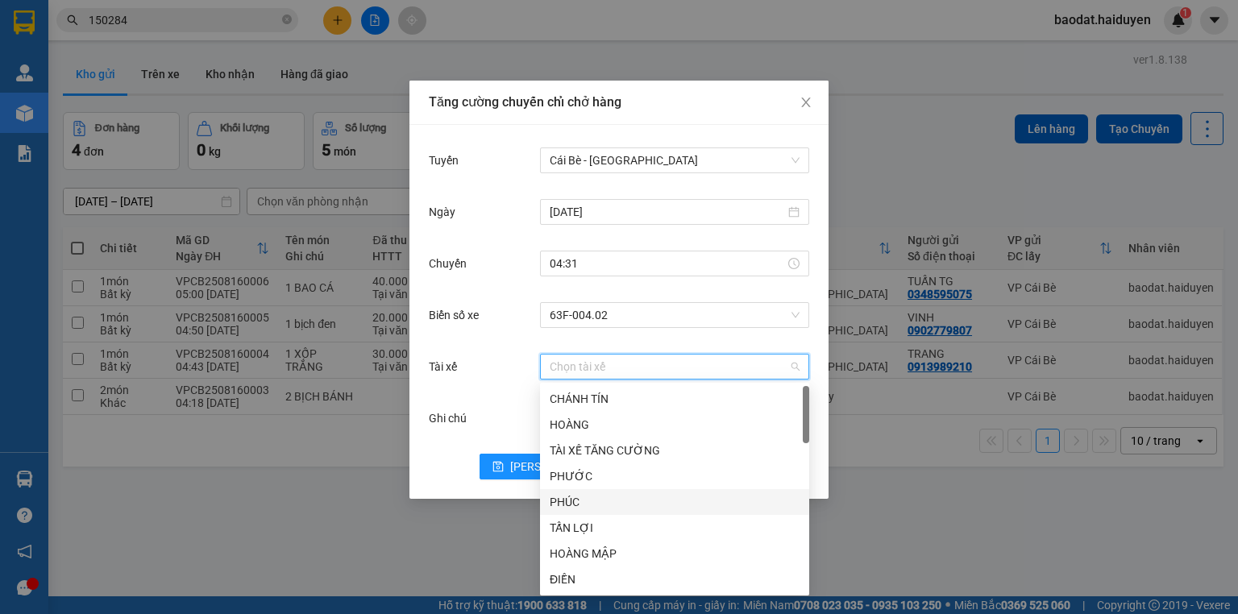
click at [606, 499] on div "PHÚC" at bounding box center [675, 502] width 250 height 18
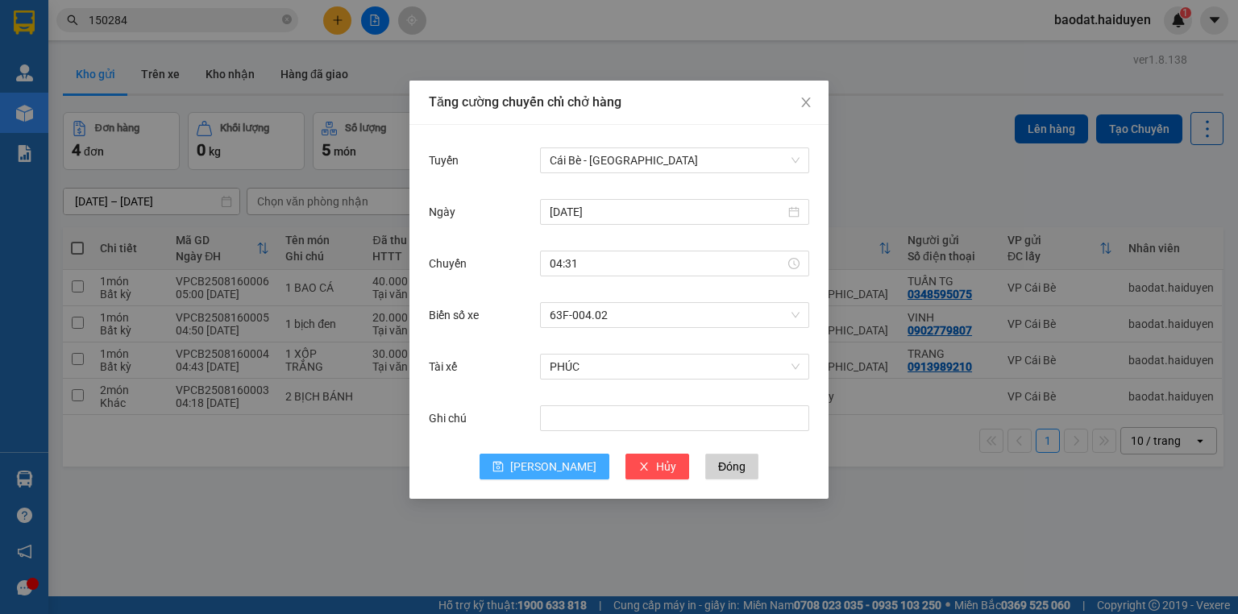
click at [553, 469] on span "[PERSON_NAME]" at bounding box center [553, 467] width 86 height 18
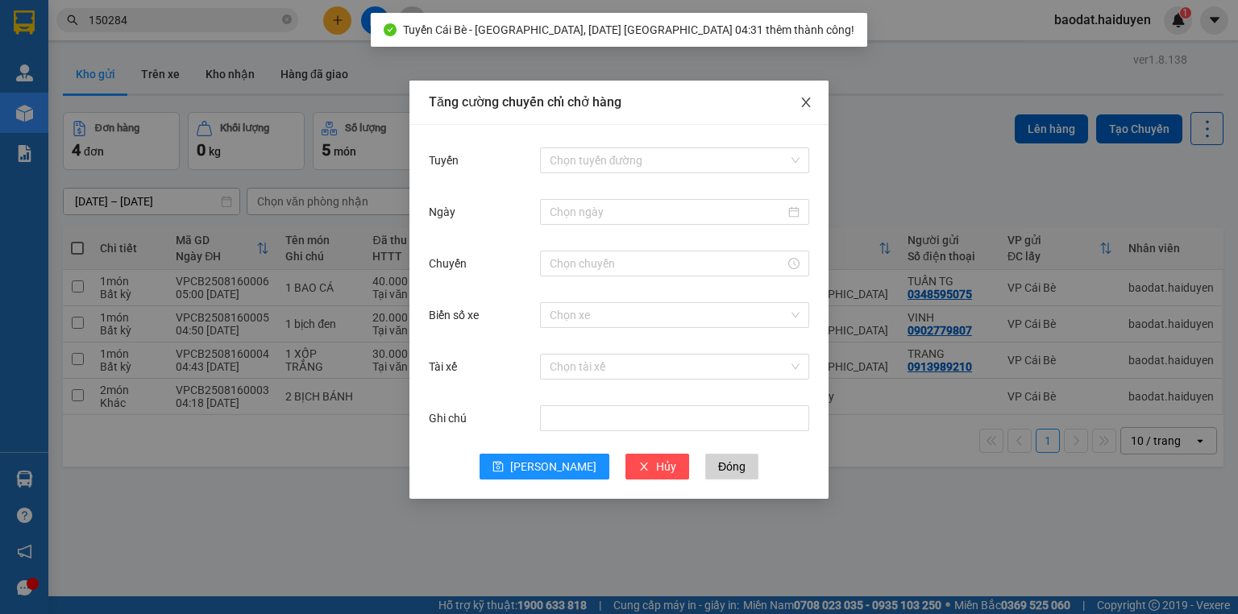
click at [810, 105] on icon "close" at bounding box center [805, 102] width 13 height 13
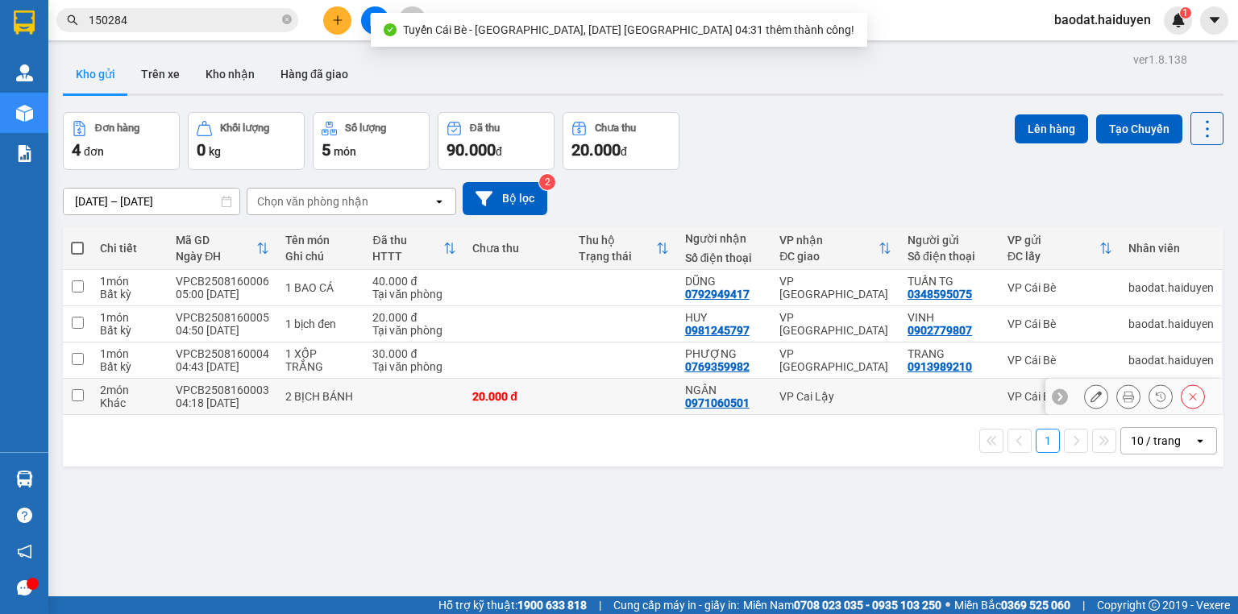
click at [783, 403] on td "VP Cai Lậy" at bounding box center [835, 397] width 128 height 36
checkbox input "true"
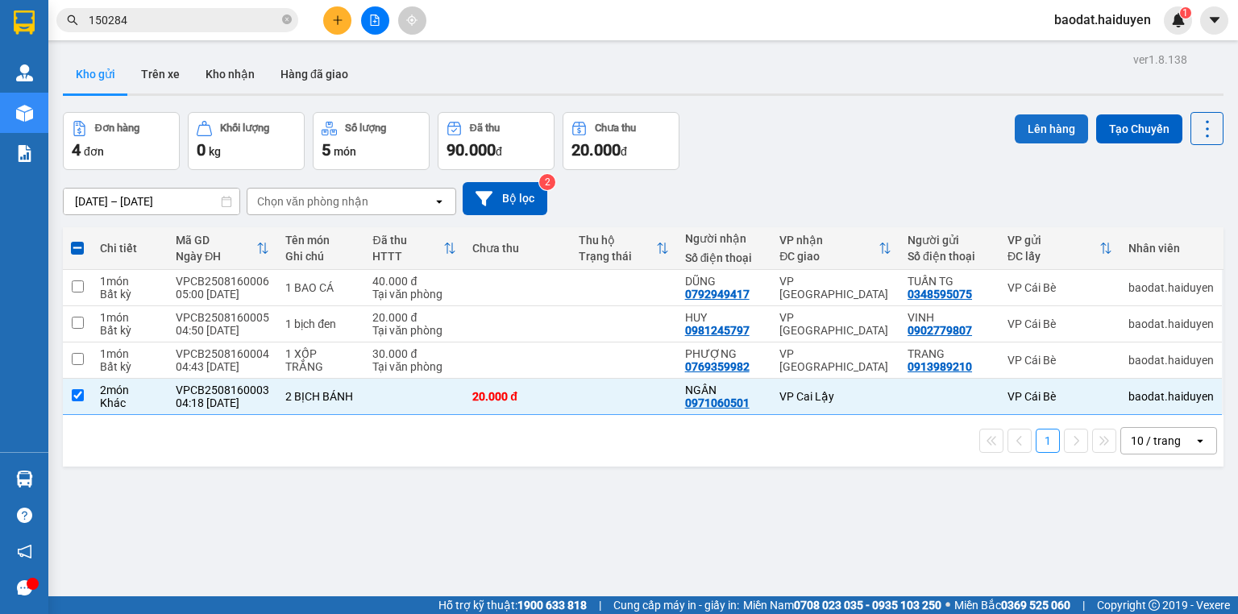
click at [1035, 122] on button "Lên hàng" at bounding box center [1051, 128] width 73 height 29
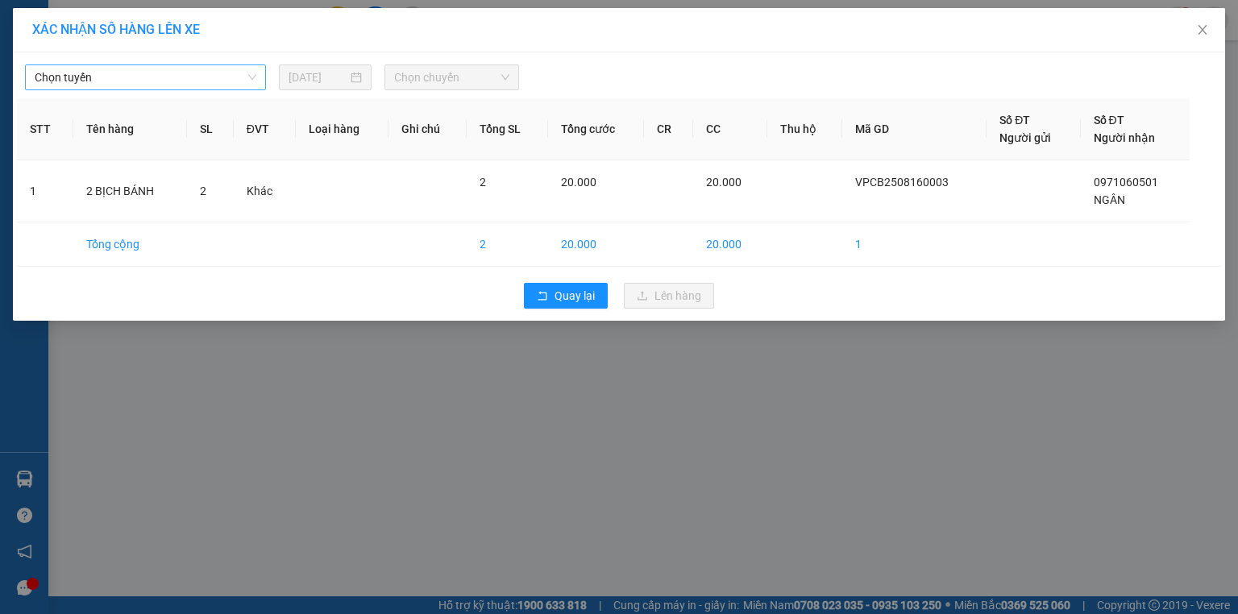
click at [123, 77] on span "Chọn tuyến" at bounding box center [146, 77] width 222 height 24
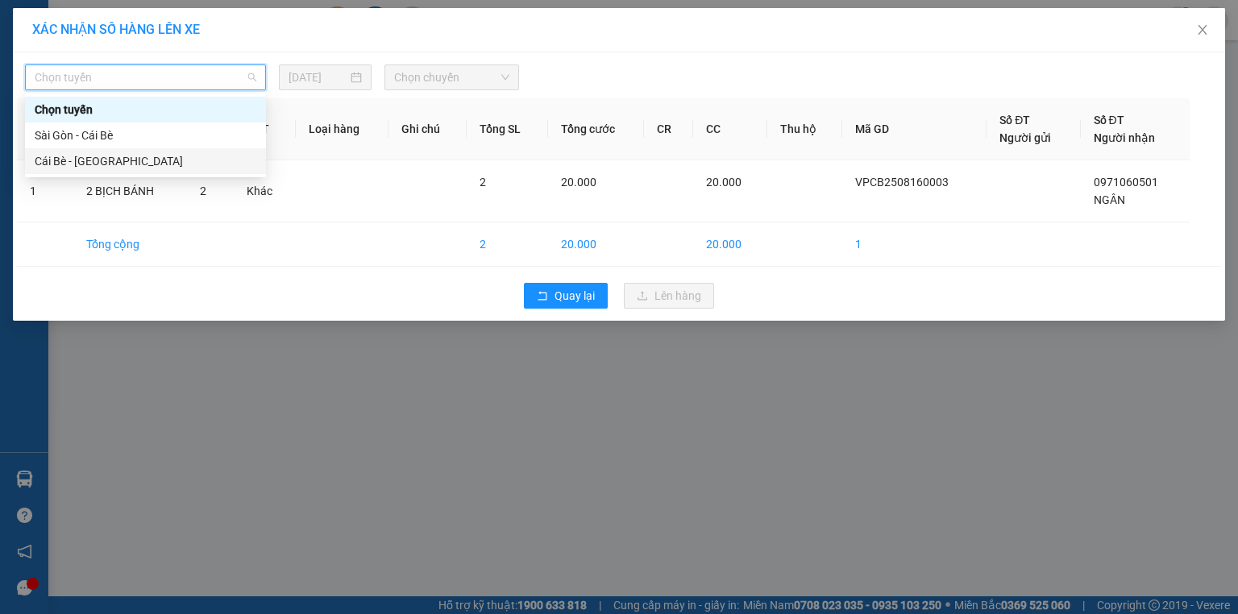
click at [119, 153] on div "Cái Bè - [GEOGRAPHIC_DATA]" at bounding box center [146, 161] width 222 height 18
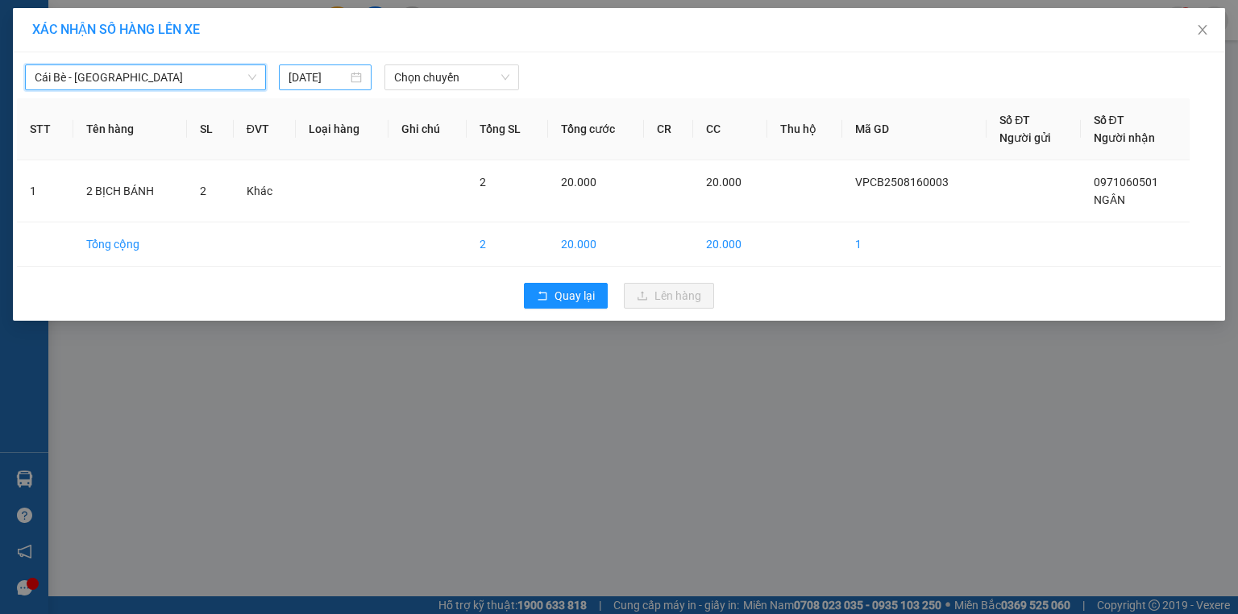
click at [348, 81] on div "[DATE]" at bounding box center [325, 78] width 73 height 18
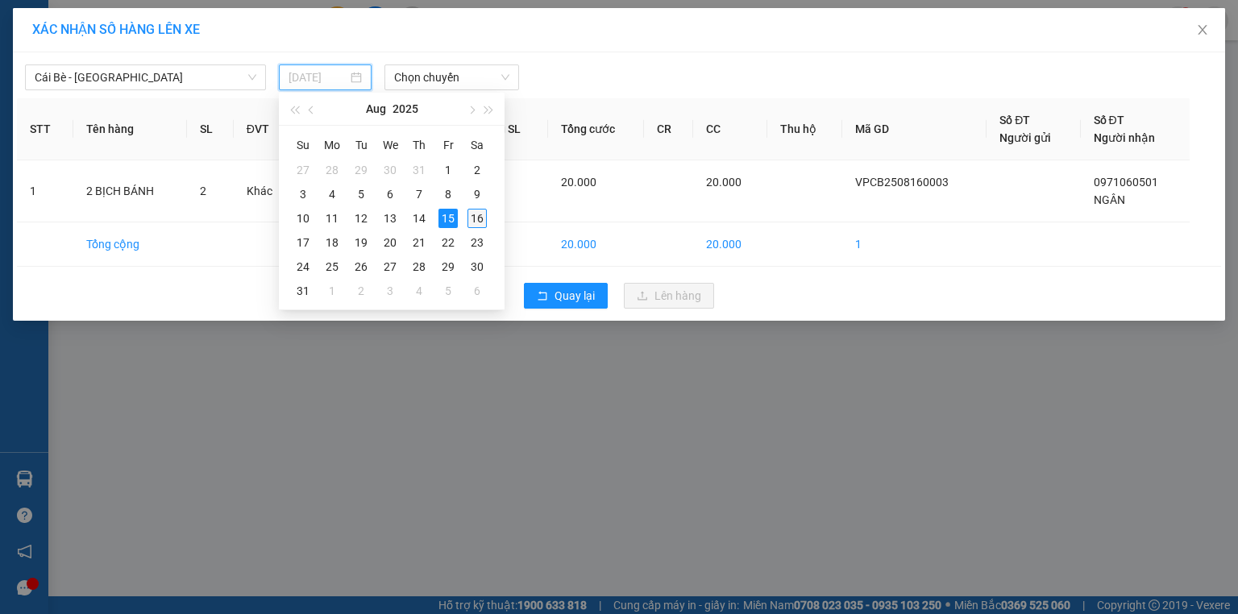
click at [471, 216] on div "16" at bounding box center [476, 218] width 19 height 19
type input "[DATE]"
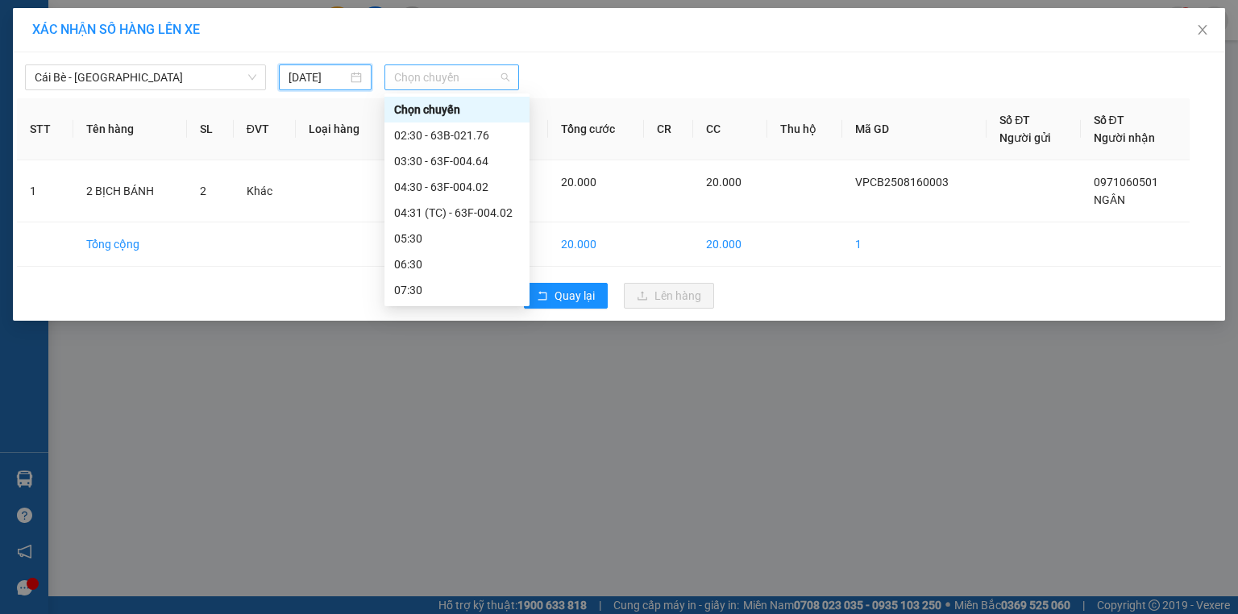
click at [482, 81] on span "Chọn chuyến" at bounding box center [452, 77] width 116 height 24
click at [459, 214] on div "04:31 (TC) - 63F-004.02" at bounding box center [457, 213] width 126 height 18
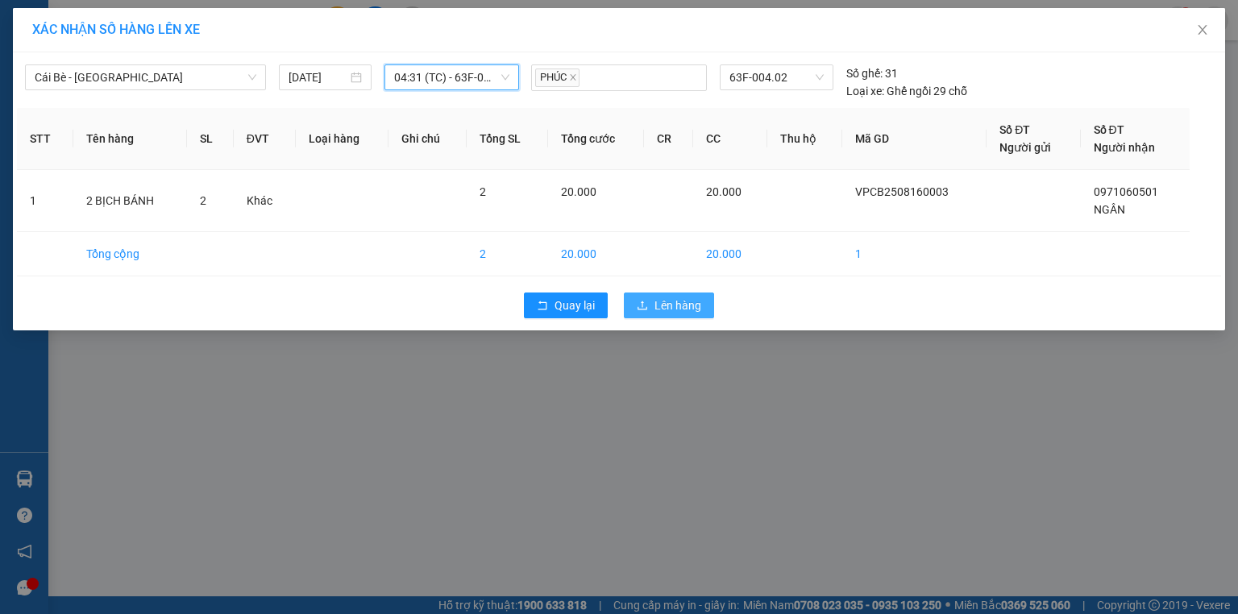
click at [664, 301] on span "Lên hàng" at bounding box center [677, 306] width 47 height 18
